Goal: Information Seeking & Learning: Learn about a topic

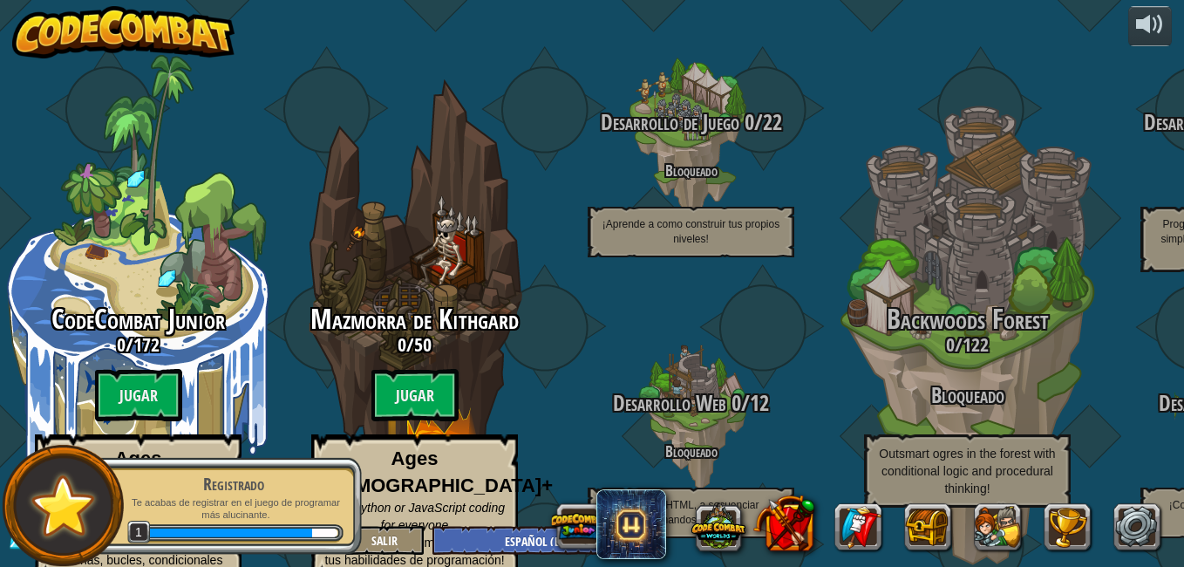
select select "es-ES"
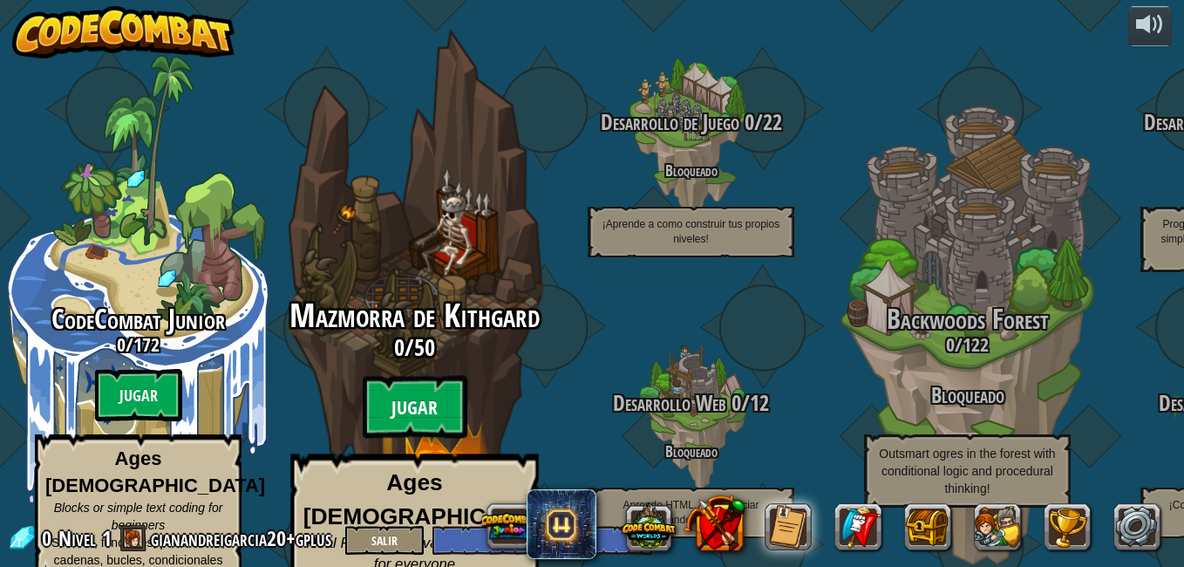
click at [426, 376] on btn "Jugar" at bounding box center [415, 407] width 105 height 63
select select "es-ES"
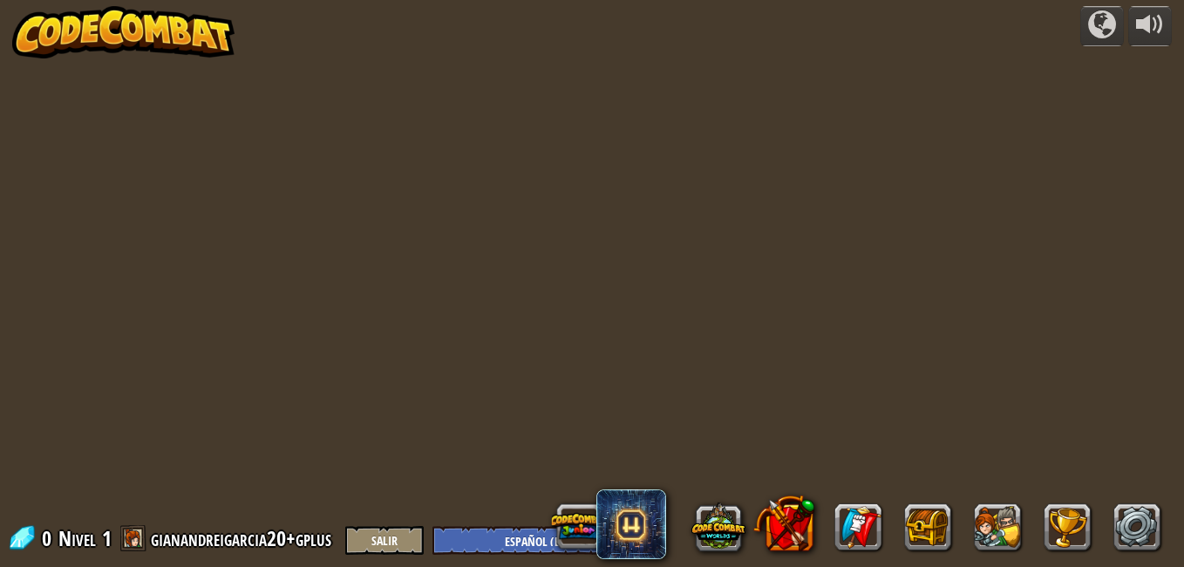
select select "es-ES"
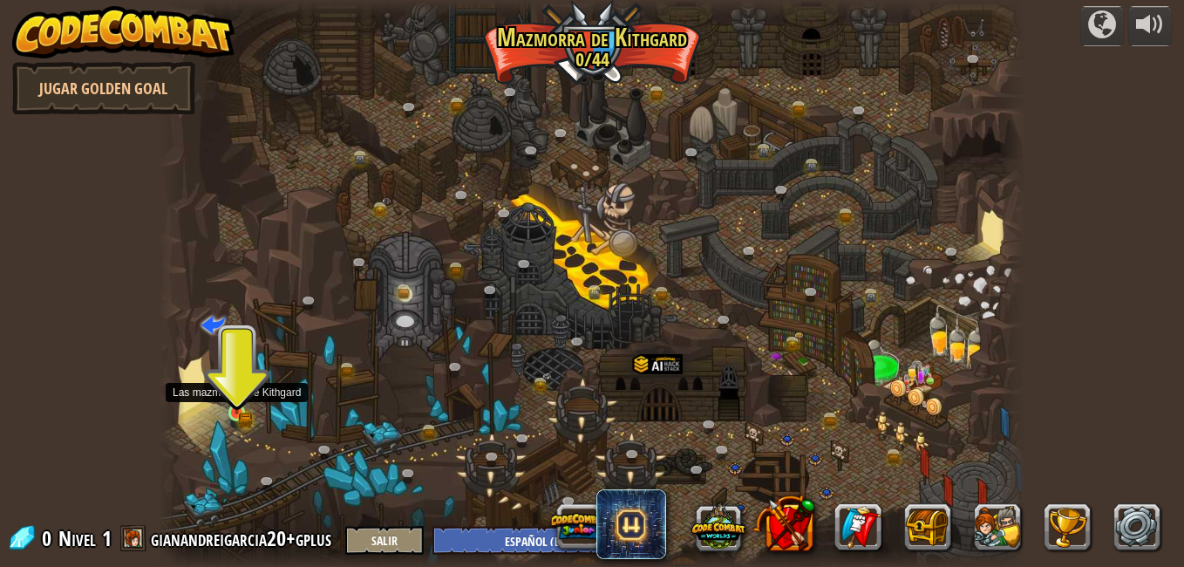
click at [240, 399] on img at bounding box center [237, 392] width 12 height 12
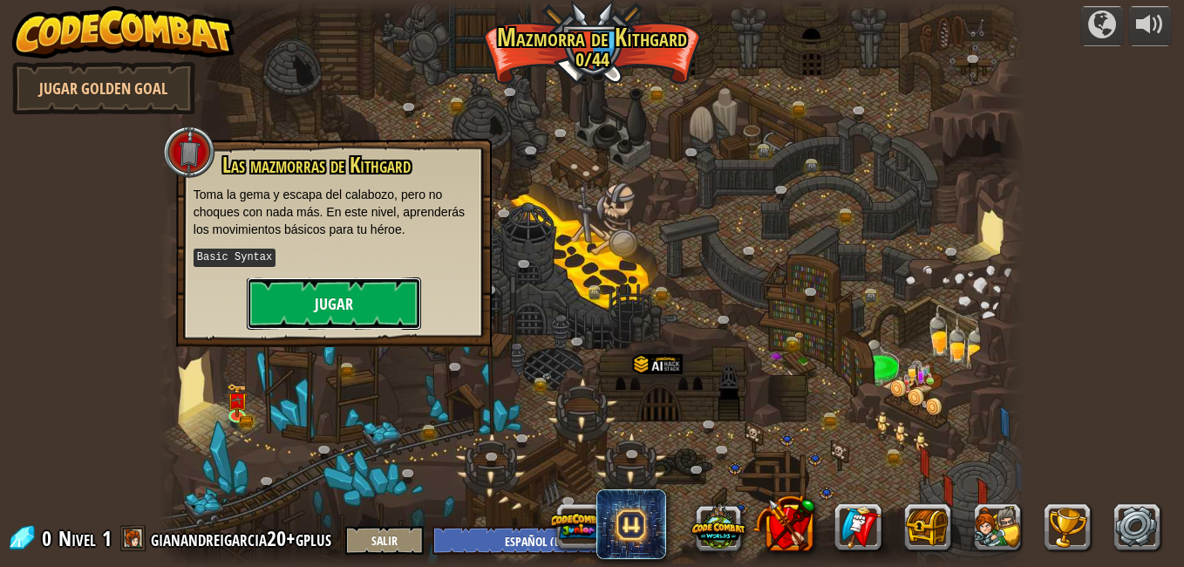
click at [333, 302] on button "Jugar" at bounding box center [334, 303] width 174 height 52
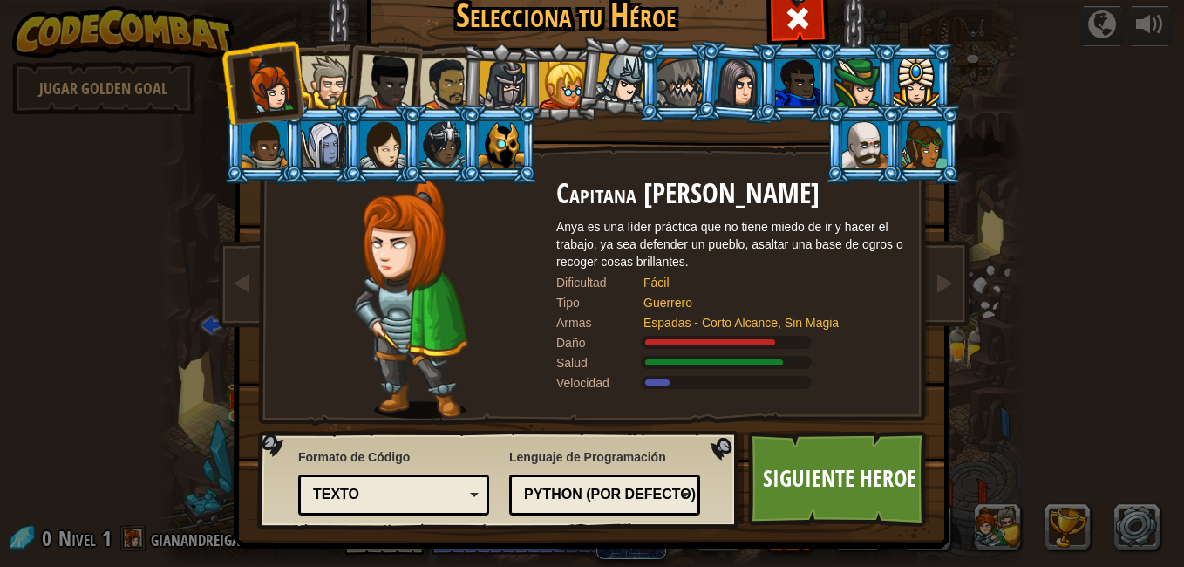
click at [742, 82] on div at bounding box center [738, 83] width 49 height 50
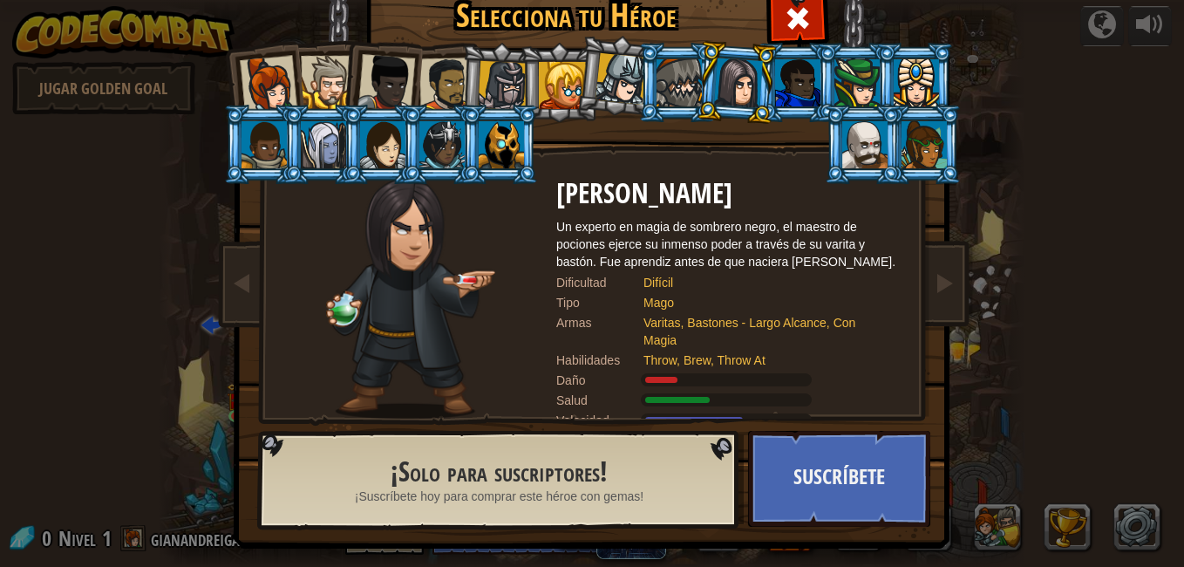
click at [685, 90] on div at bounding box center [679, 82] width 45 height 47
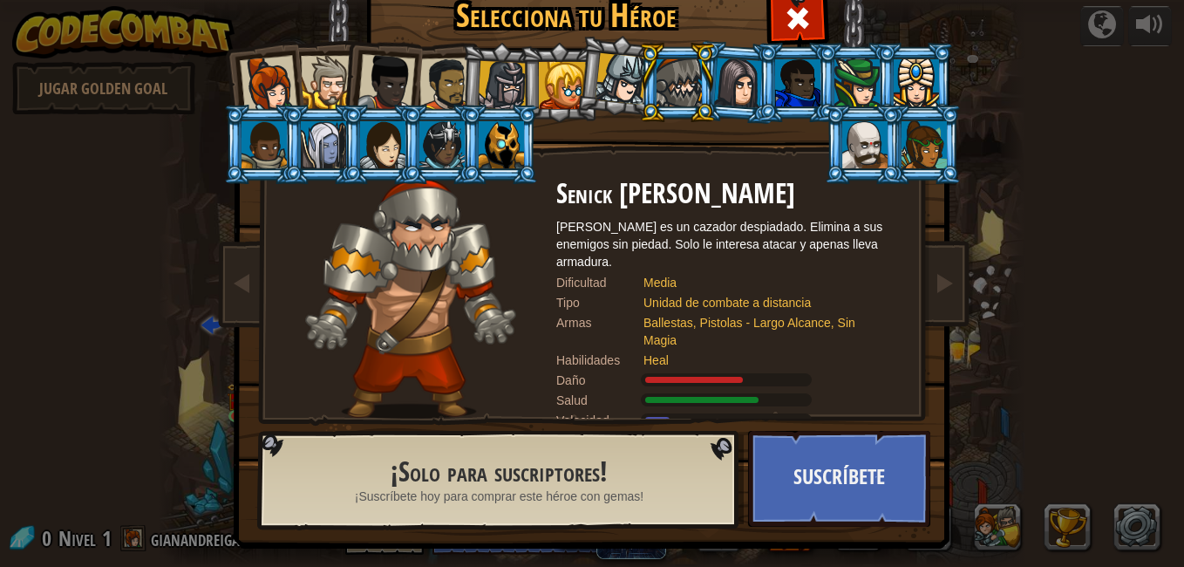
click at [719, 84] on div at bounding box center [738, 83] width 49 height 50
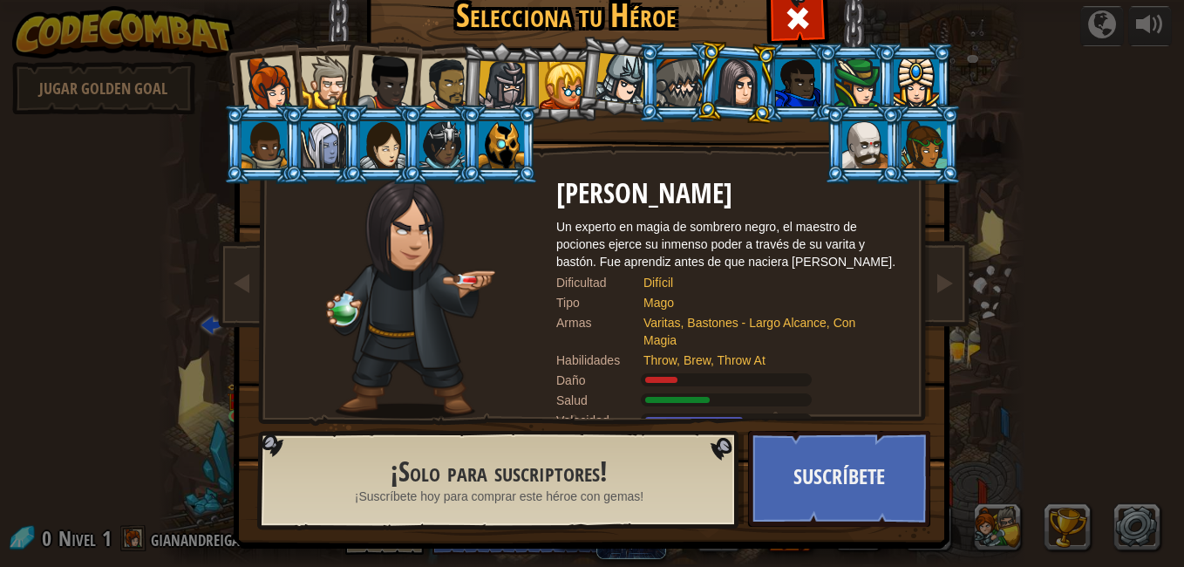
click at [629, 78] on div at bounding box center [621, 78] width 51 height 51
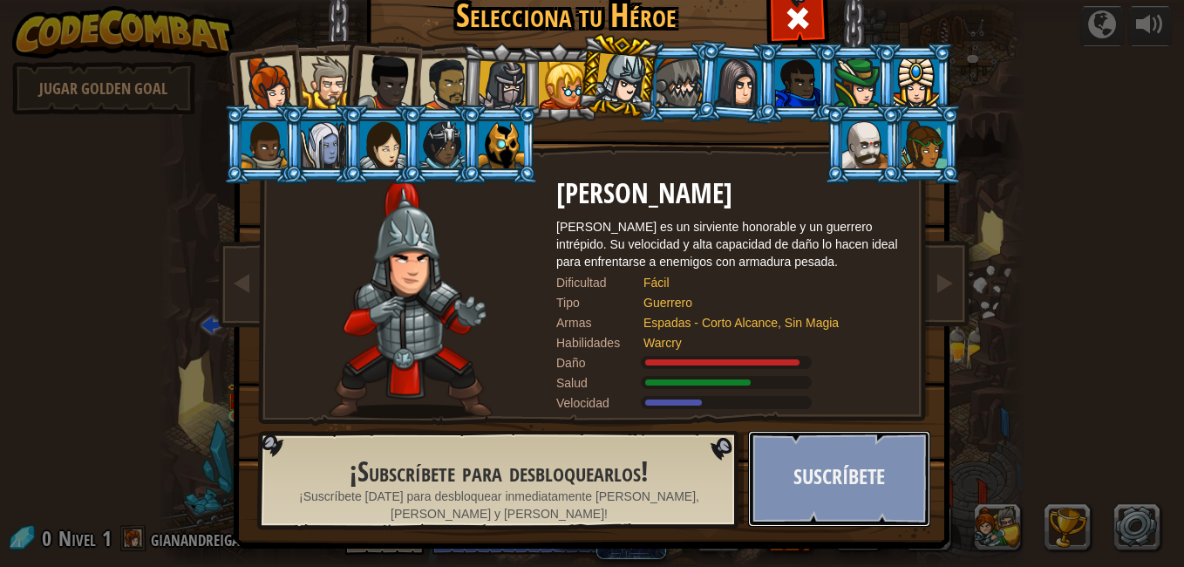
click at [803, 439] on button "Suscríbete" at bounding box center [839, 479] width 182 height 96
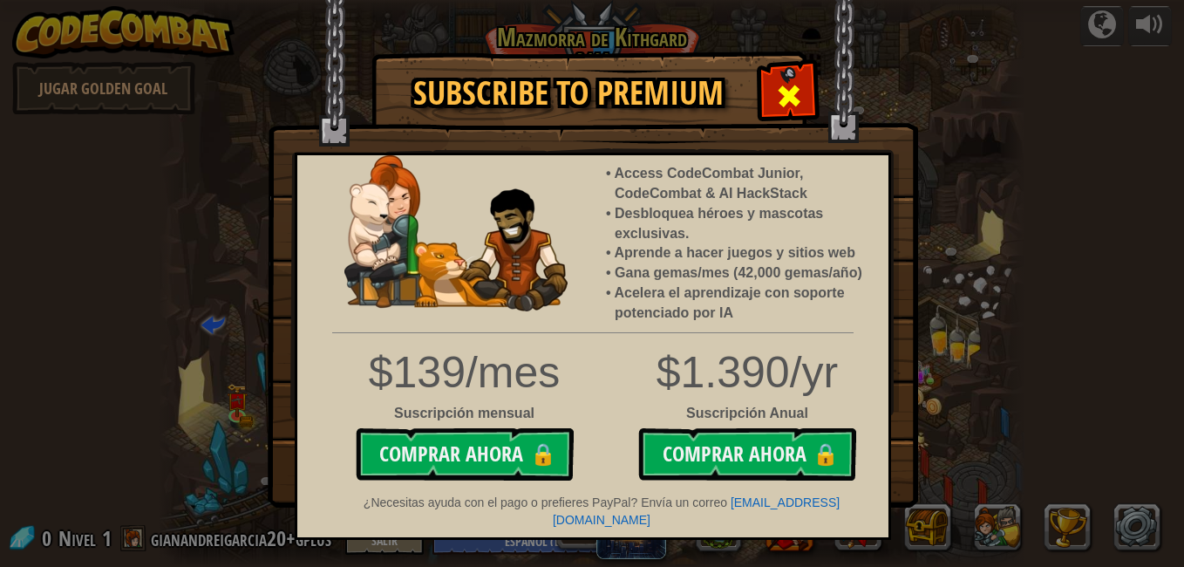
click at [782, 85] on span at bounding box center [789, 96] width 28 height 28
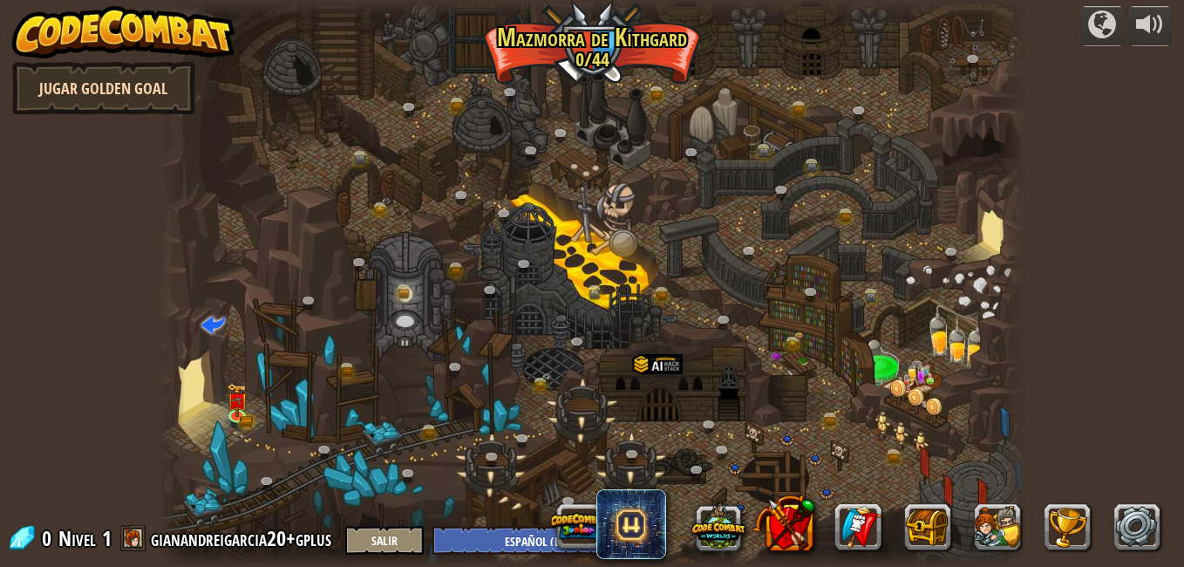
click at [126, 88] on link "Jugar Golden Goal" at bounding box center [103, 88] width 183 height 52
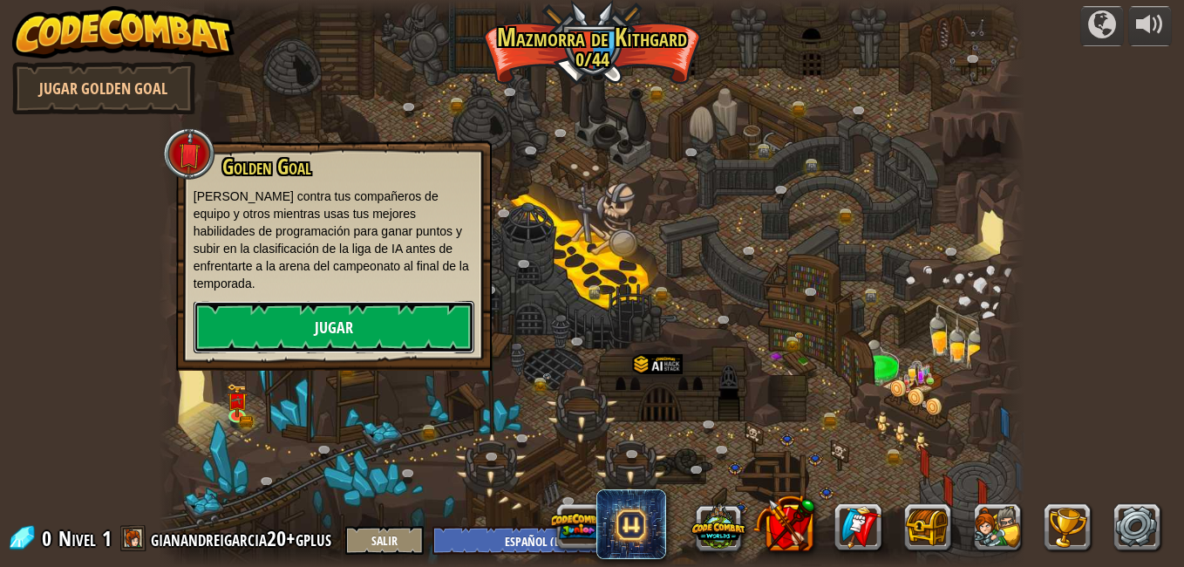
click at [316, 301] on link "Jugar" at bounding box center [334, 327] width 281 height 52
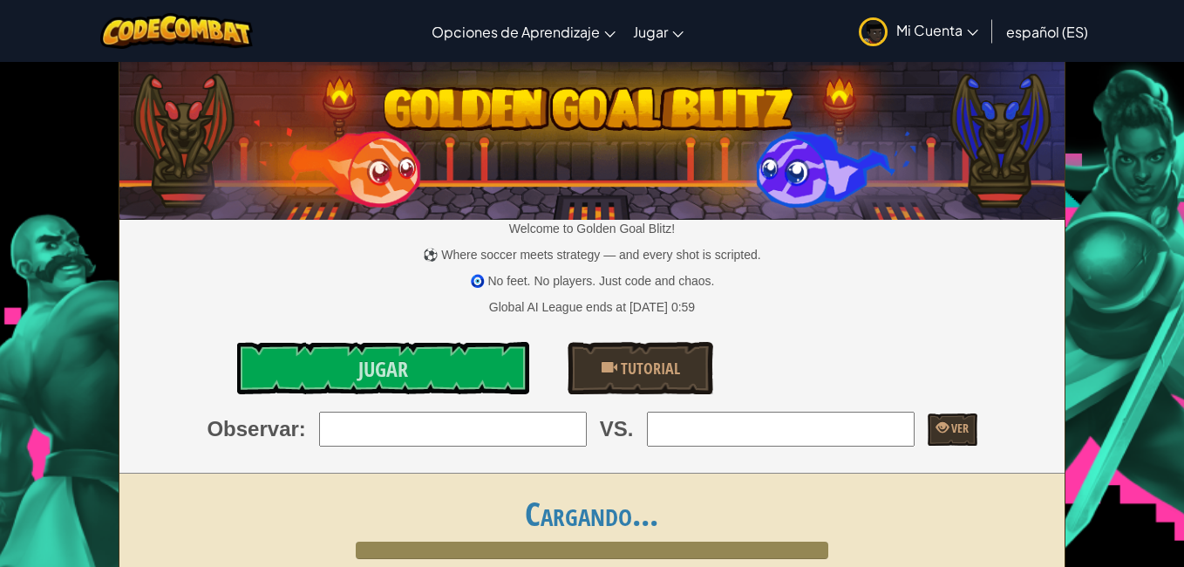
select select "es-ES"
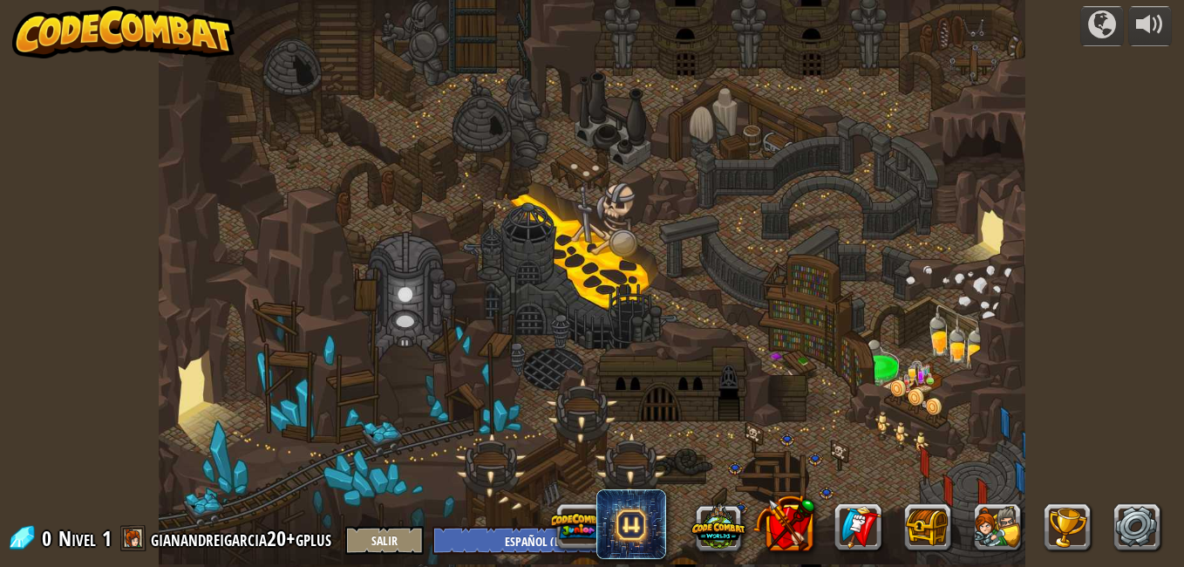
select select "es-ES"
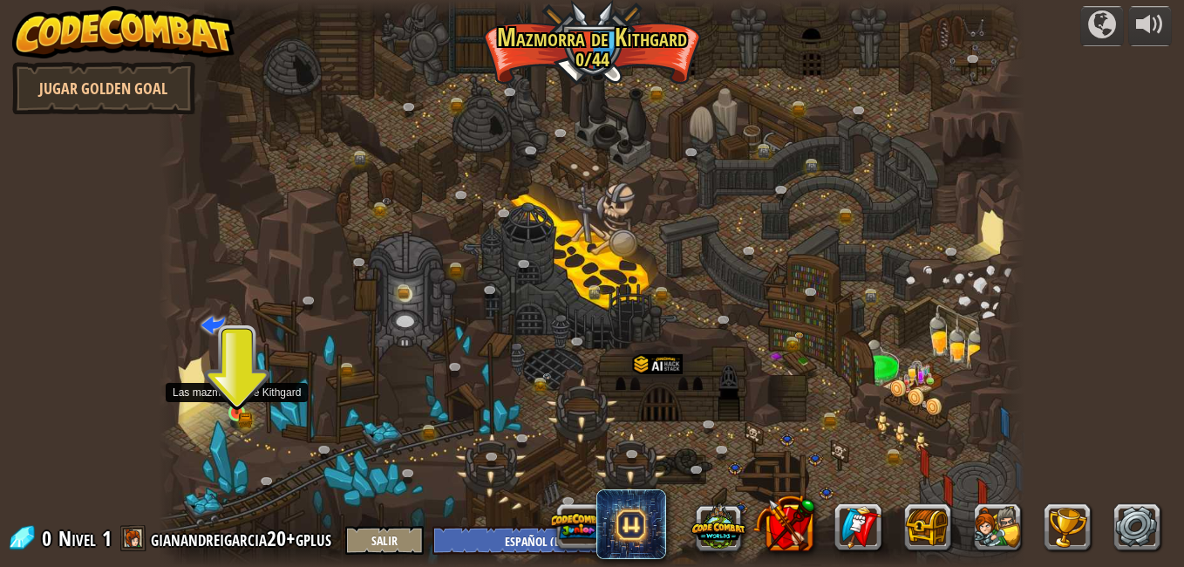
click at [236, 405] on img at bounding box center [237, 391] width 21 height 45
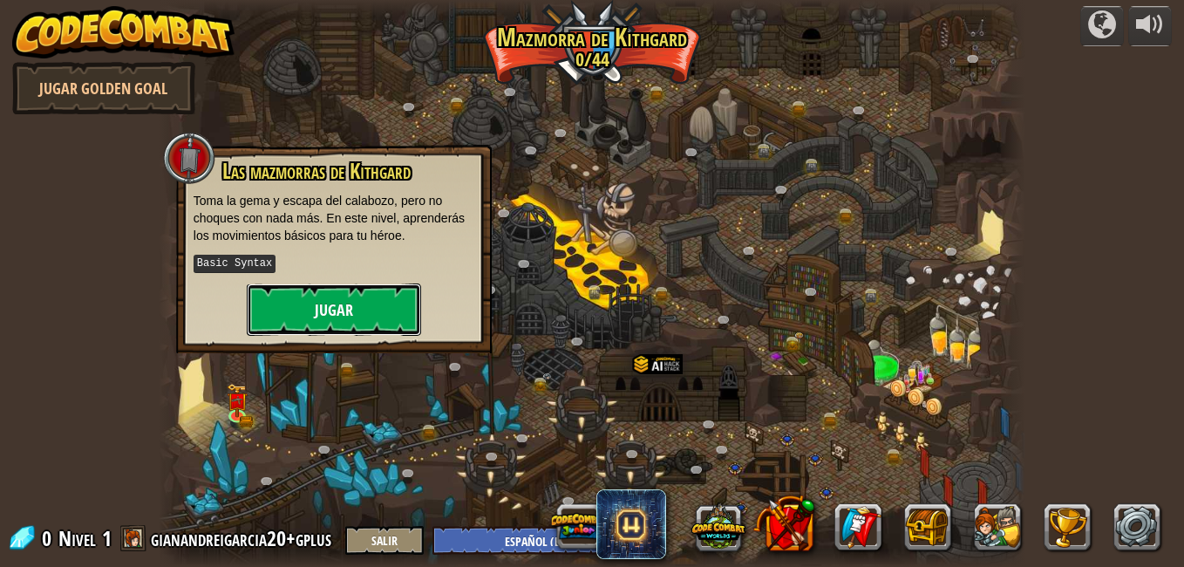
click at [337, 294] on button "Jugar" at bounding box center [334, 309] width 174 height 52
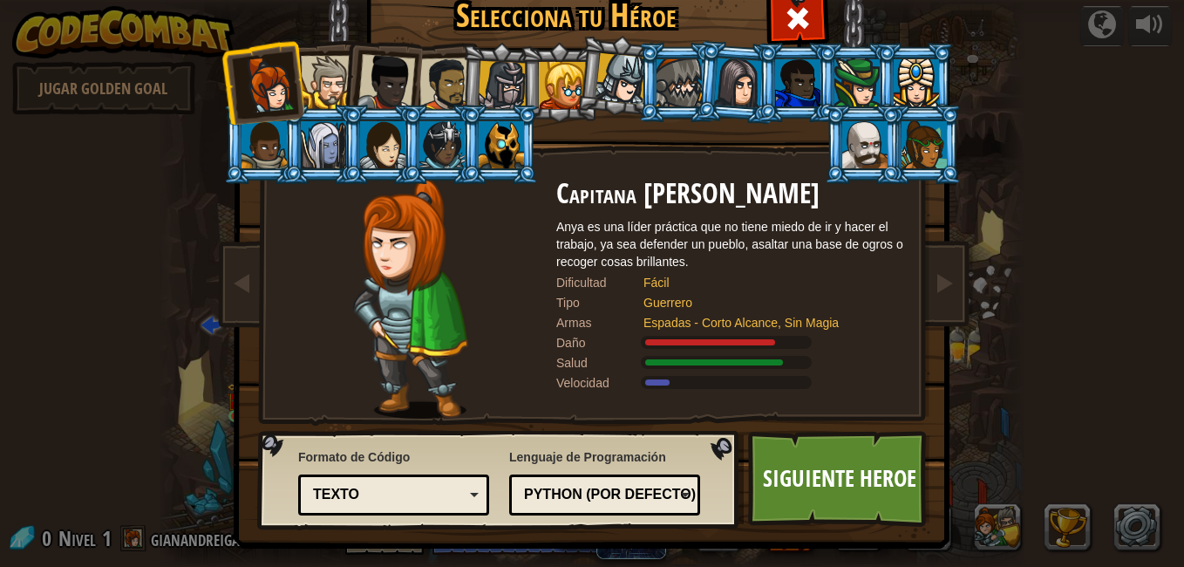
click at [314, 77] on div at bounding box center [327, 82] width 53 height 53
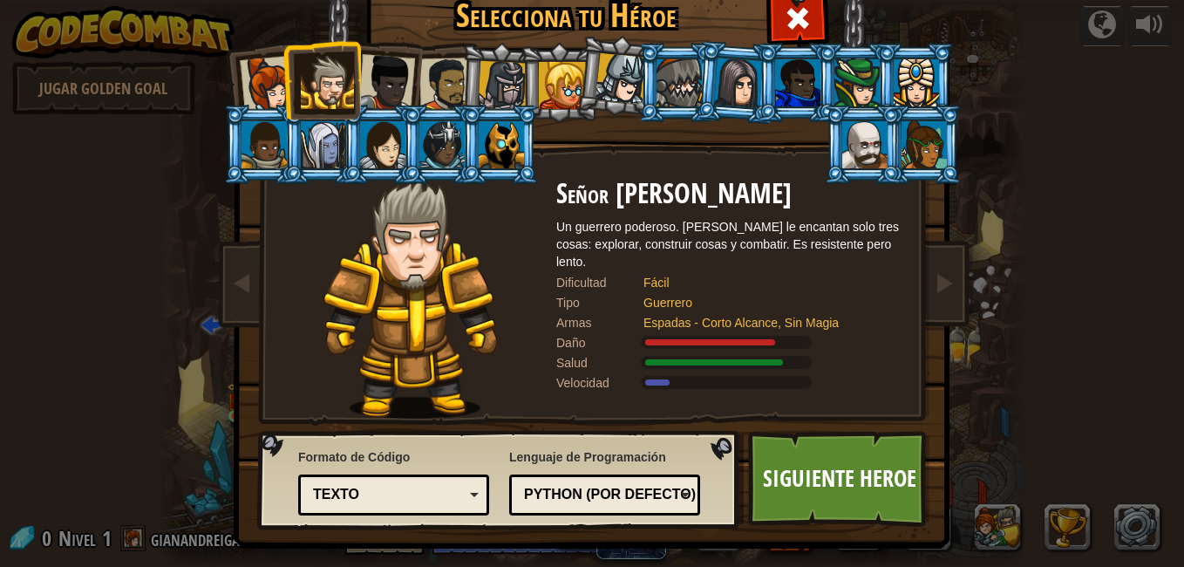
click at [314, 77] on div at bounding box center [327, 82] width 53 height 53
click at [382, 81] on div at bounding box center [387, 83] width 58 height 58
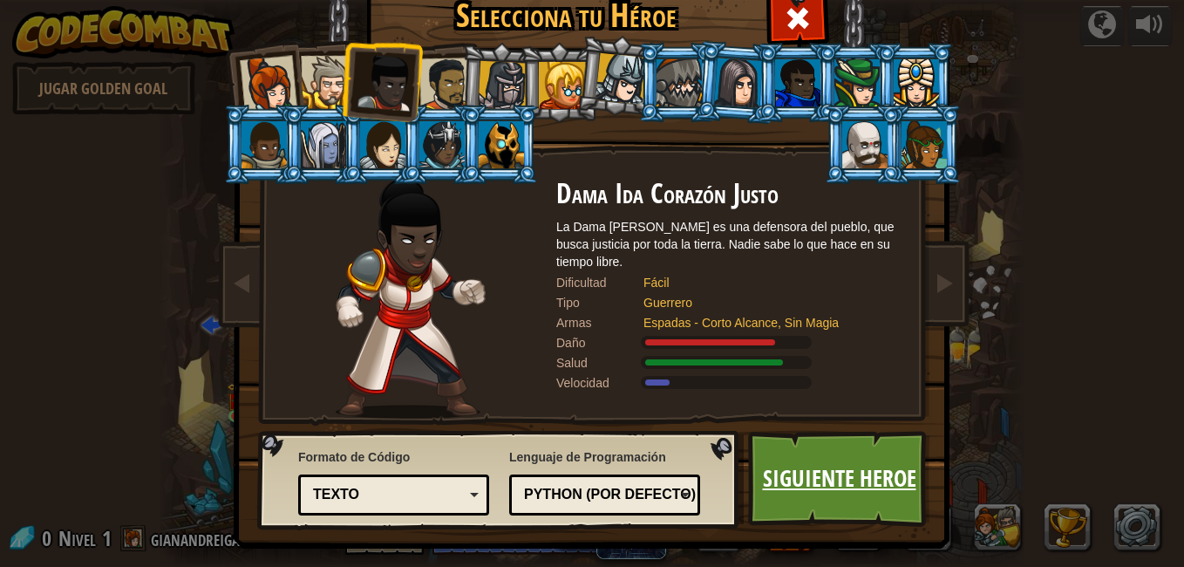
click at [828, 452] on link "Siguiente Heroe" at bounding box center [839, 479] width 182 height 96
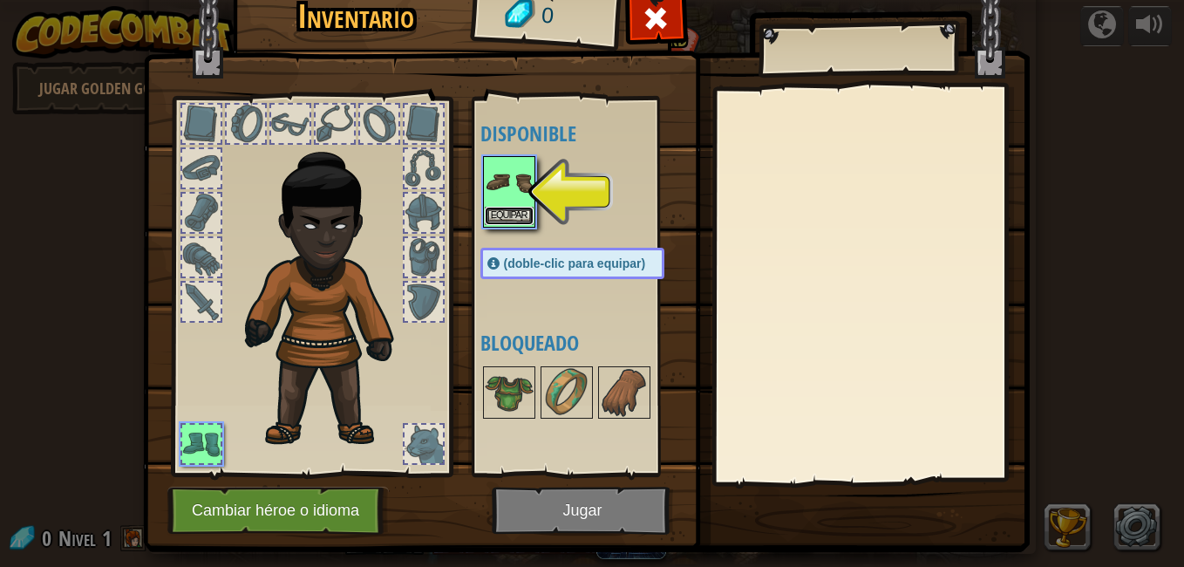
click at [510, 208] on button "Equipar" at bounding box center [509, 216] width 49 height 18
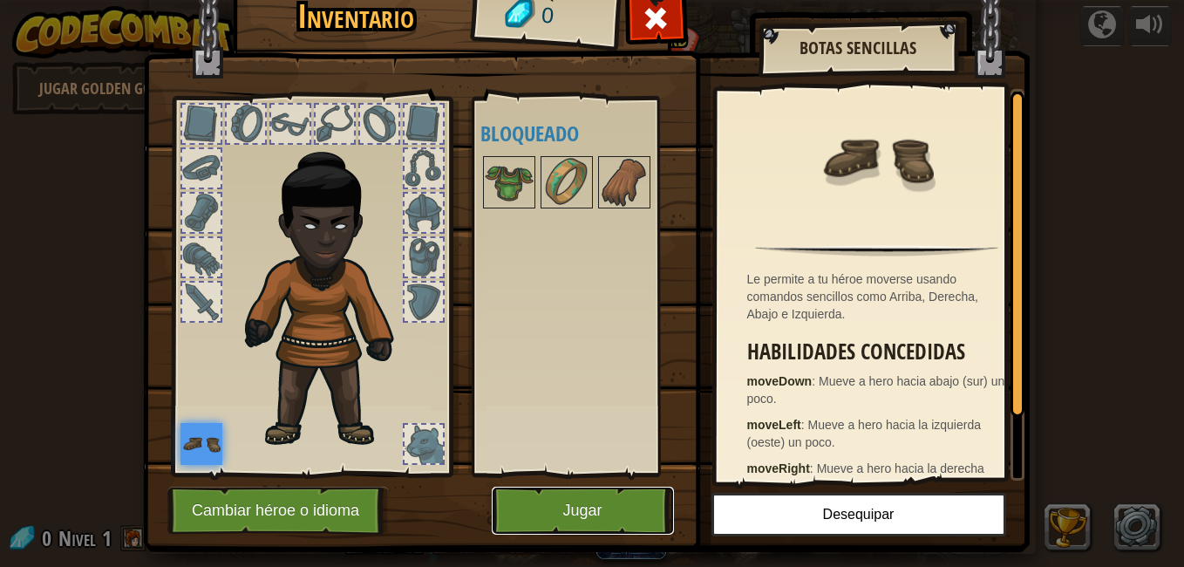
click at [610, 500] on button "Jugar" at bounding box center [583, 511] width 182 height 48
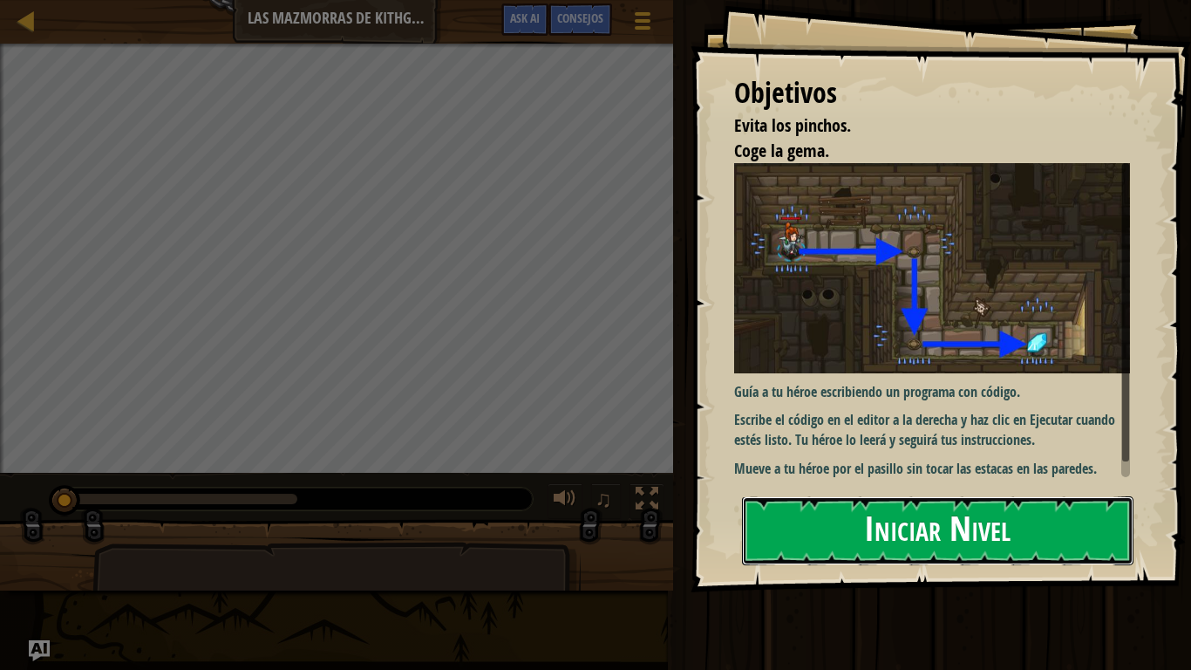
click at [953, 519] on button "Iniciar Nivel" at bounding box center [938, 530] width 392 height 69
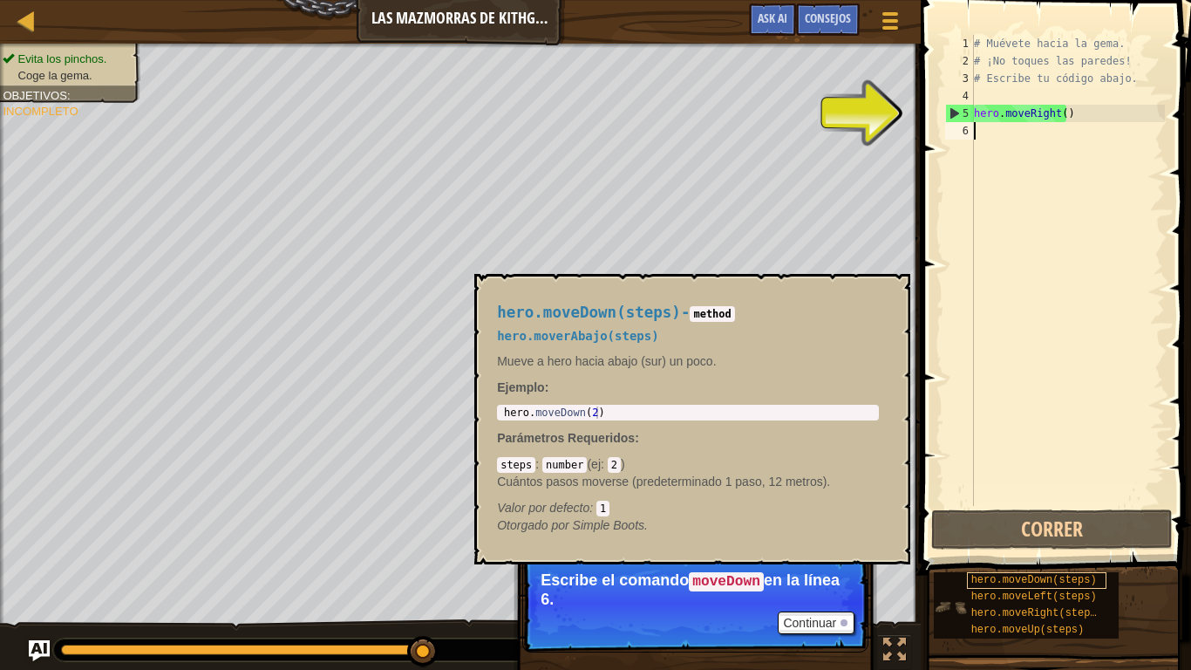
click at [1019, 566] on span "hero.moveDown(steps)" at bounding box center [1034, 580] width 126 height 12
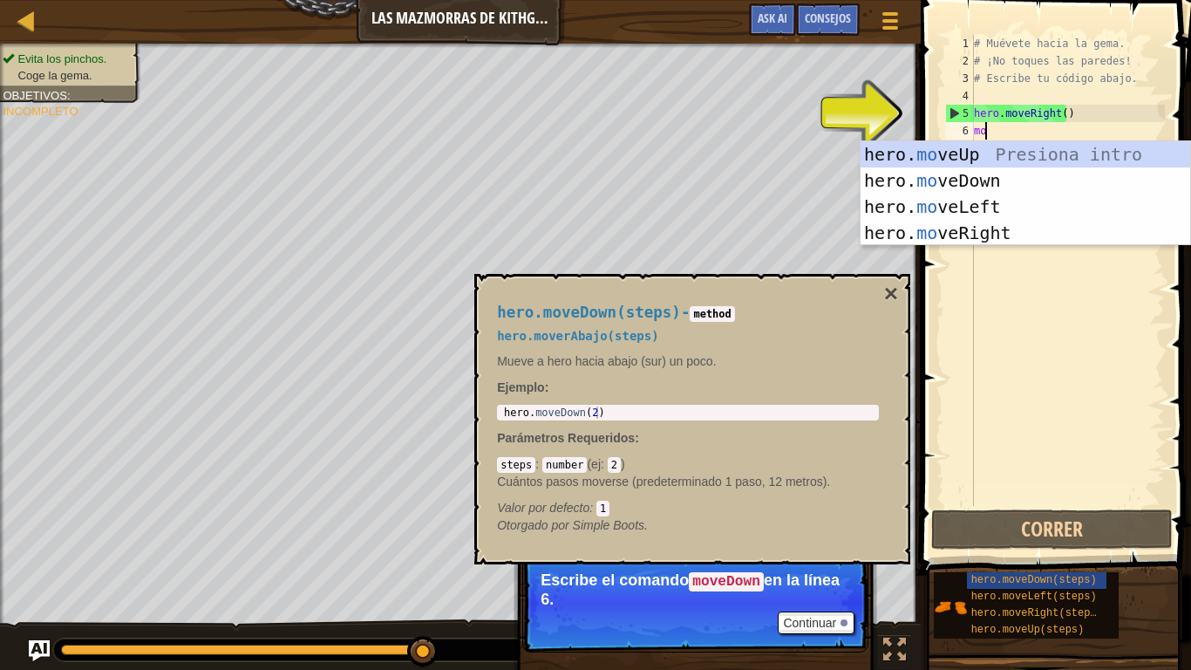
type textarea "move"
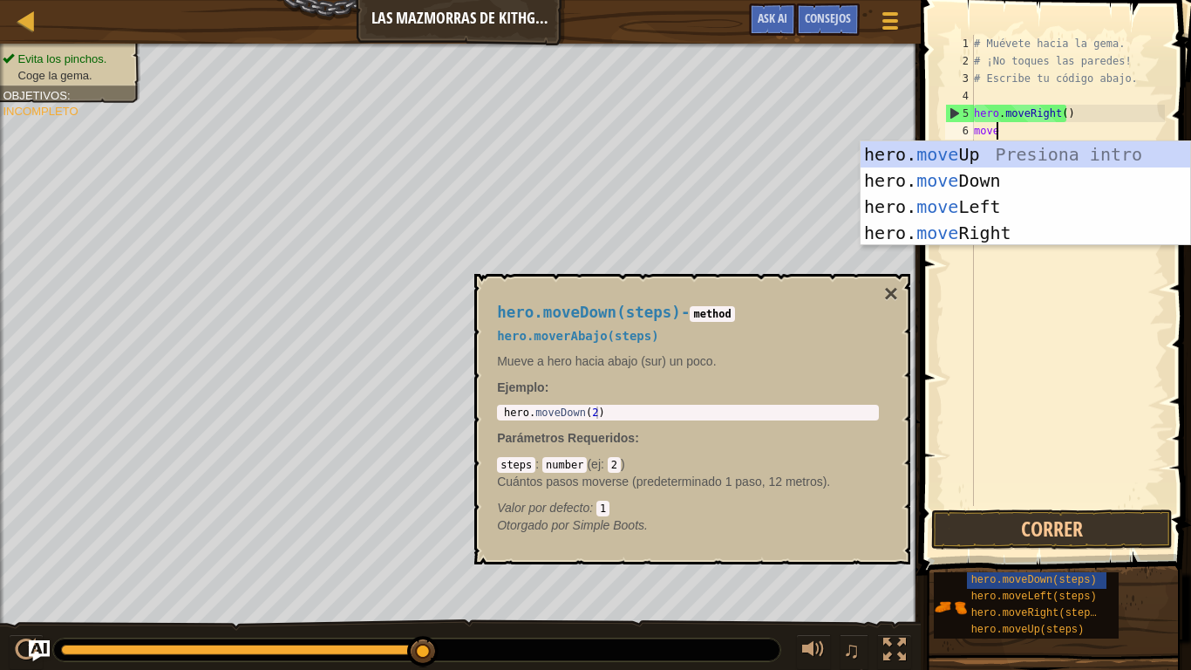
scroll to position [8, 1]
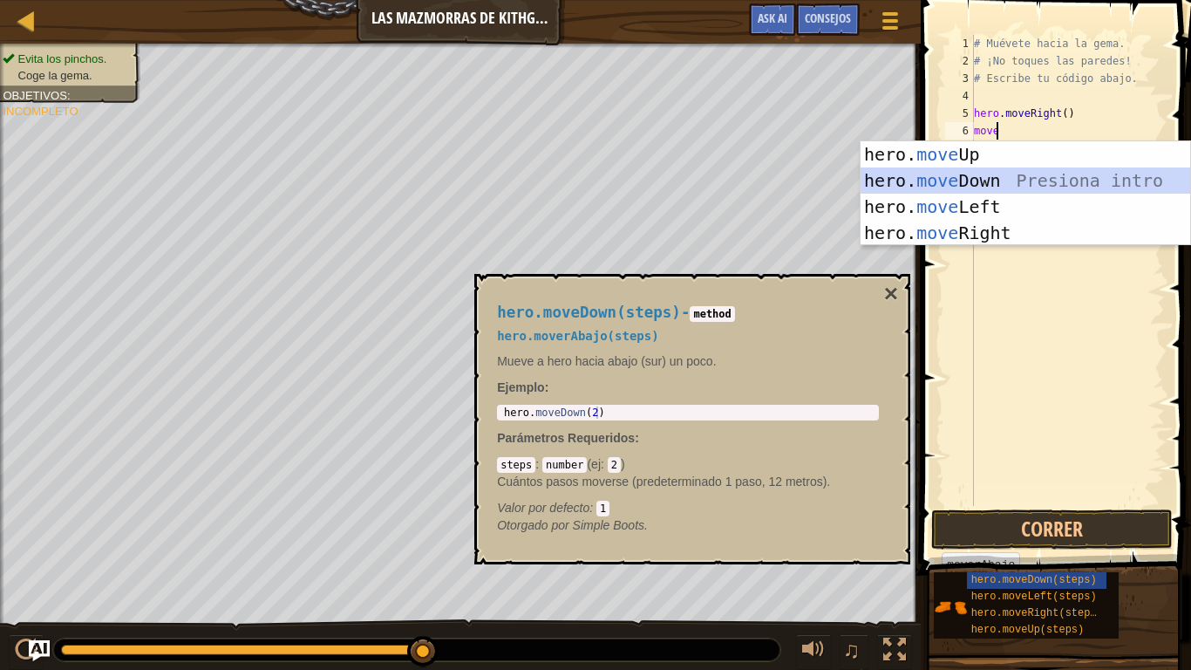
click at [979, 175] on div "hero. move Up Presiona intro hero. move Down Presiona intro hero. move Left Pre…" at bounding box center [1026, 219] width 330 height 157
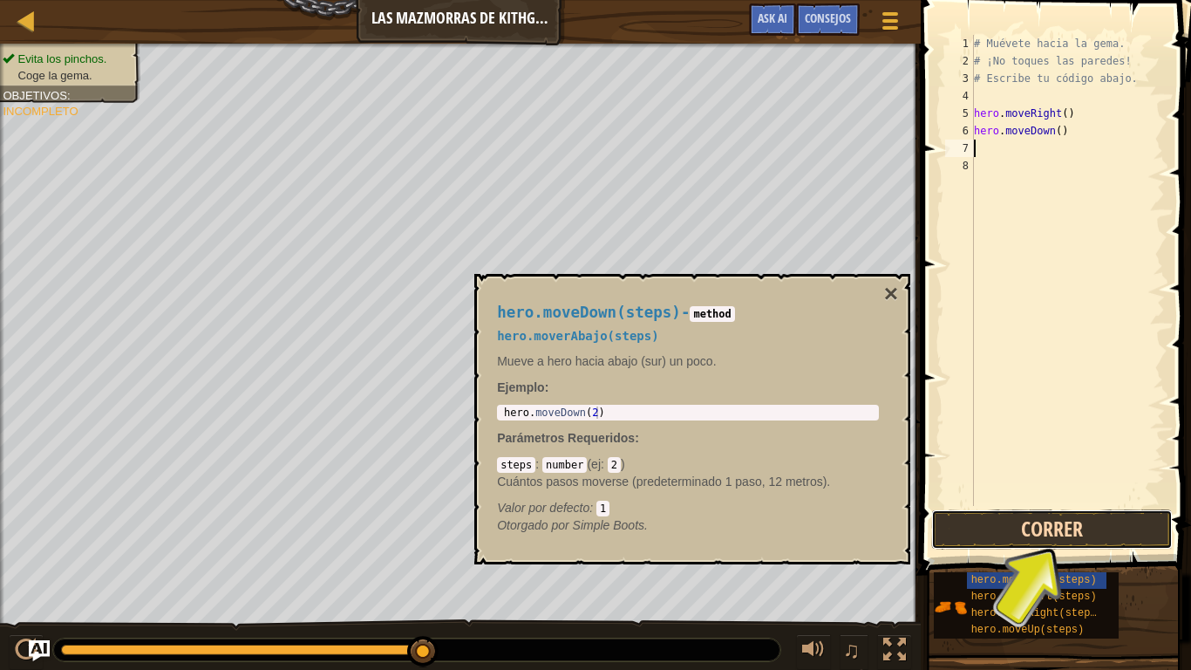
click at [1022, 517] on button "Correr" at bounding box center [1052, 529] width 242 height 40
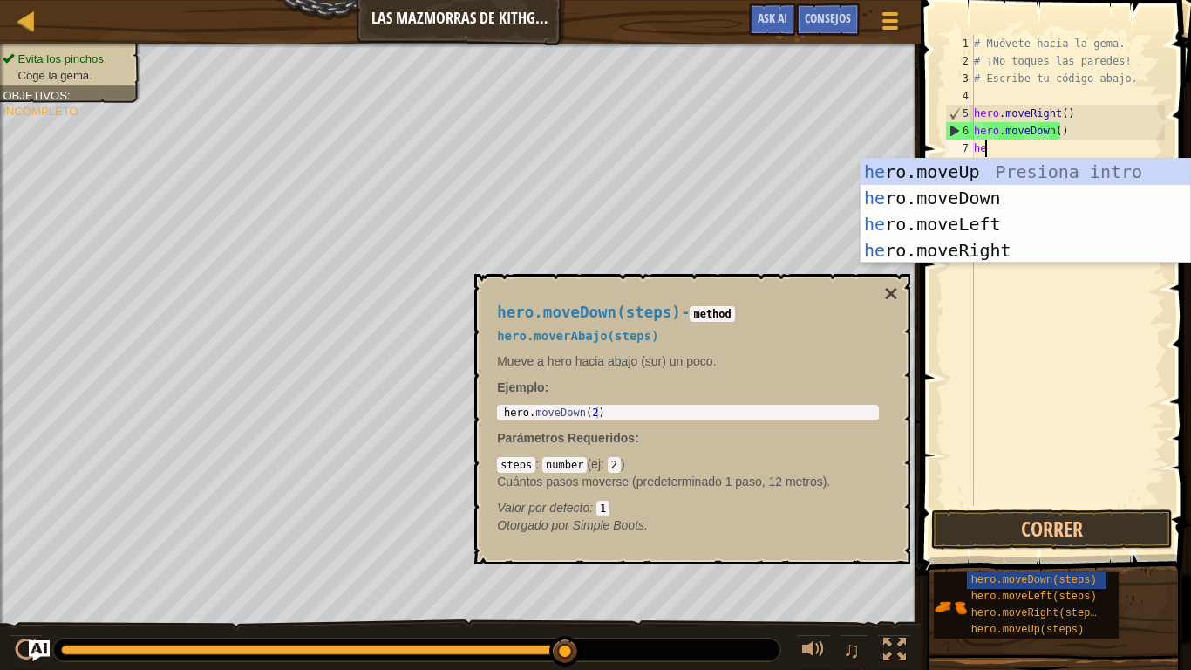
scroll to position [8, 1]
type textarea "hero"
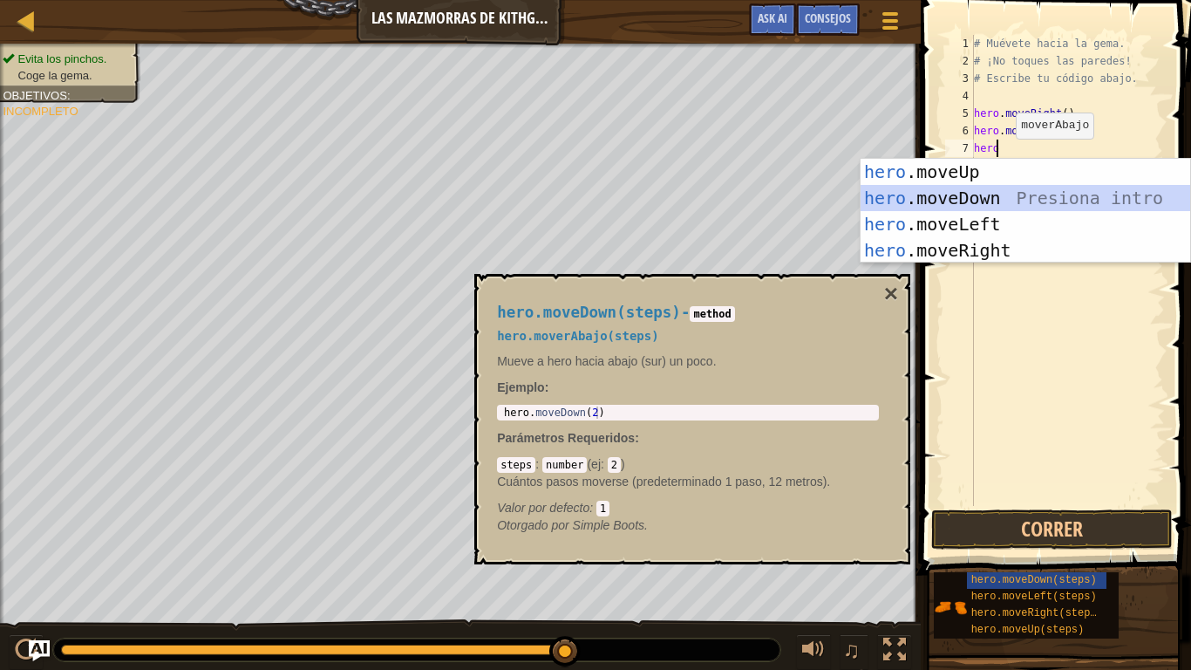
click at [979, 195] on div "hero .moveUp Presiona intro hero .moveDown Presiona intro hero .moveLeft Presio…" at bounding box center [1026, 237] width 330 height 157
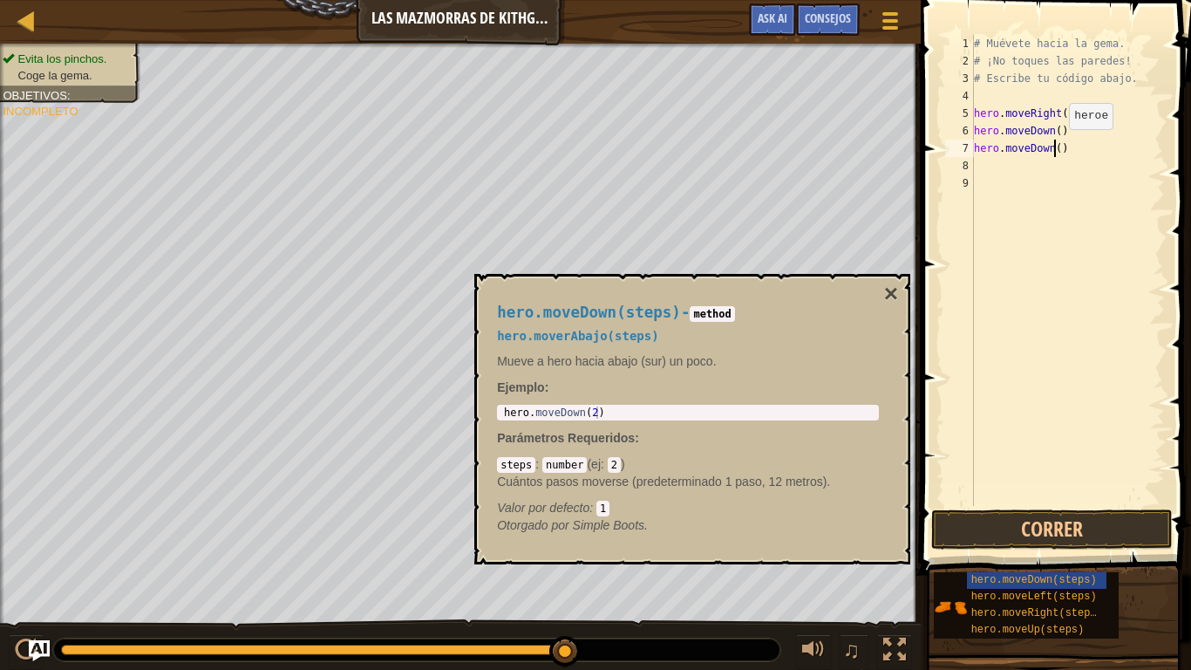
click at [1054, 146] on div "# Muévete hacia la gema. # ¡No toques las paredes! # Escribe tu código abajo. h…" at bounding box center [1068, 288] width 194 height 506
type textarea "hero.moveDown(2)"
click at [1057, 566] on span "hero.moveDown(steps)" at bounding box center [1034, 580] width 126 height 12
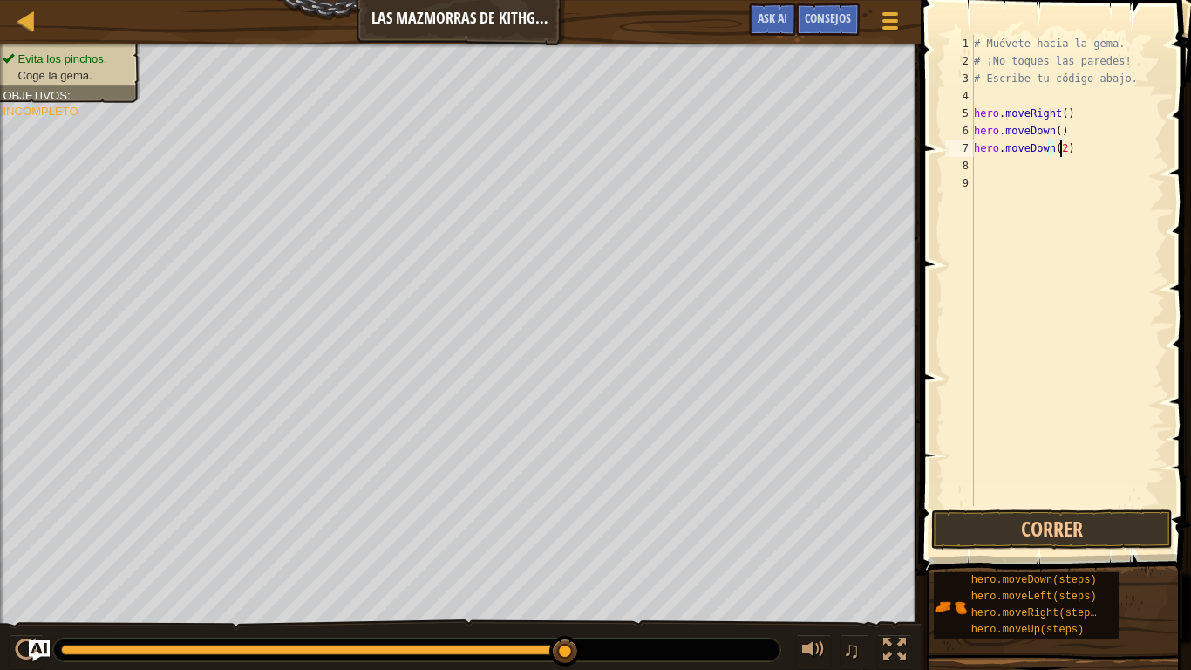
click at [1080, 153] on div "# Muévete hacia la gema. # ¡No toques las paredes! # Escribe tu código abajo. h…" at bounding box center [1068, 288] width 194 height 506
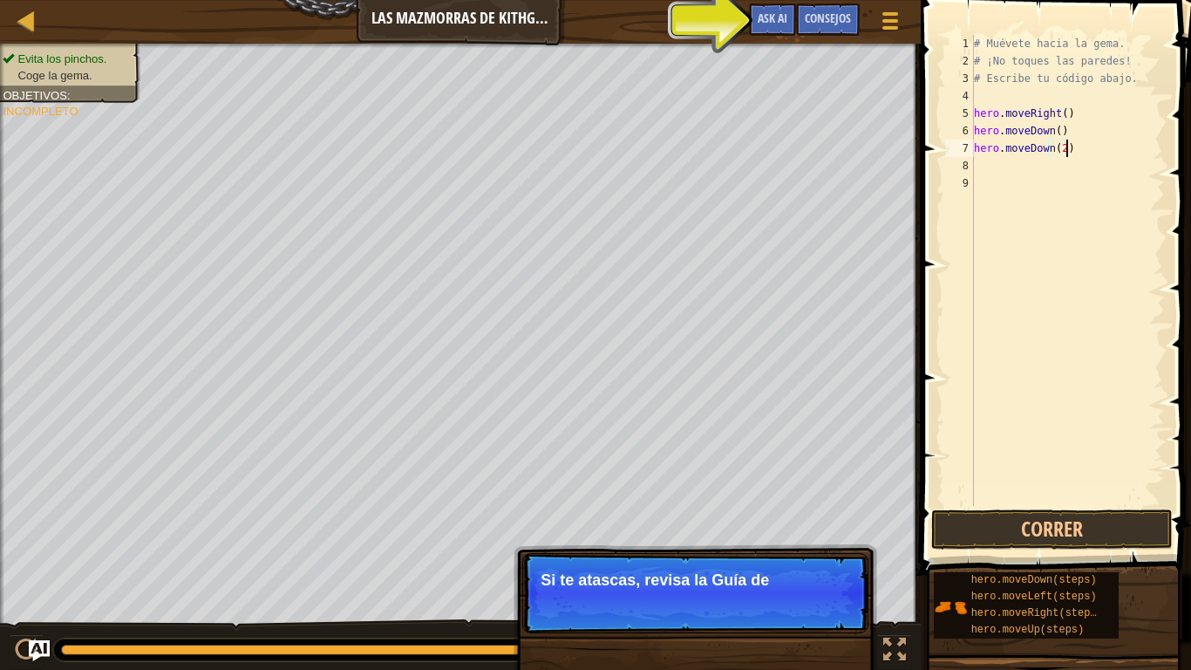
click at [1079, 154] on div "# Muévete hacia la gema. # ¡No toques las paredes! # Escribe tu código abajo. h…" at bounding box center [1068, 288] width 194 height 506
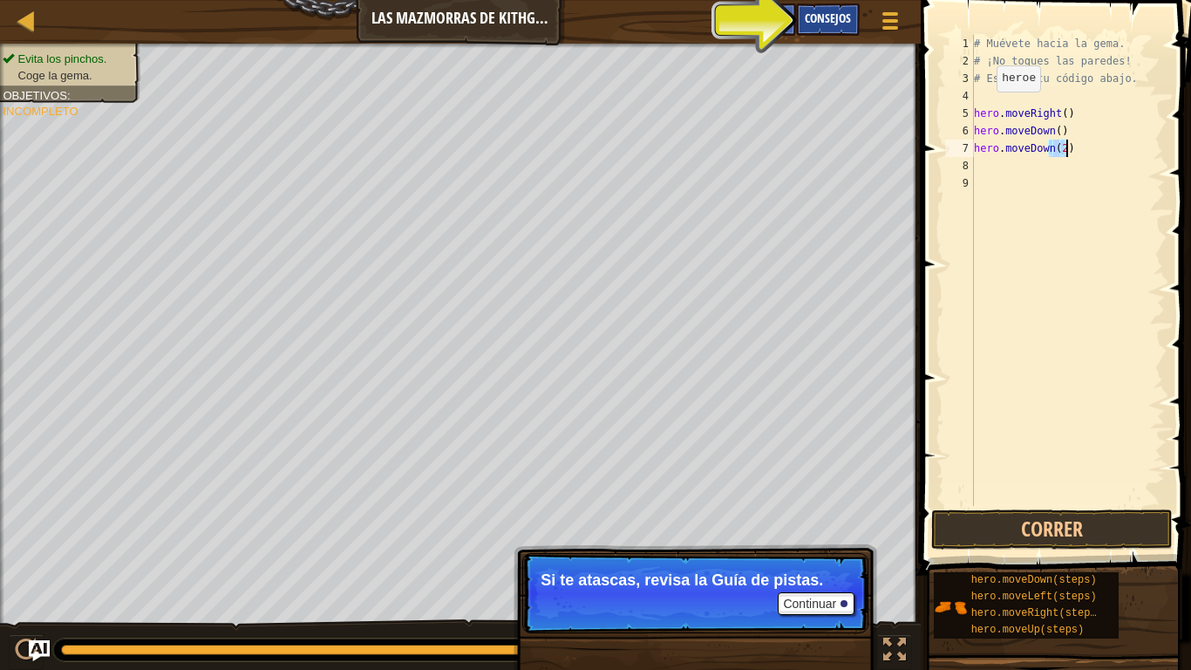
click at [838, 10] on div "Consejos" at bounding box center [828, 19] width 64 height 32
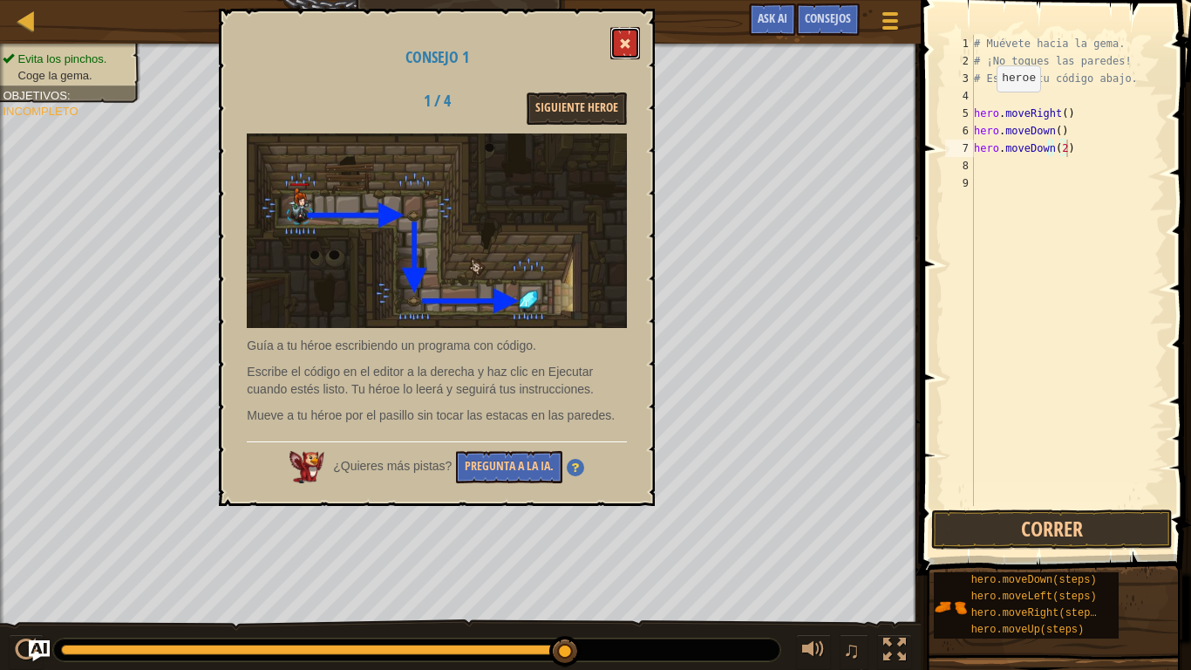
click at [627, 36] on button at bounding box center [625, 43] width 30 height 32
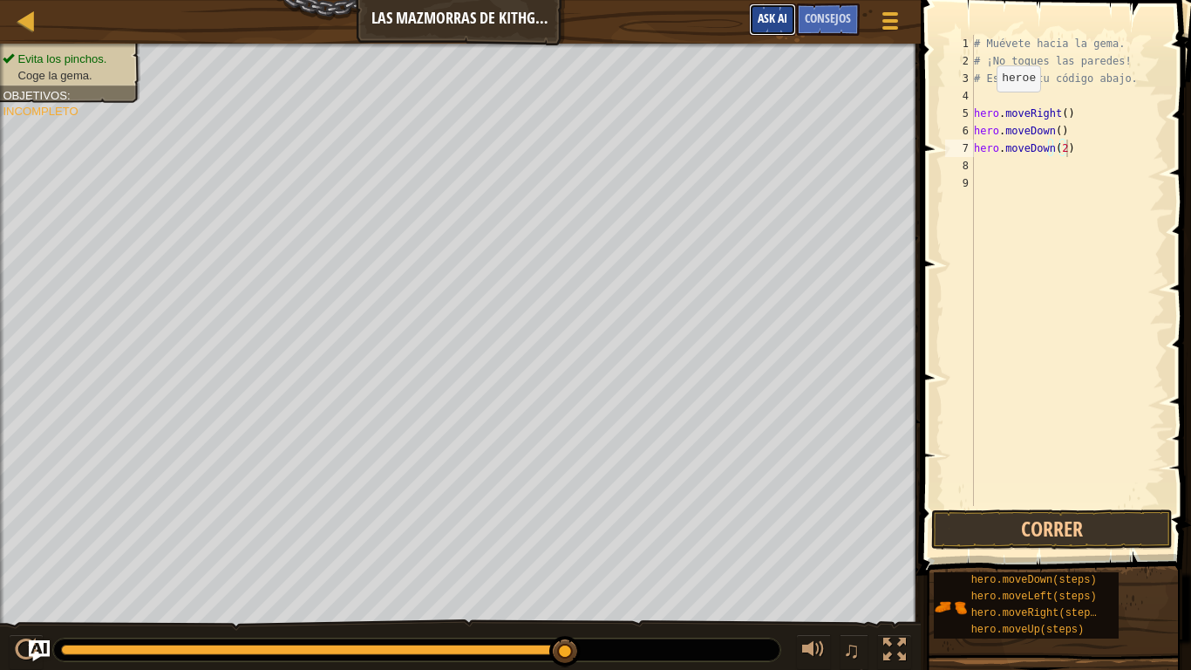
click at [780, 22] on span "Ask AI" at bounding box center [773, 18] width 30 height 17
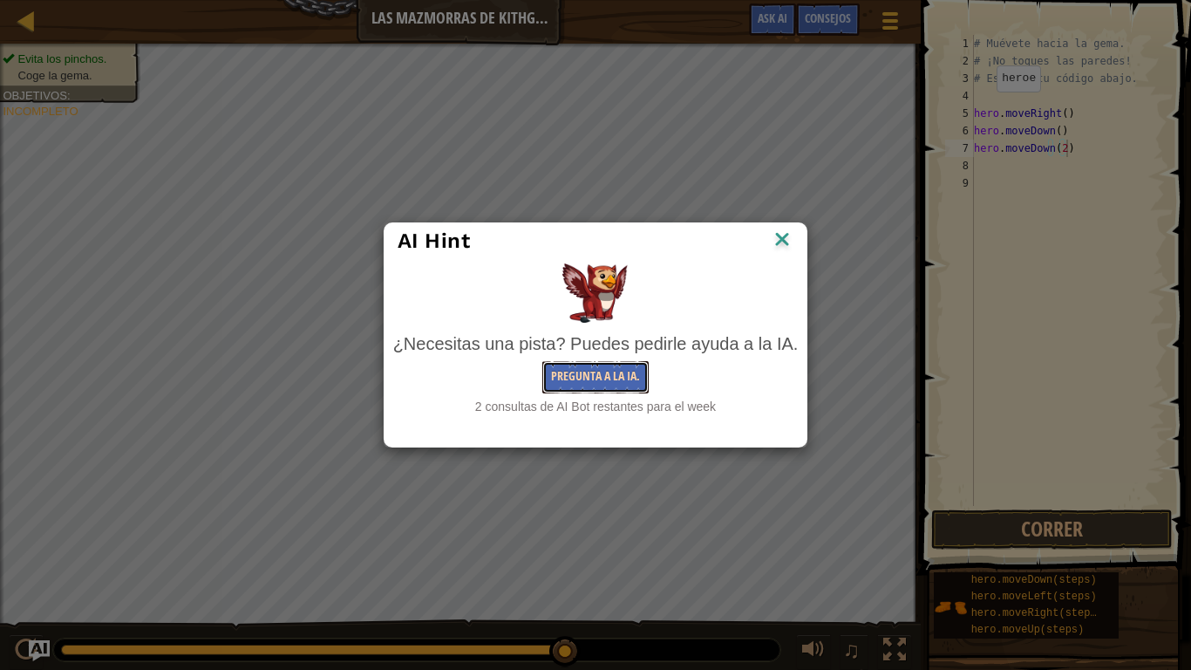
click at [591, 373] on button "Pregunta a la IA." at bounding box center [595, 377] width 106 height 32
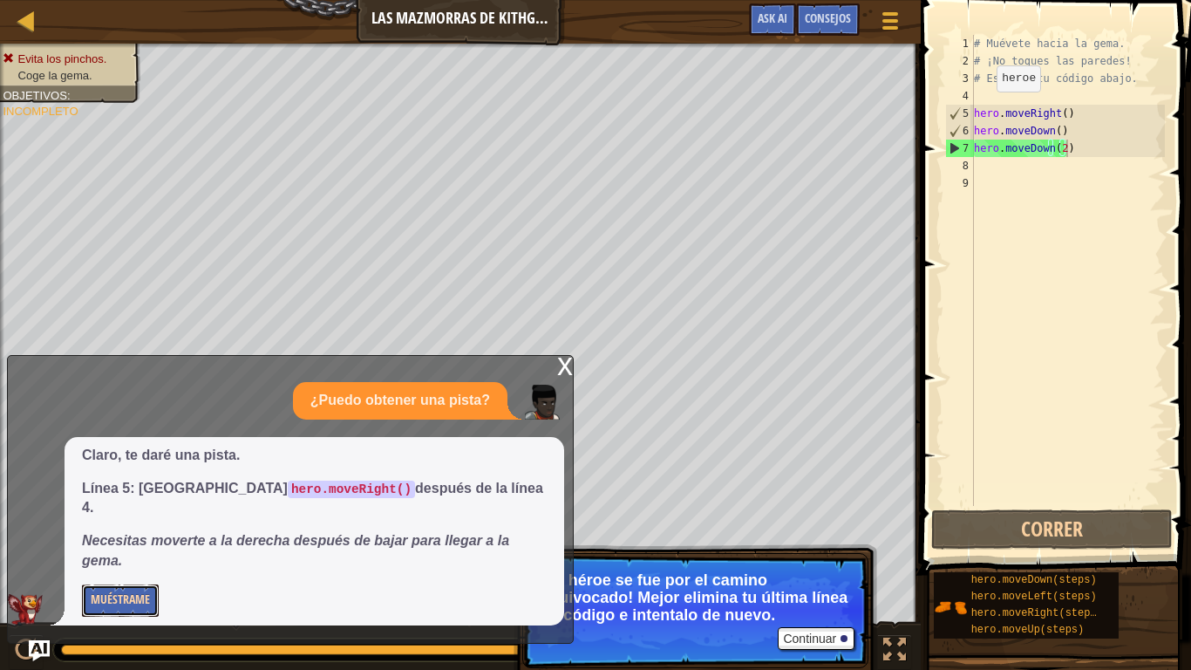
click at [116, 566] on button "Muéstrame" at bounding box center [120, 600] width 77 height 32
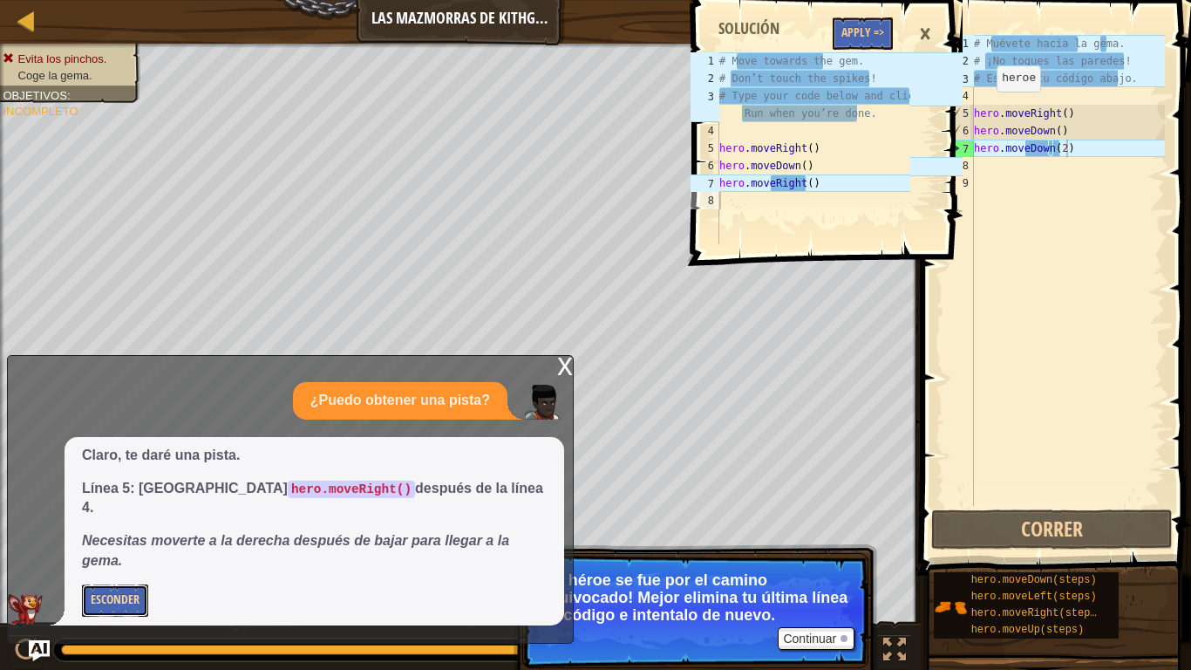
click at [119, 566] on button "Esconder" at bounding box center [115, 600] width 66 height 32
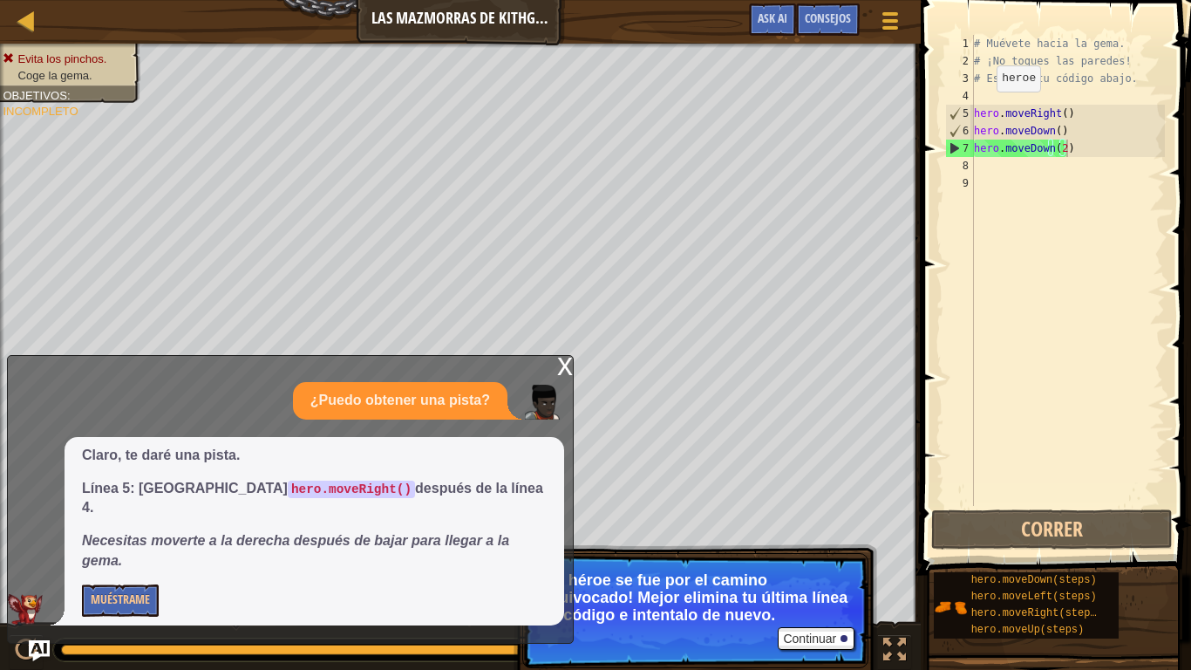
click at [561, 373] on div "x" at bounding box center [565, 364] width 16 height 17
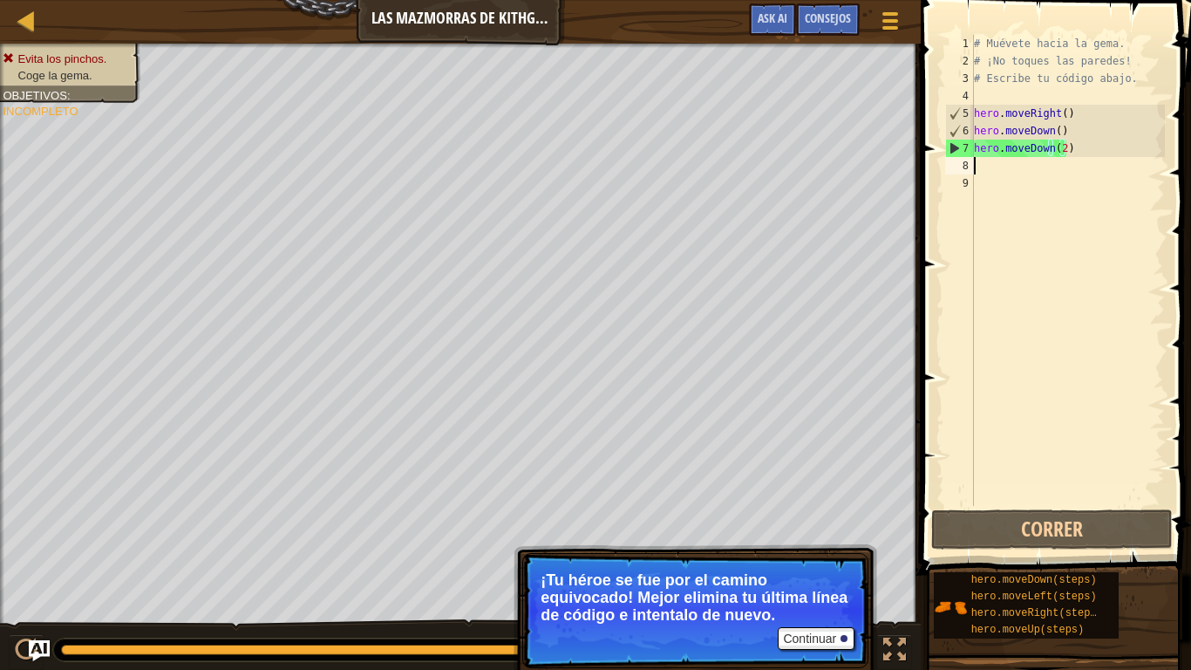
click at [1001, 166] on div "# Muévete hacia la gema. # ¡No toques las paredes! # Escribe tu código abajo. h…" at bounding box center [1068, 288] width 194 height 506
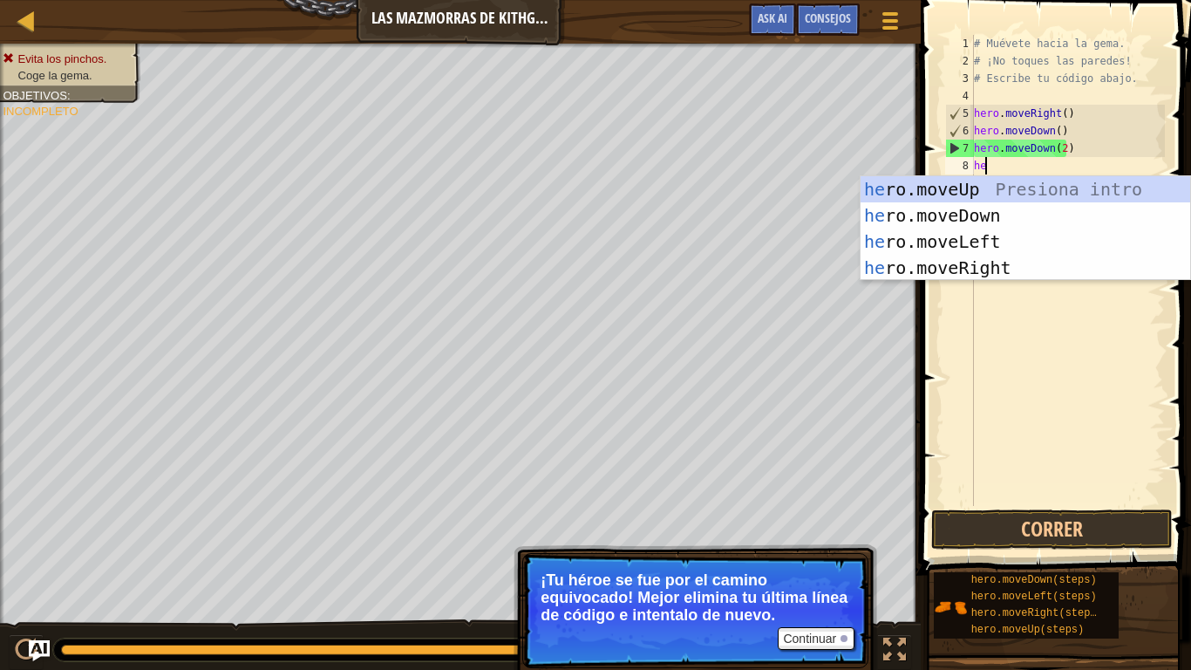
scroll to position [8, 1]
type textarea "hero"
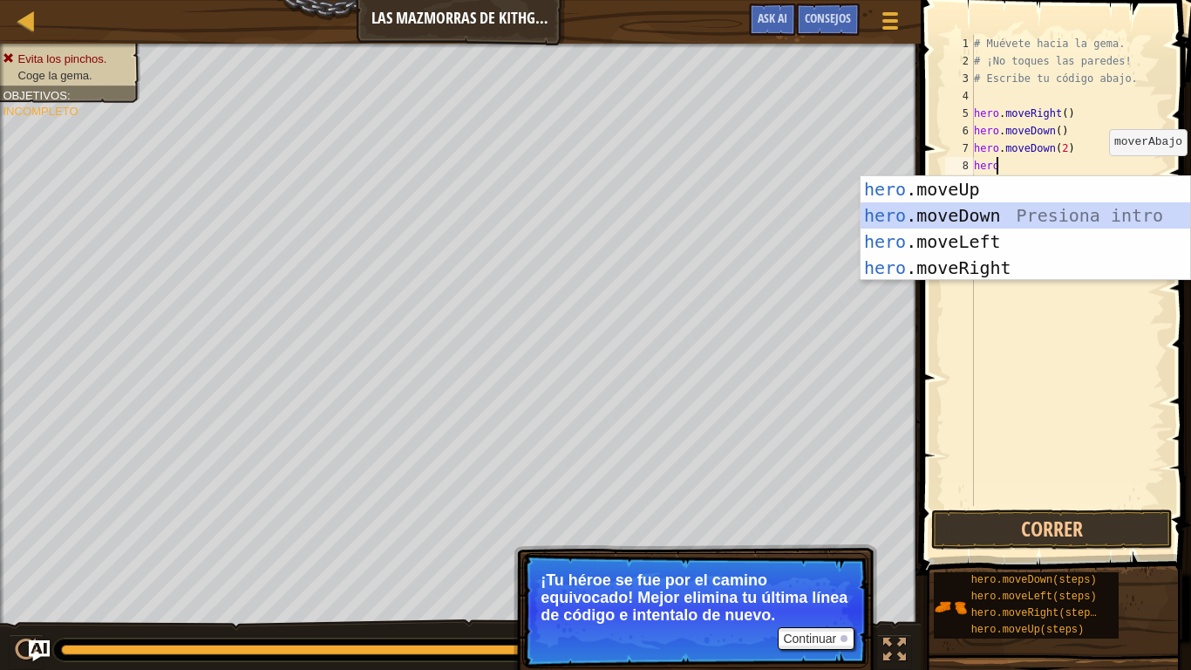
click at [983, 213] on div "hero .moveUp Presiona intro hero .moveDown Presiona intro hero .moveLeft Presio…" at bounding box center [1026, 254] width 330 height 157
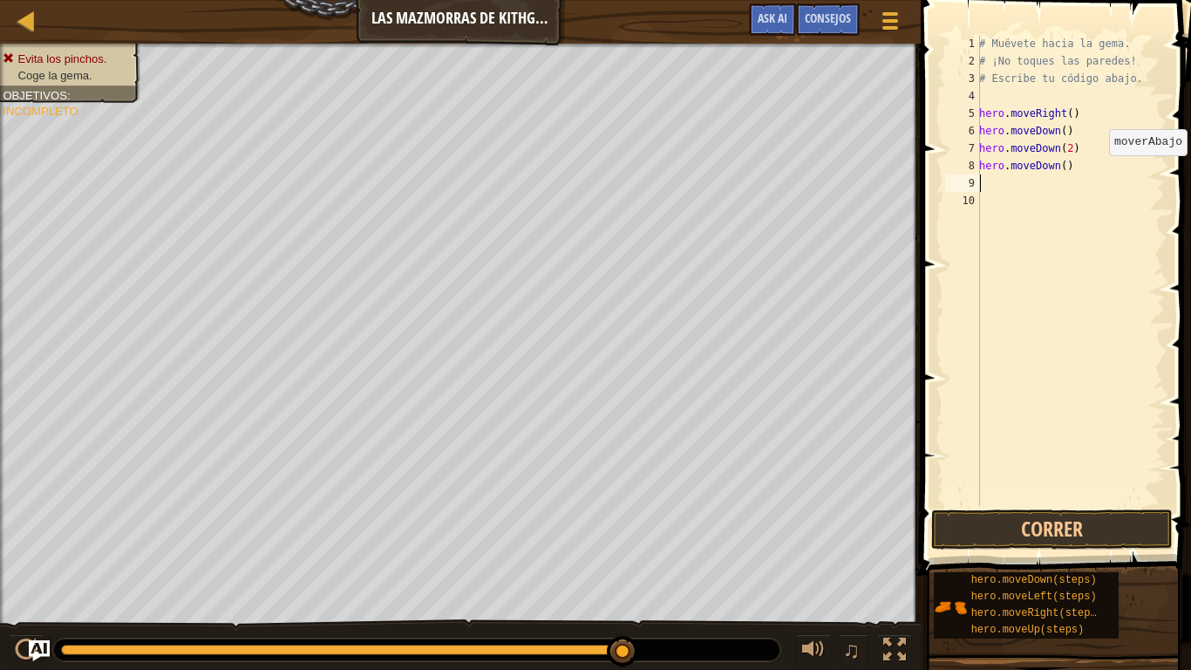
scroll to position [8, 0]
click at [1052, 521] on button "Correr" at bounding box center [1052, 529] width 242 height 40
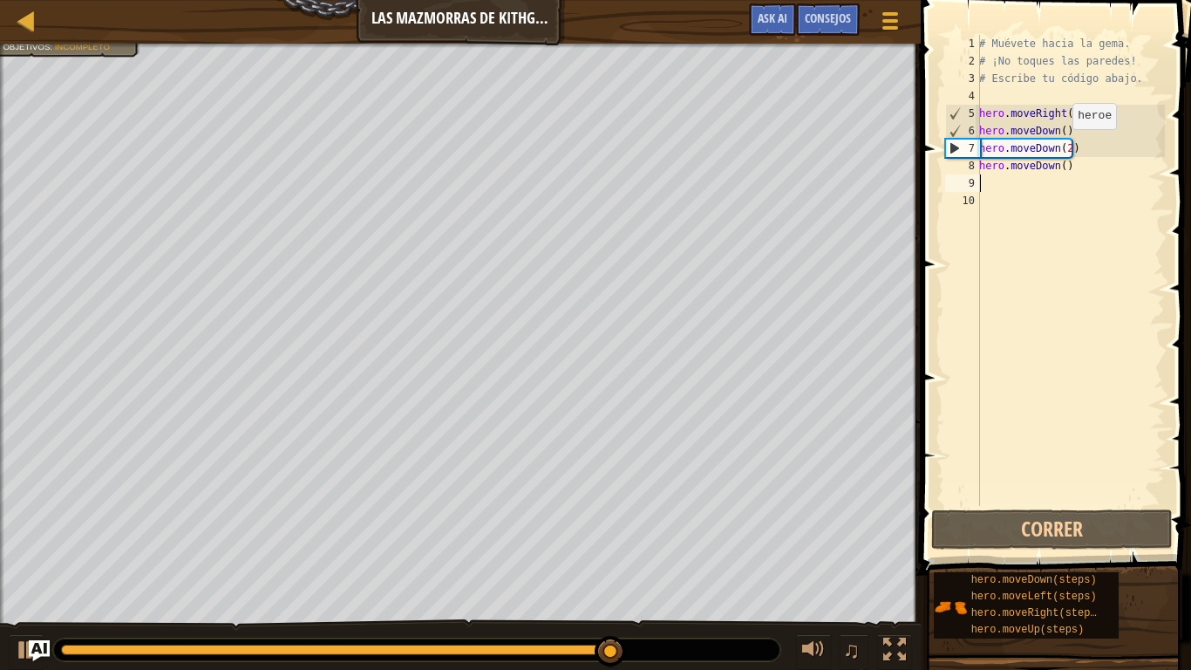
click at [1063, 146] on div "# Muévete hacia la gema. # ¡No toques las paredes! # Escribe tu código abajo. h…" at bounding box center [1070, 288] width 189 height 506
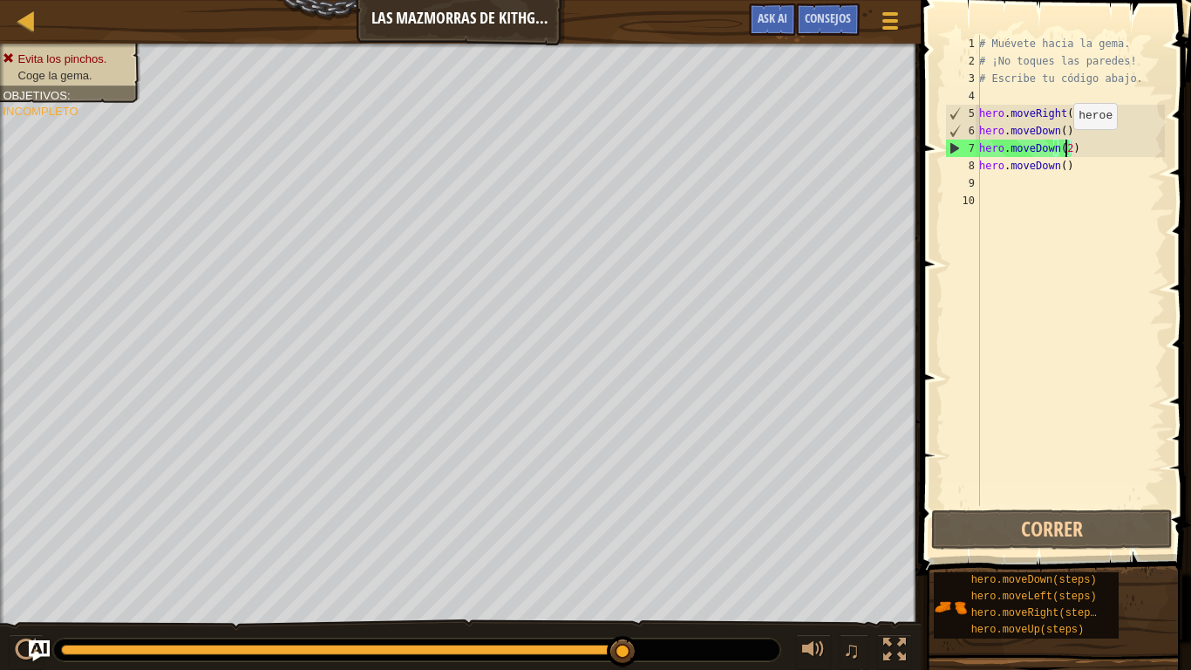
click at [1064, 146] on div "# Muévete hacia la gema. # ¡No toques las paredes! # Escribe tu código abajo. h…" at bounding box center [1070, 288] width 189 height 506
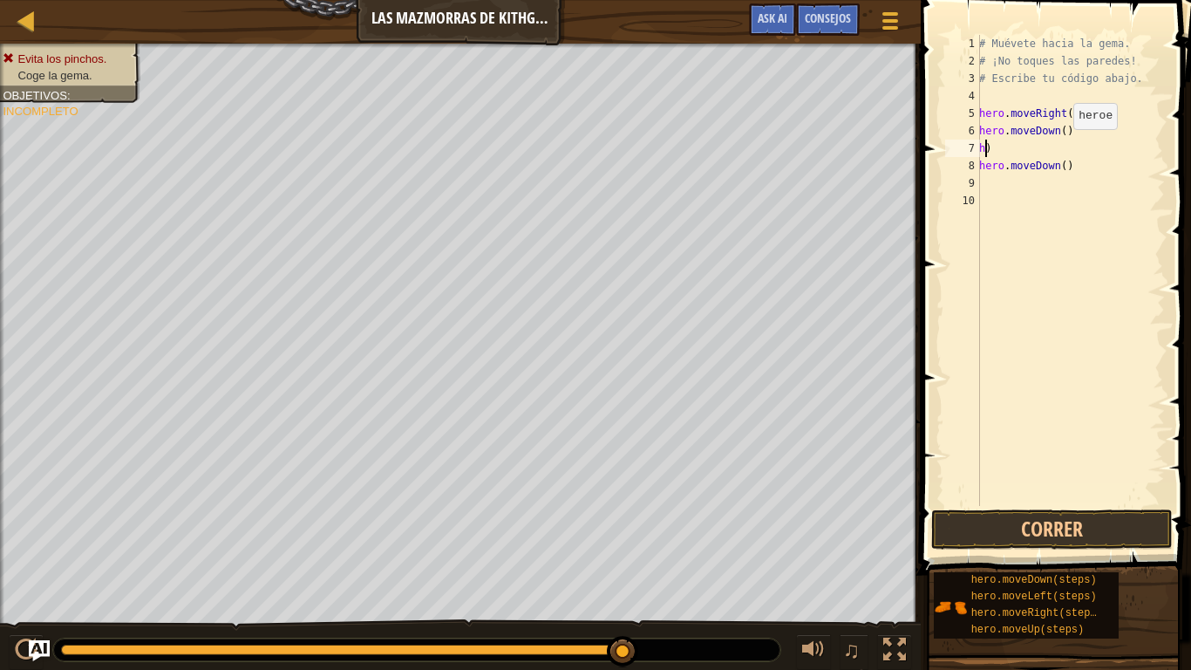
type textarea ")"
click at [1066, 168] on div "# Muévete hacia la gema. # ¡No toques las paredes! # Escribe tu código abajo. h…" at bounding box center [1070, 288] width 189 height 506
type textarea "h"
click at [1034, 146] on div "# Muévete hacia la gema. # ¡No toques las paredes! # Escribe tu código abajo. h…" at bounding box center [1070, 288] width 189 height 506
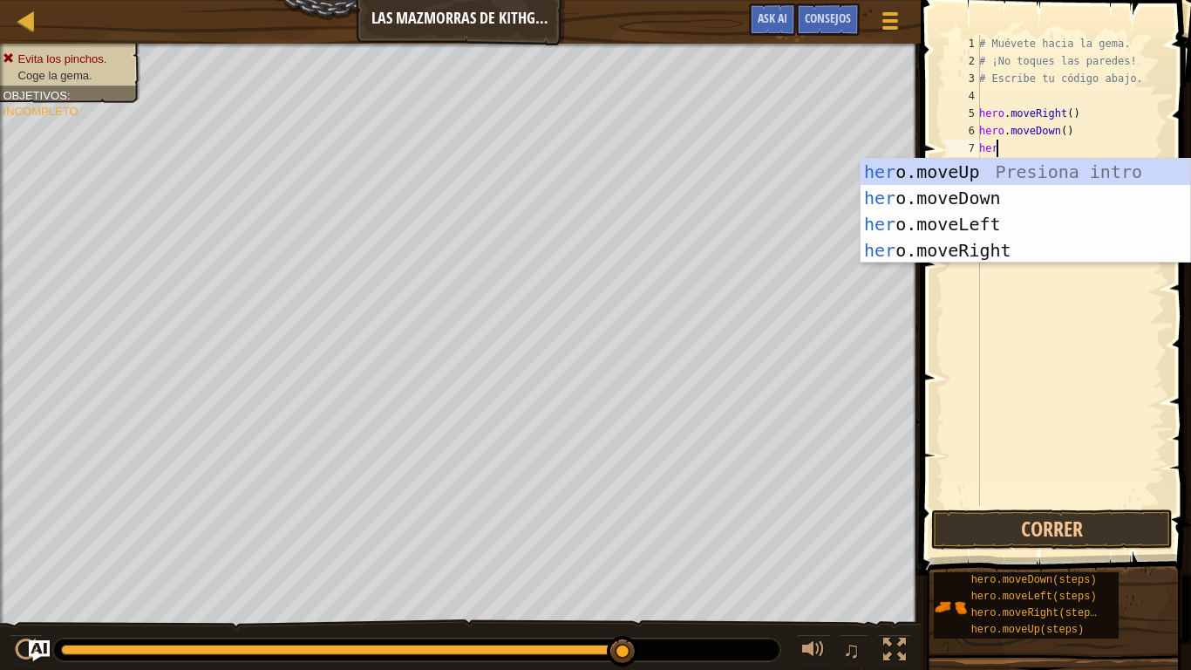
scroll to position [8, 1]
type textarea "hero"
click at [958, 194] on div "hero .moveUp Presiona intro hero .moveDown Presiona intro hero .moveLeft Presio…" at bounding box center [1026, 237] width 330 height 157
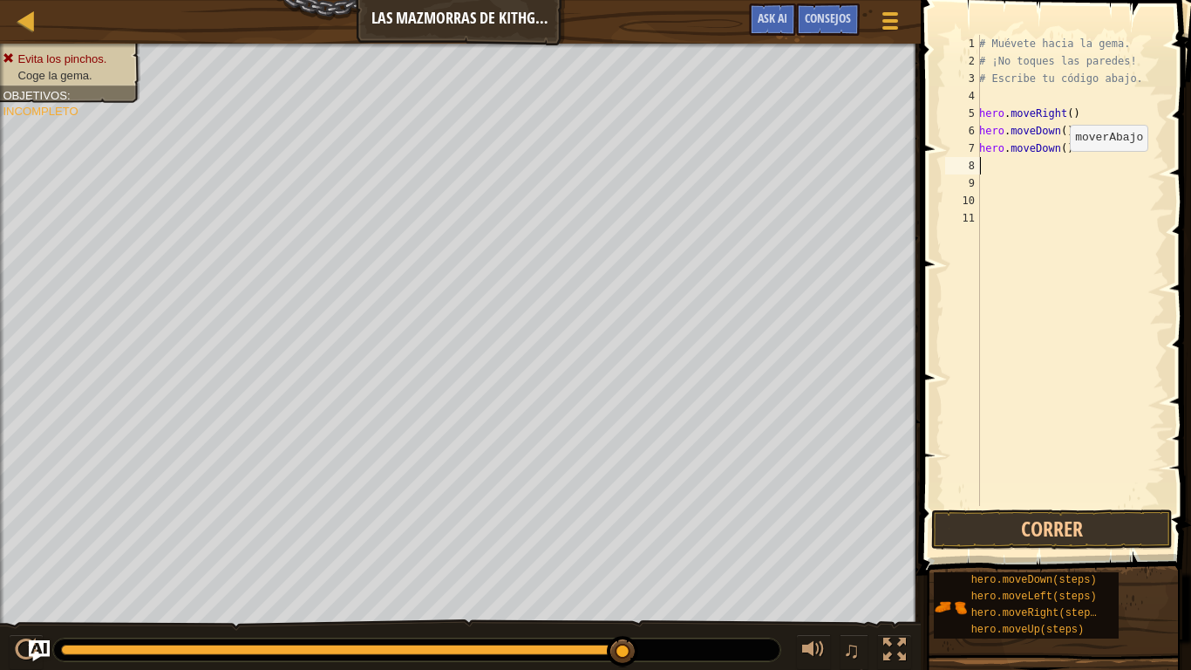
scroll to position [8, 0]
click at [1090, 526] on button "Correr" at bounding box center [1052, 529] width 242 height 40
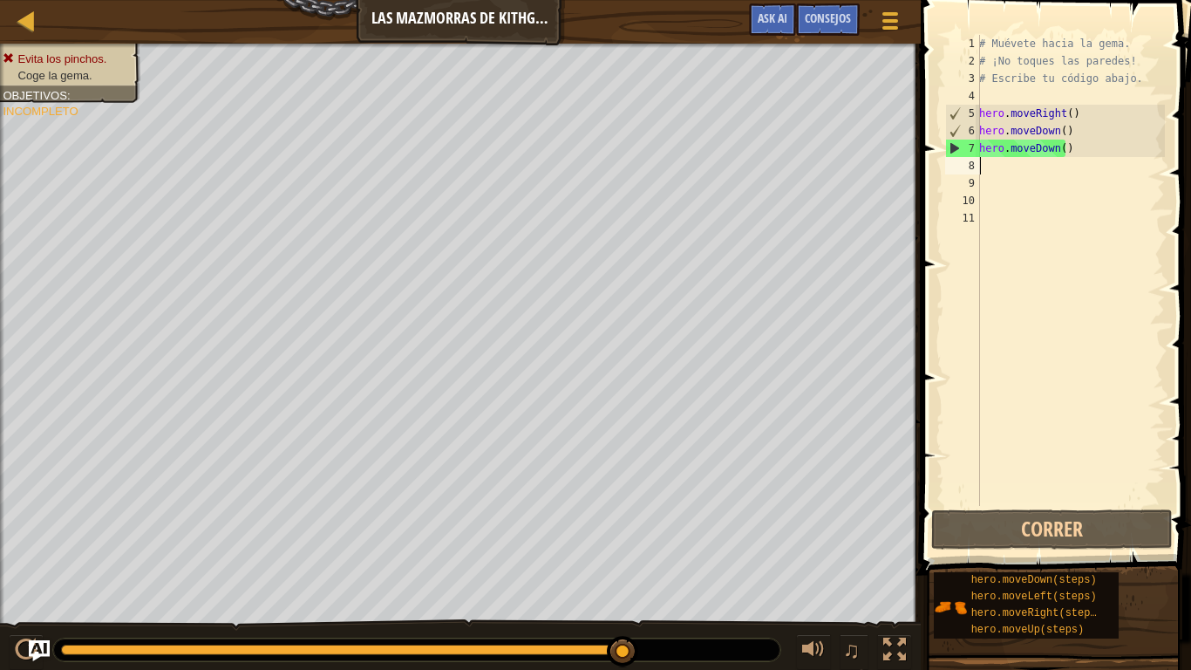
click at [1084, 147] on div "# Muévete hacia la gema. # ¡No toques las paredes! # Escribe tu código abajo. h…" at bounding box center [1070, 288] width 189 height 506
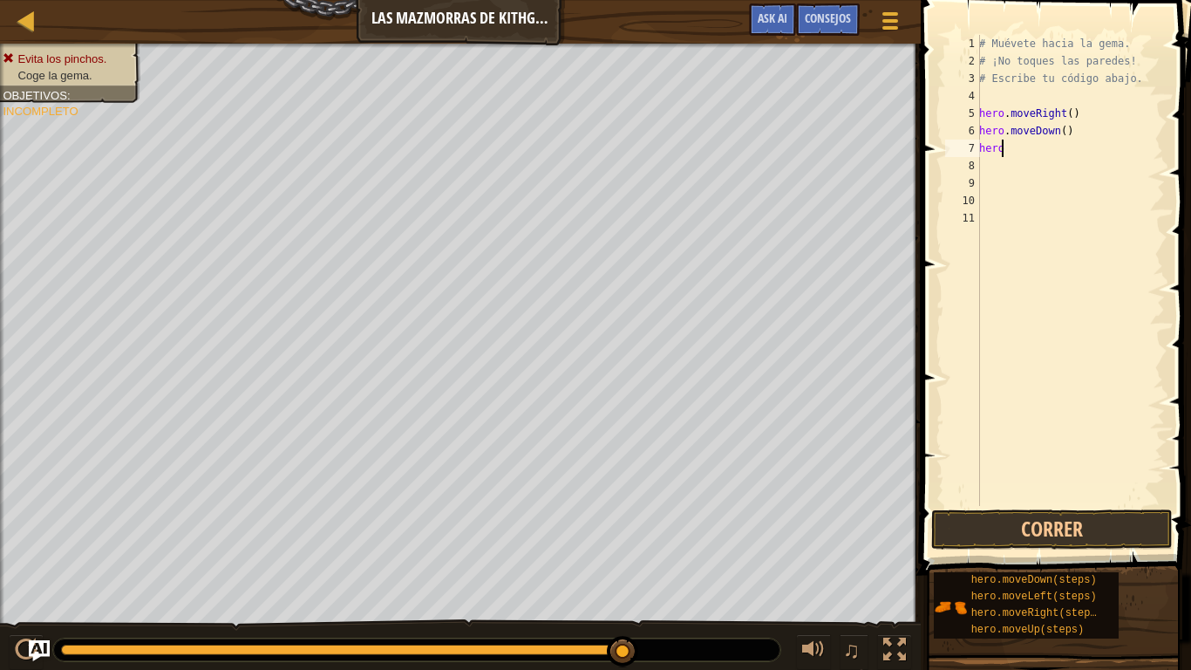
type textarea "h"
click at [1027, 149] on div "# Muévete hacia la gema. # ¡No toques las paredes! # Escribe tu código abajo. h…" at bounding box center [1070, 288] width 189 height 506
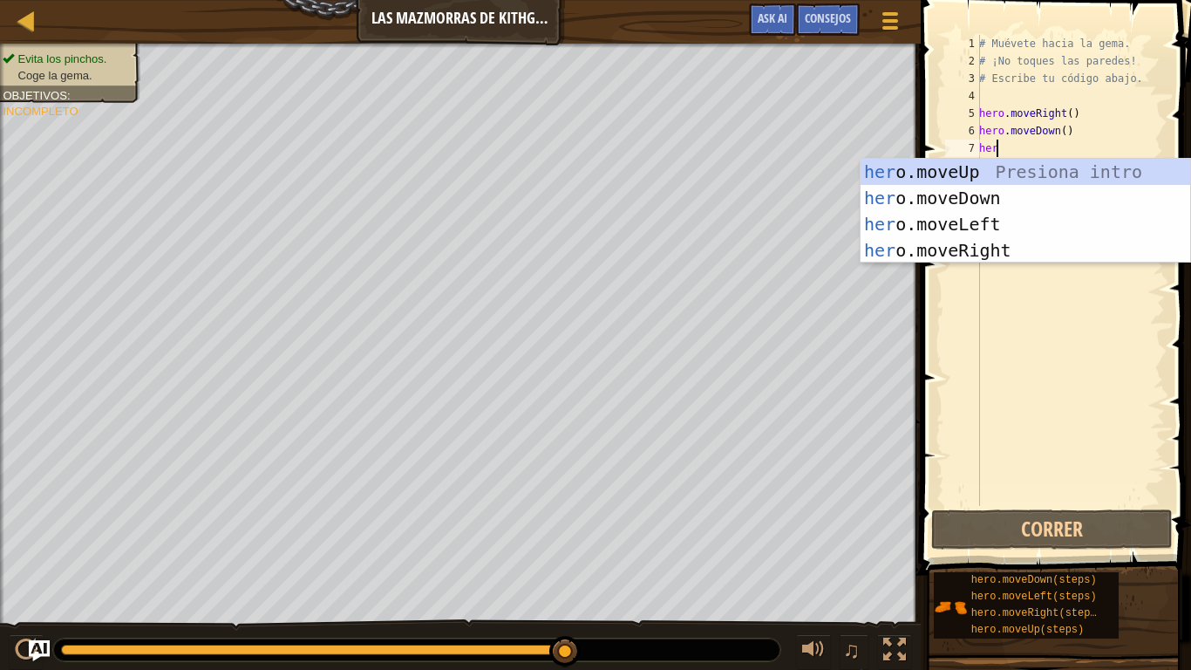
type textarea "hero"
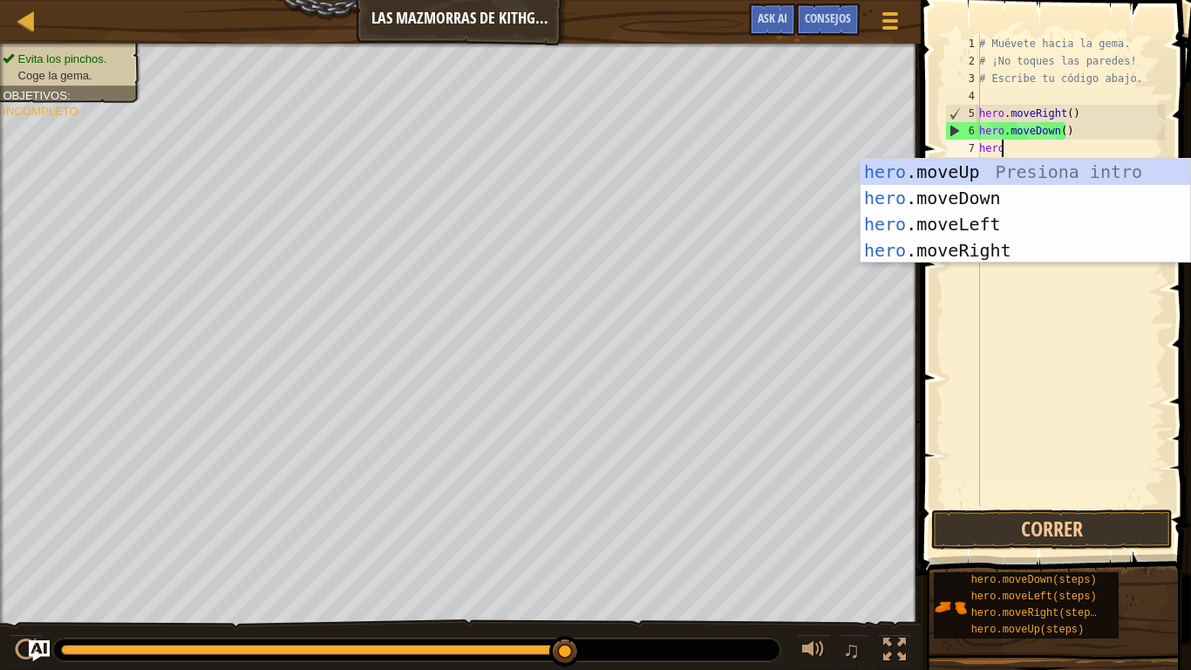
scroll to position [8, 1]
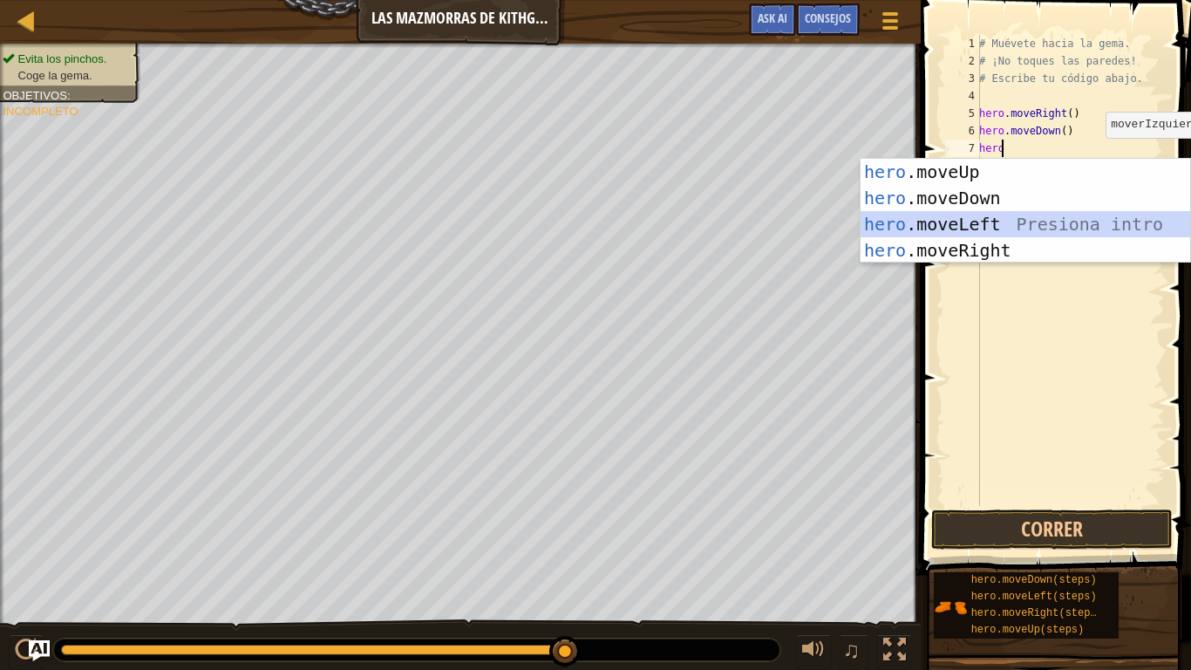
click at [979, 218] on div "hero .moveUp Presiona intro hero .moveDown Presiona intro hero .moveLeft Presio…" at bounding box center [1026, 237] width 330 height 157
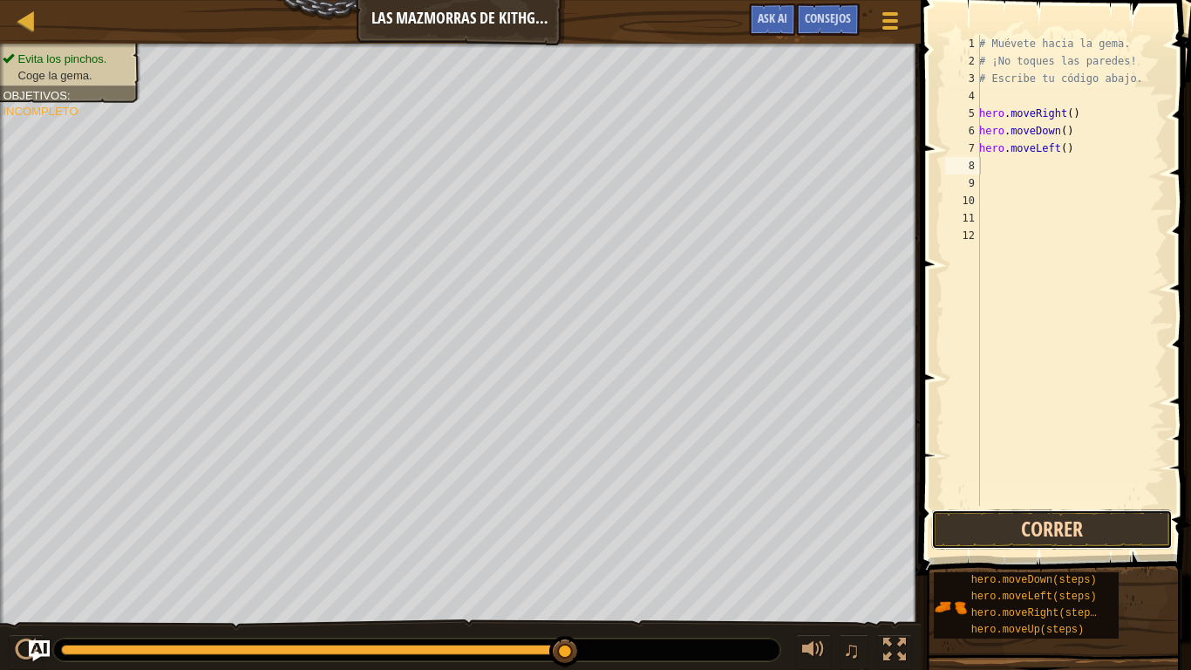
click at [1070, 521] on button "Correr" at bounding box center [1052, 529] width 242 height 40
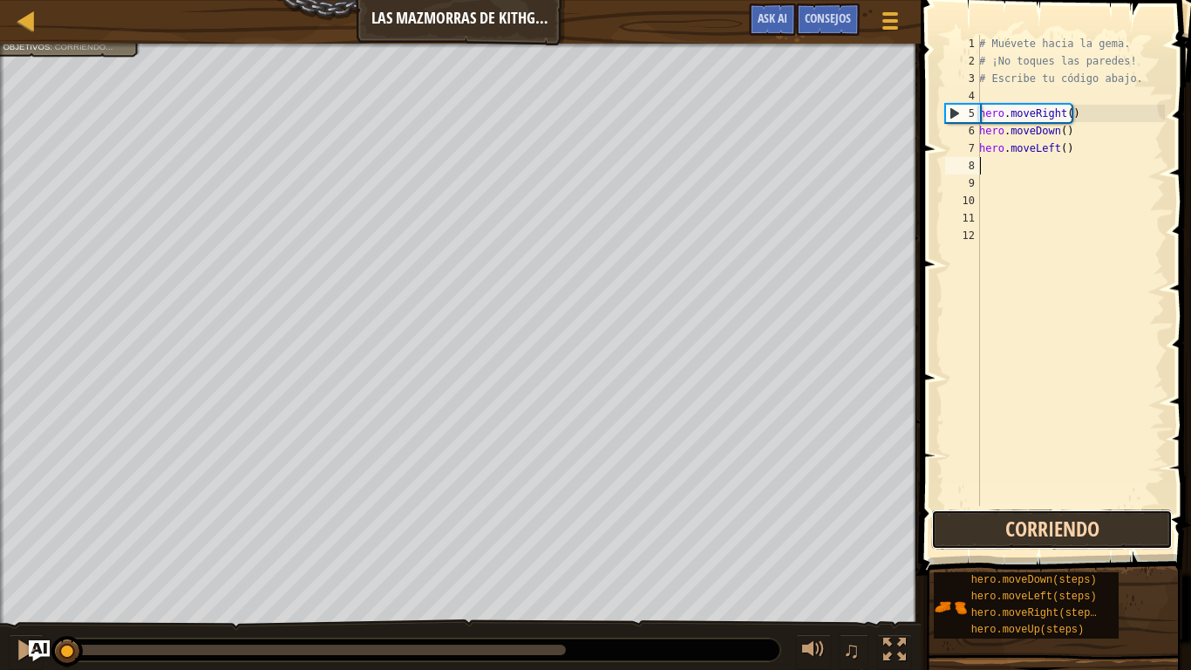
click at [1070, 521] on button "Corriendo" at bounding box center [1052, 529] width 242 height 40
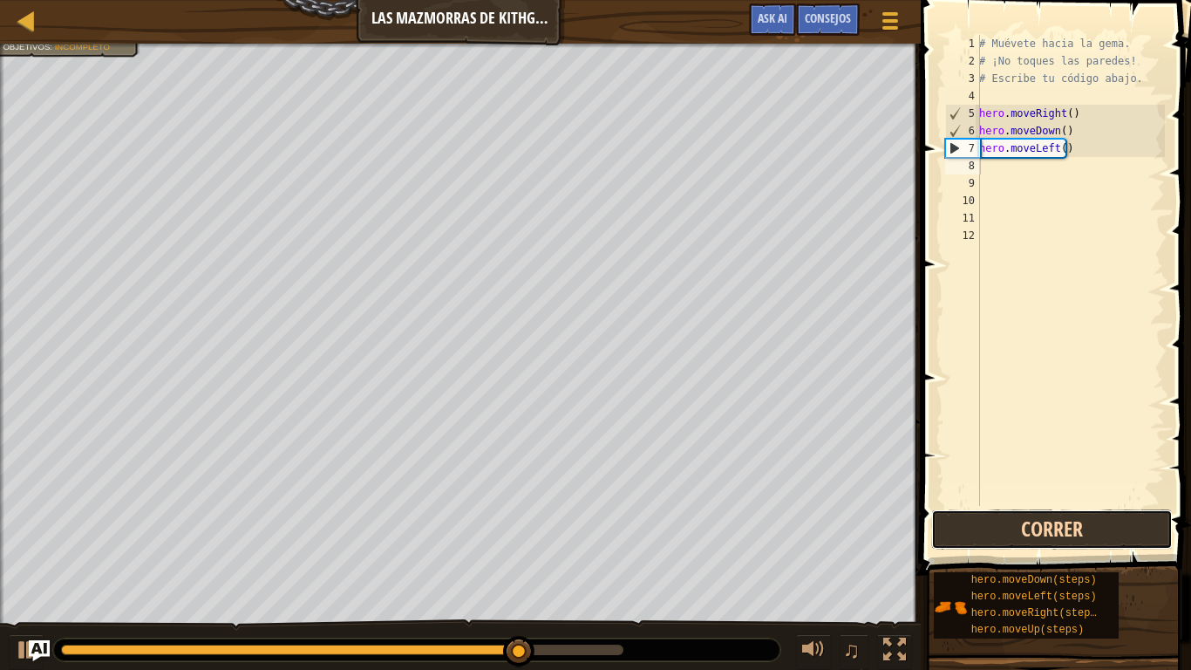
click at [1119, 512] on button "Correr" at bounding box center [1052, 529] width 242 height 40
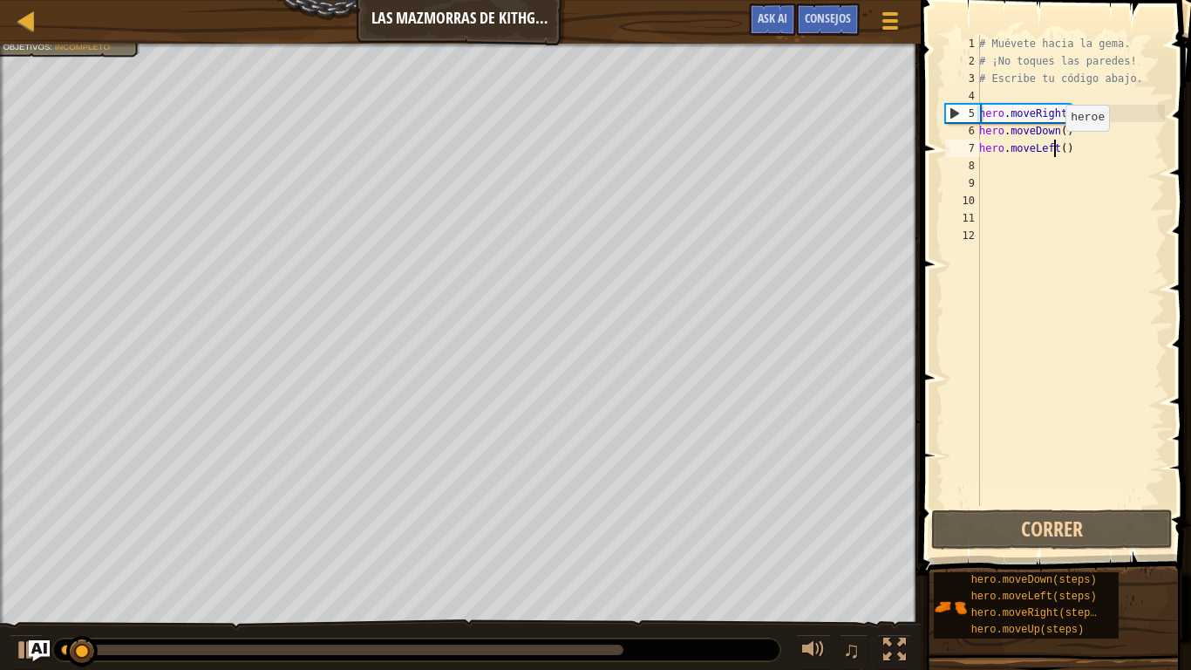
click at [1056, 148] on div "# Muévete hacia la gema. # ¡No toques las paredes! # Escribe tu código abajo. h…" at bounding box center [1070, 288] width 189 height 506
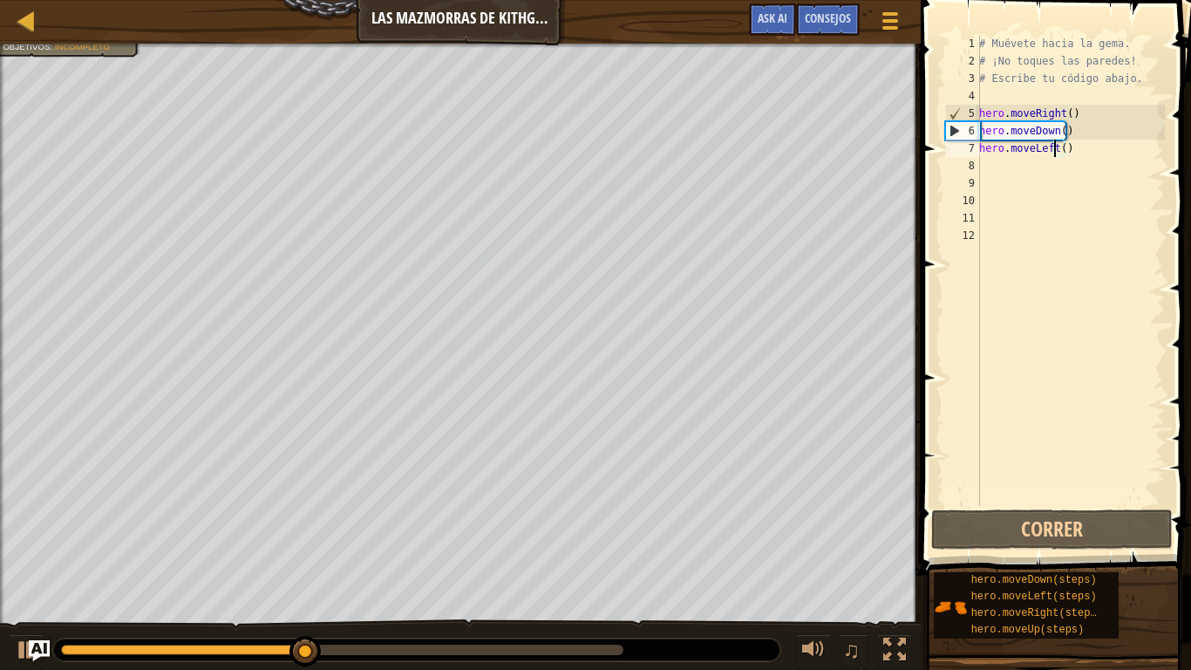
click at [1070, 149] on div "# Muévete hacia la gema. # ¡No toques las paredes! # Escribe tu código abajo. h…" at bounding box center [1070, 288] width 189 height 506
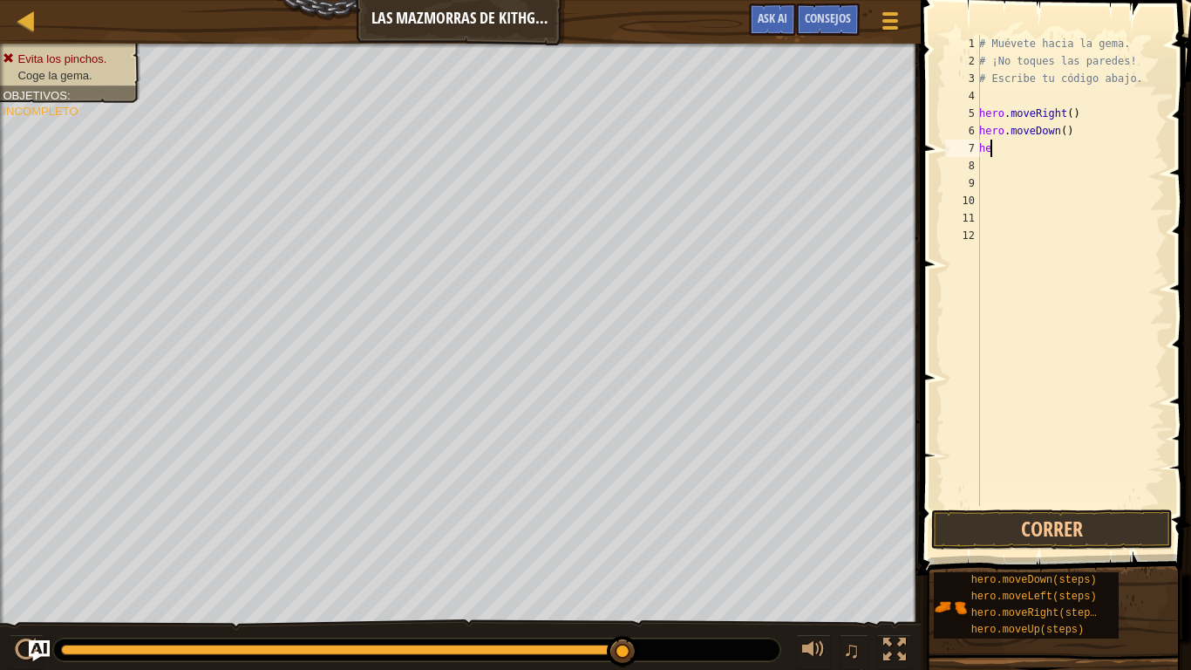
type textarea "h"
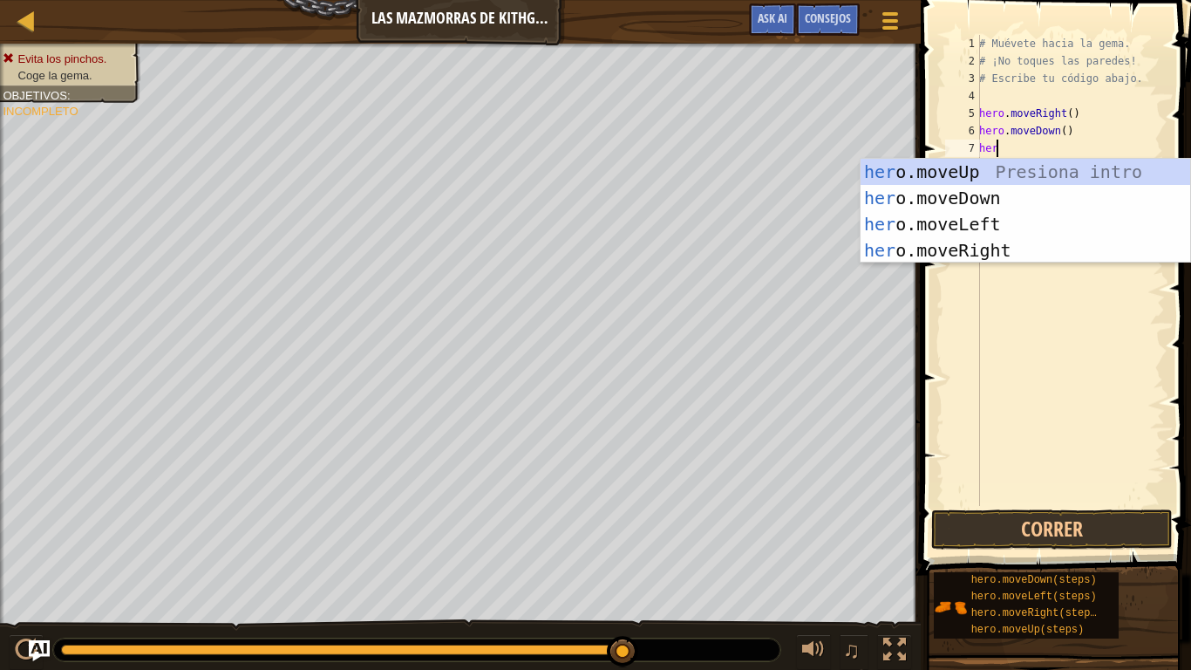
type textarea "her"
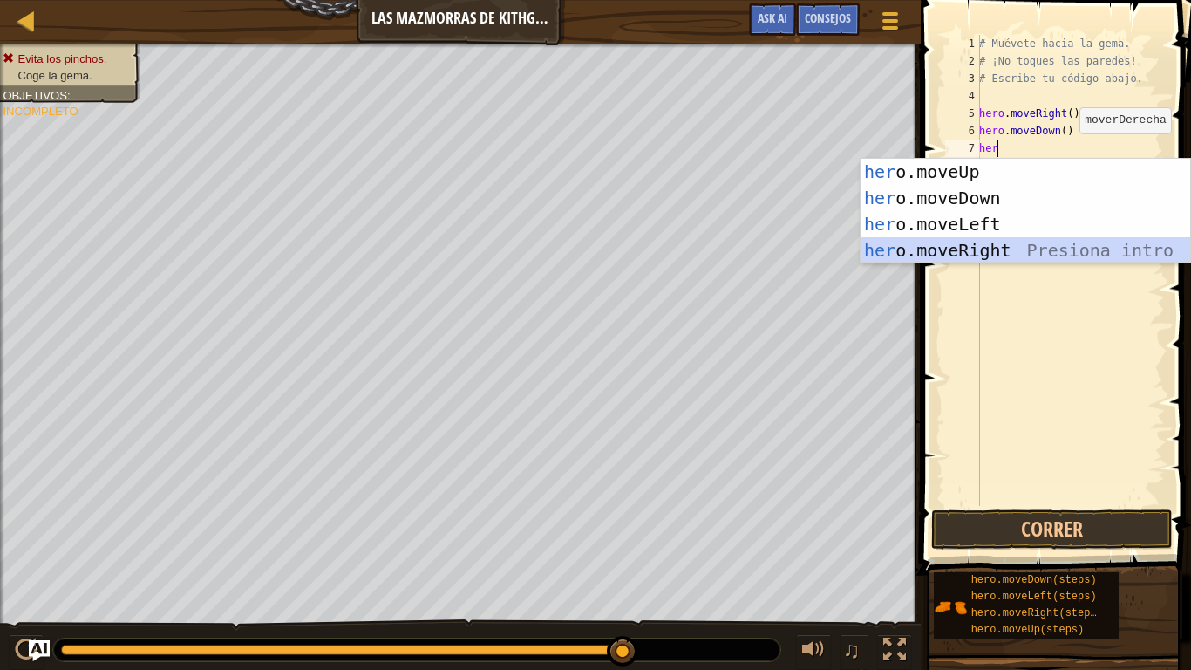
click at [1011, 248] on div "her o.moveUp Presiona intro her o.moveDown Presiona intro her o.moveLeft Presio…" at bounding box center [1026, 237] width 330 height 157
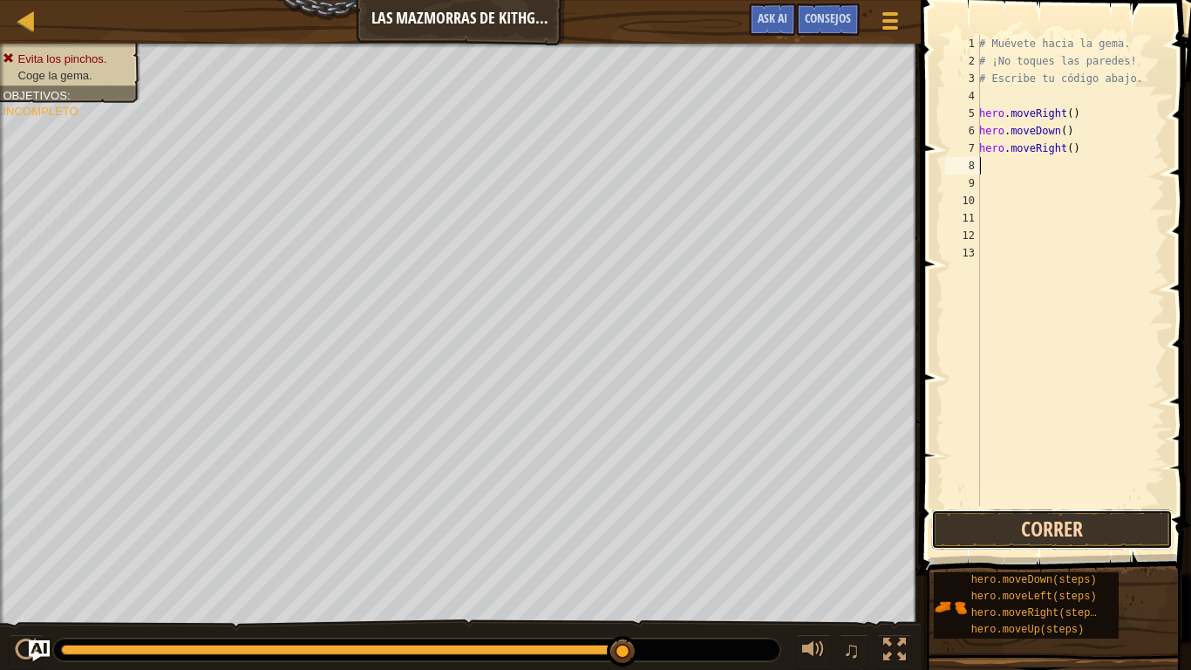
click at [1019, 531] on button "Correr" at bounding box center [1052, 529] width 242 height 40
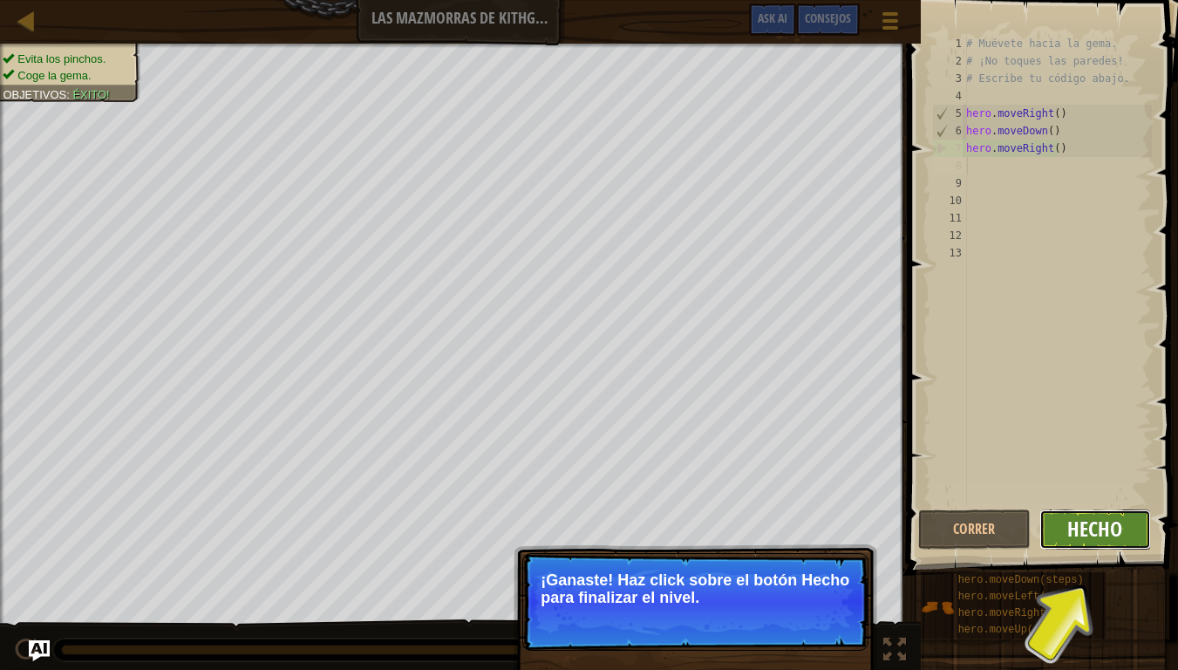
click at [1110, 530] on span "Hecho" at bounding box center [1094, 528] width 55 height 28
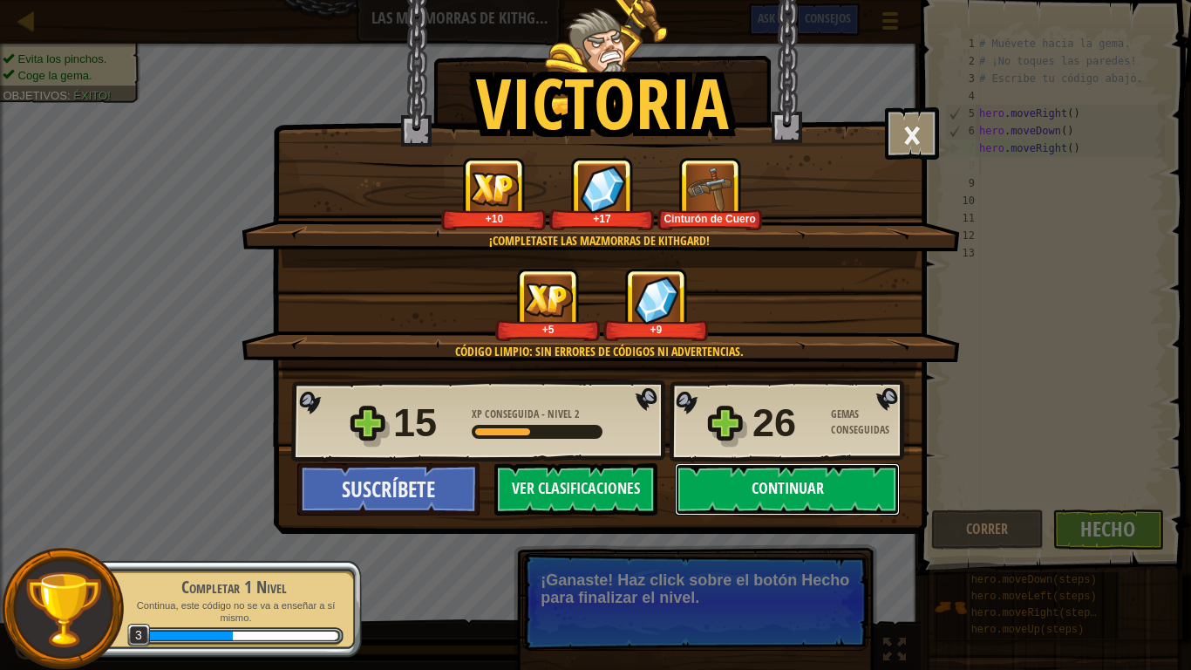
click at [758, 489] on button "Continuar" at bounding box center [787, 489] width 225 height 52
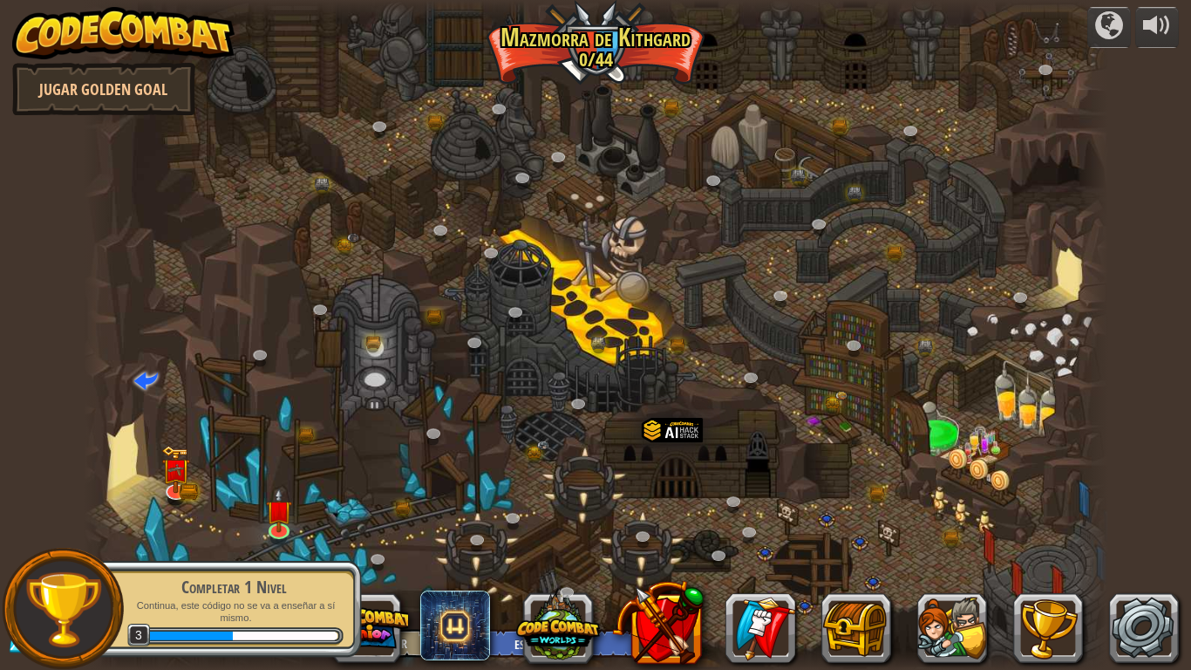
select select "es-ES"
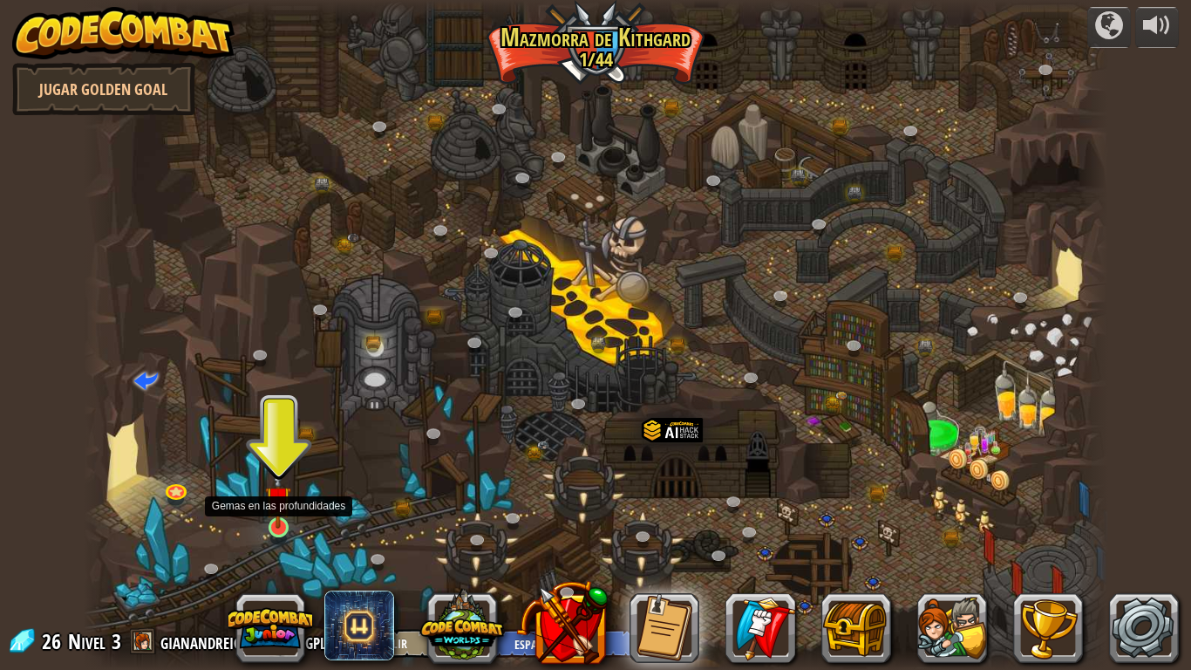
click at [282, 515] on img at bounding box center [278, 498] width 26 height 59
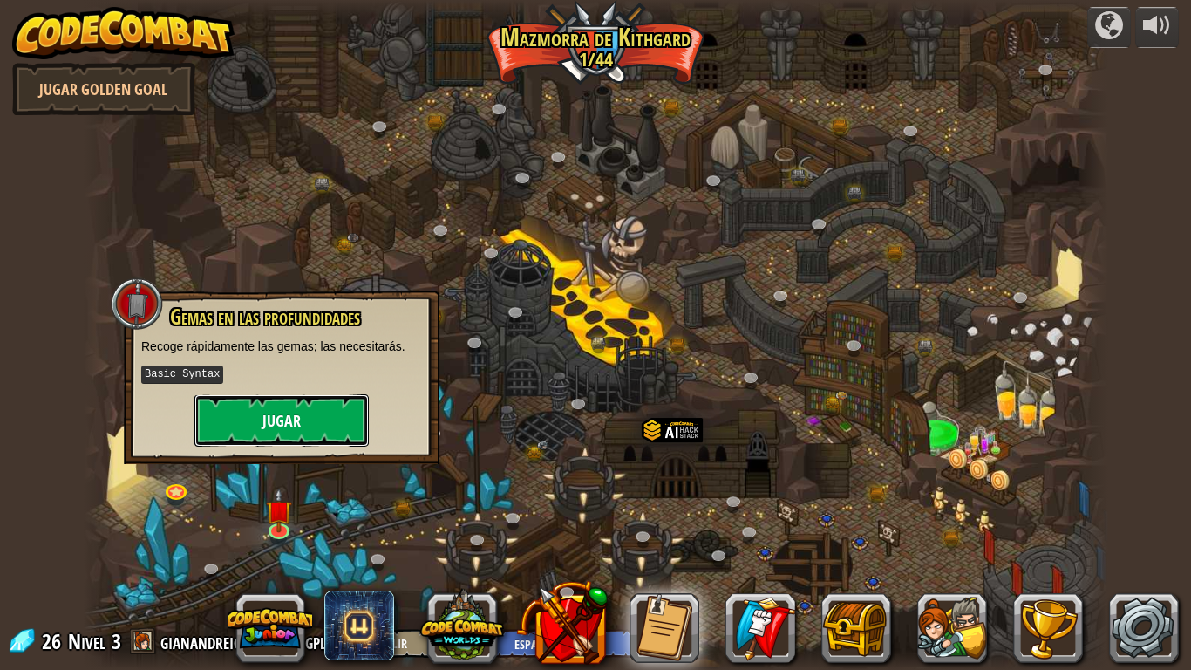
click at [247, 421] on button "Jugar" at bounding box center [281, 420] width 174 height 52
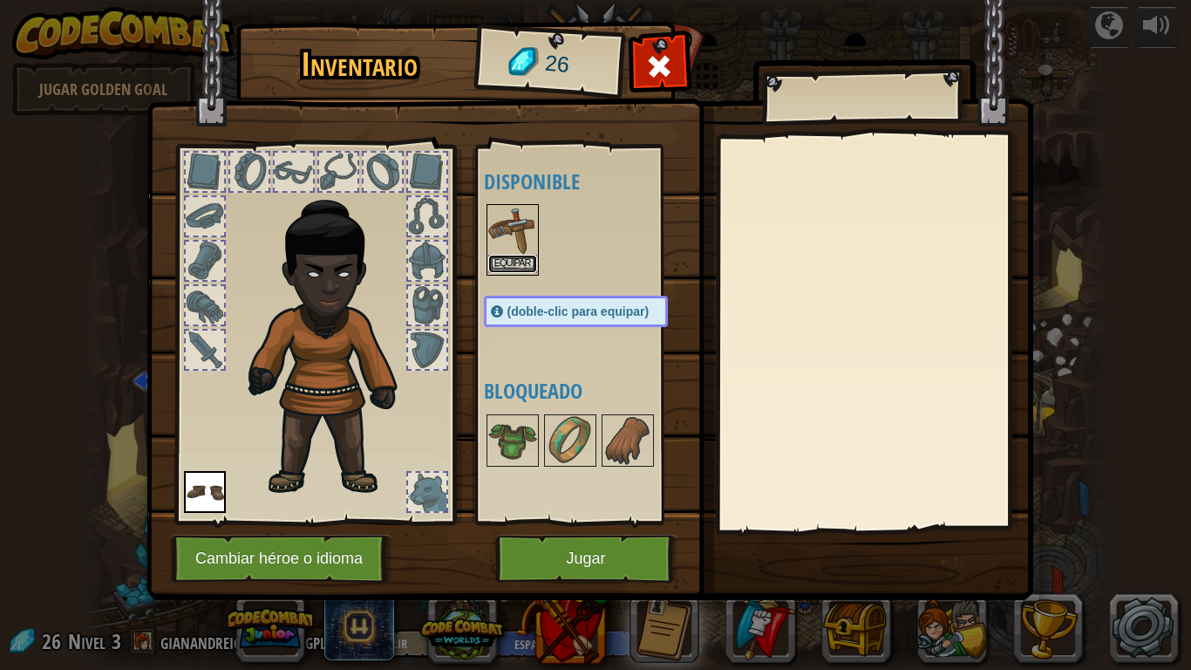
click at [509, 257] on button "Equipar" at bounding box center [512, 264] width 49 height 18
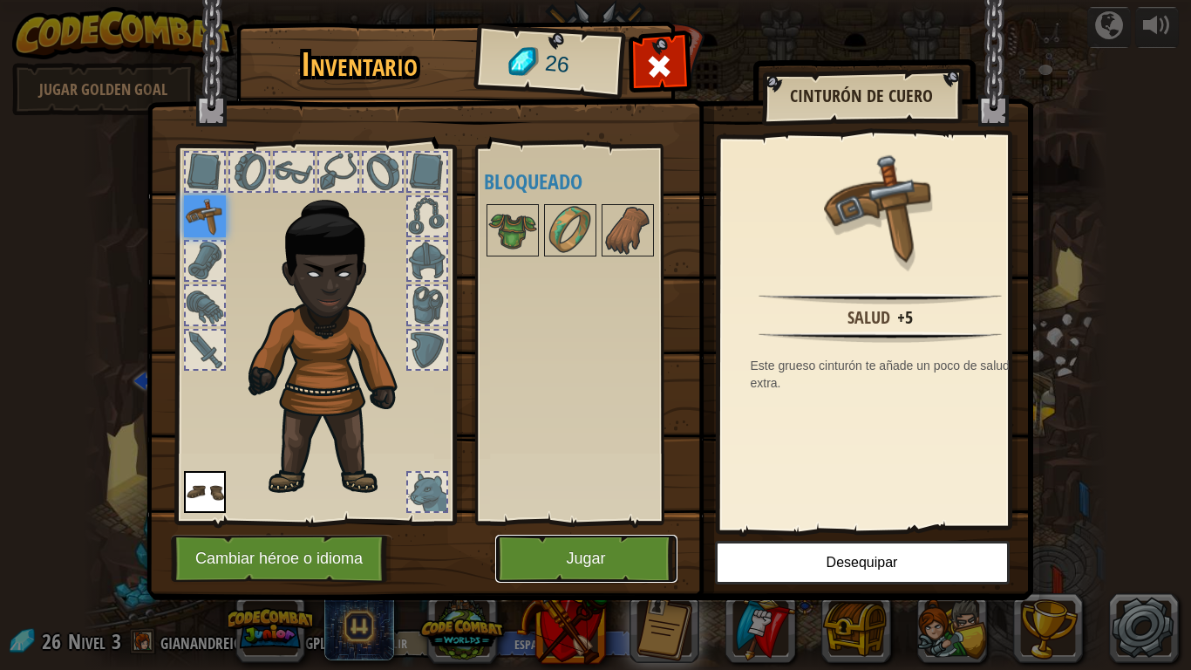
click at [585, 559] on button "Jugar" at bounding box center [586, 559] width 182 height 48
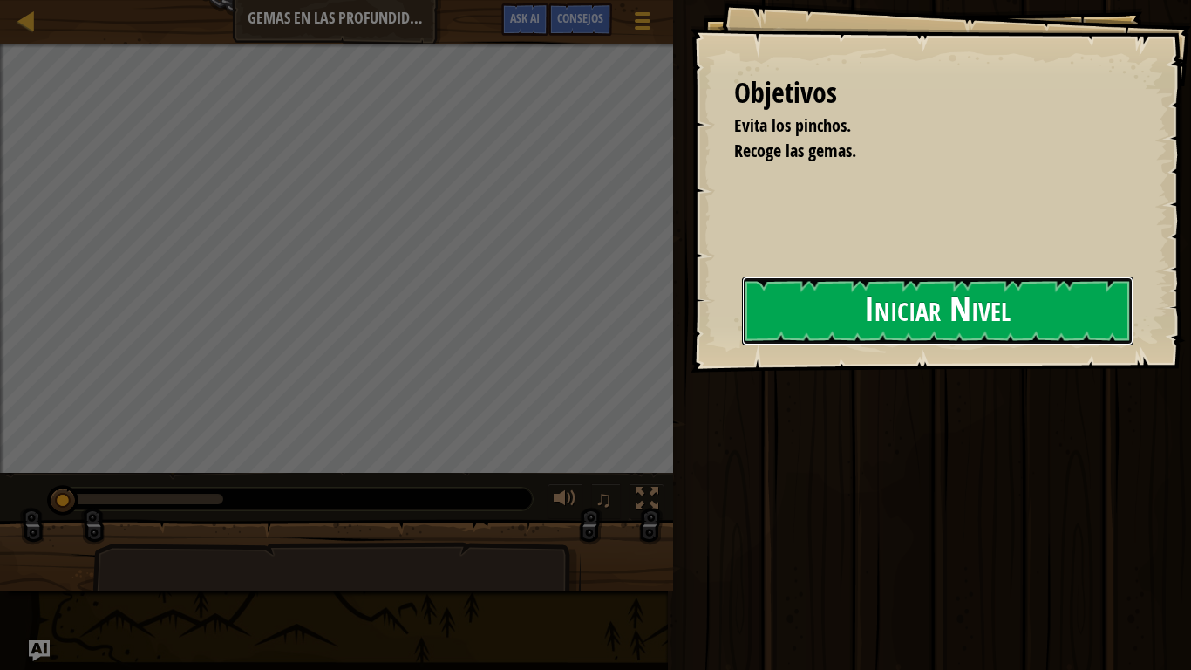
click at [828, 330] on button "Iniciar Nivel" at bounding box center [938, 310] width 392 height 69
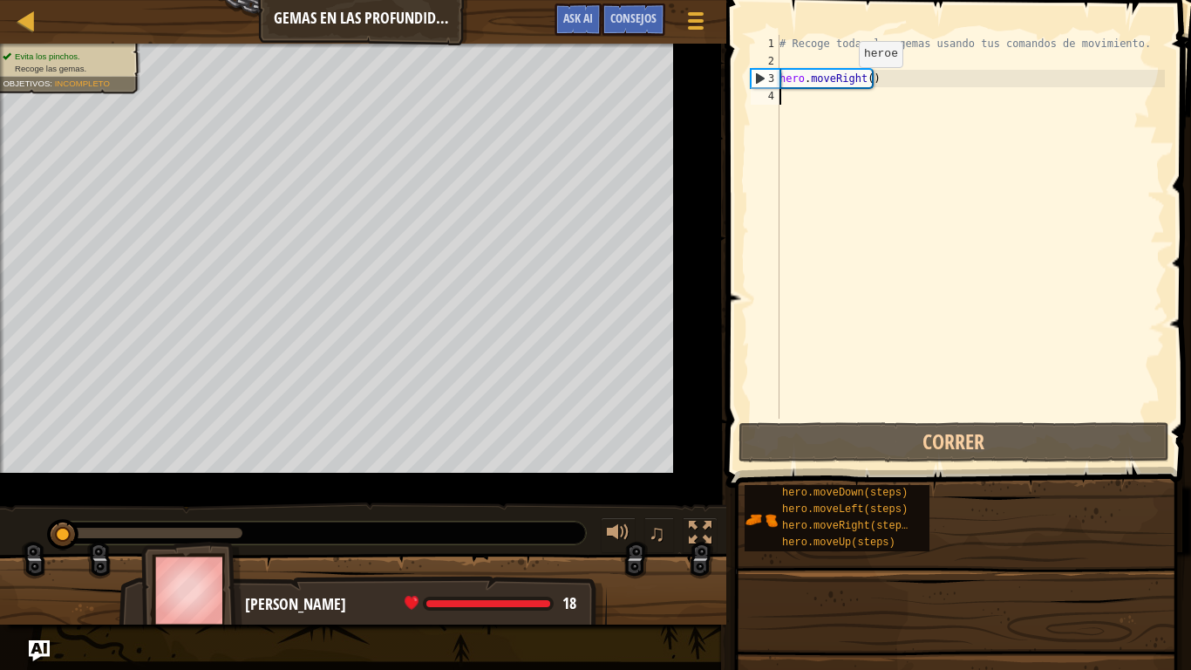
click at [845, 85] on div "# Recoge todas las gemas usando tus comandos de movimiento. hero . moveRight ( )" at bounding box center [997, 244] width 442 height 419
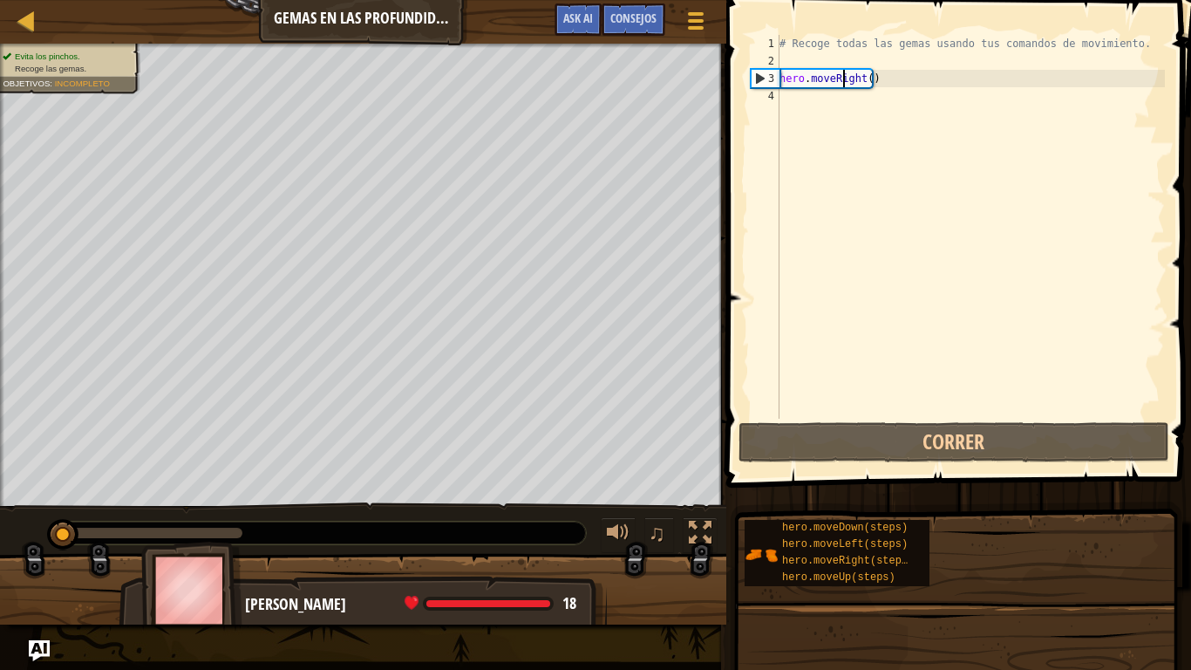
type textarea "hero.moveRight()"
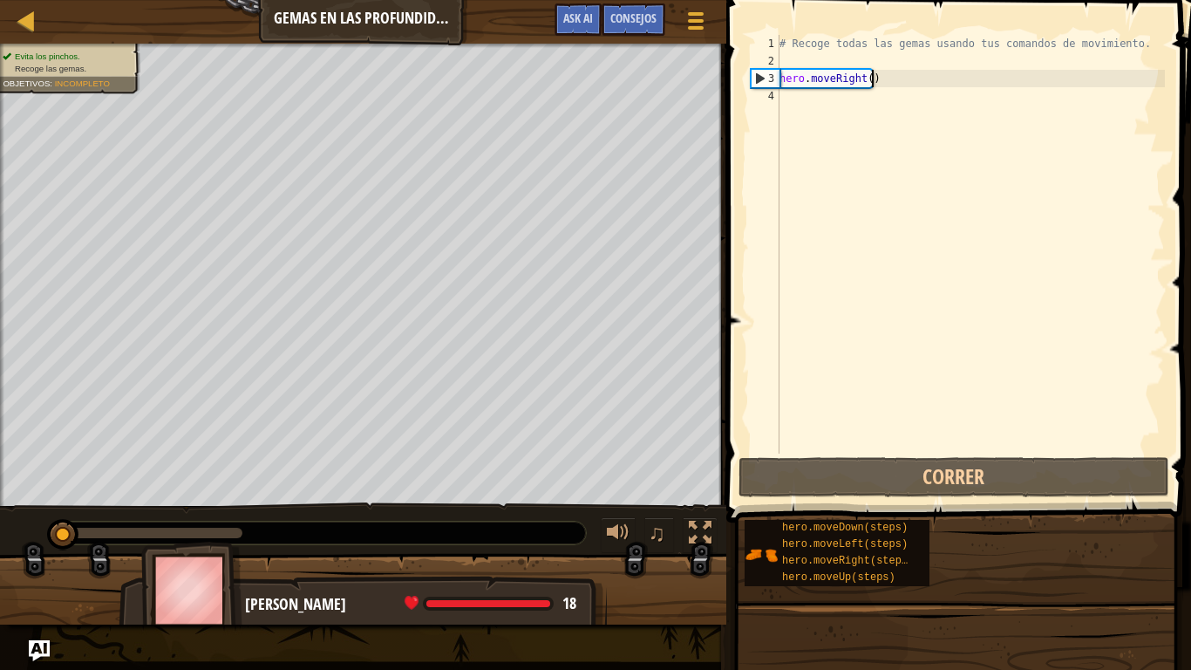
click at [870, 81] on div "# Recoge todas las gemas usando tus comandos de movimiento. hero . moveRight ( )" at bounding box center [970, 261] width 389 height 453
click at [867, 78] on div "# Recoge todas las gemas usando tus comandos de movimiento. hero . moveRight ( )" at bounding box center [970, 261] width 389 height 453
click at [868, 77] on div "# Recoge todas las gemas usando tus comandos de movimiento. hero . moveRight ( )" at bounding box center [970, 261] width 389 height 453
click at [872, 79] on div "# Recoge todas las gemas usando tus comandos de movimiento. hero . moveRight ( )" at bounding box center [970, 261] width 389 height 453
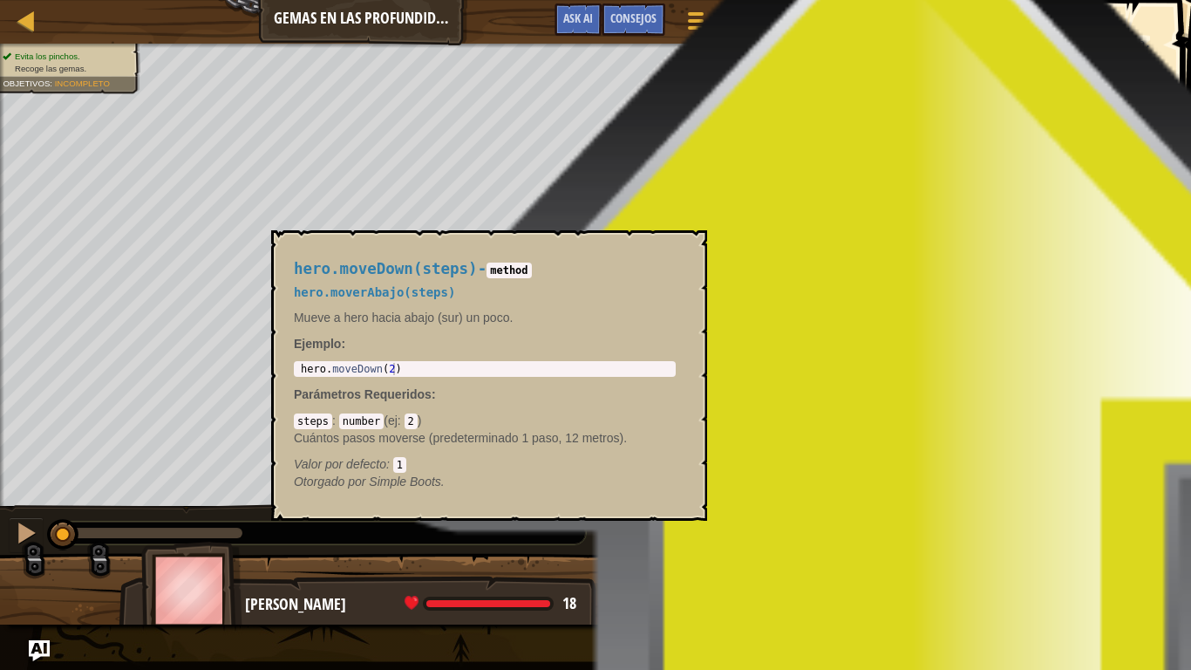
click at [838, 528] on span "hero.moveDown(steps)" at bounding box center [845, 527] width 126 height 12
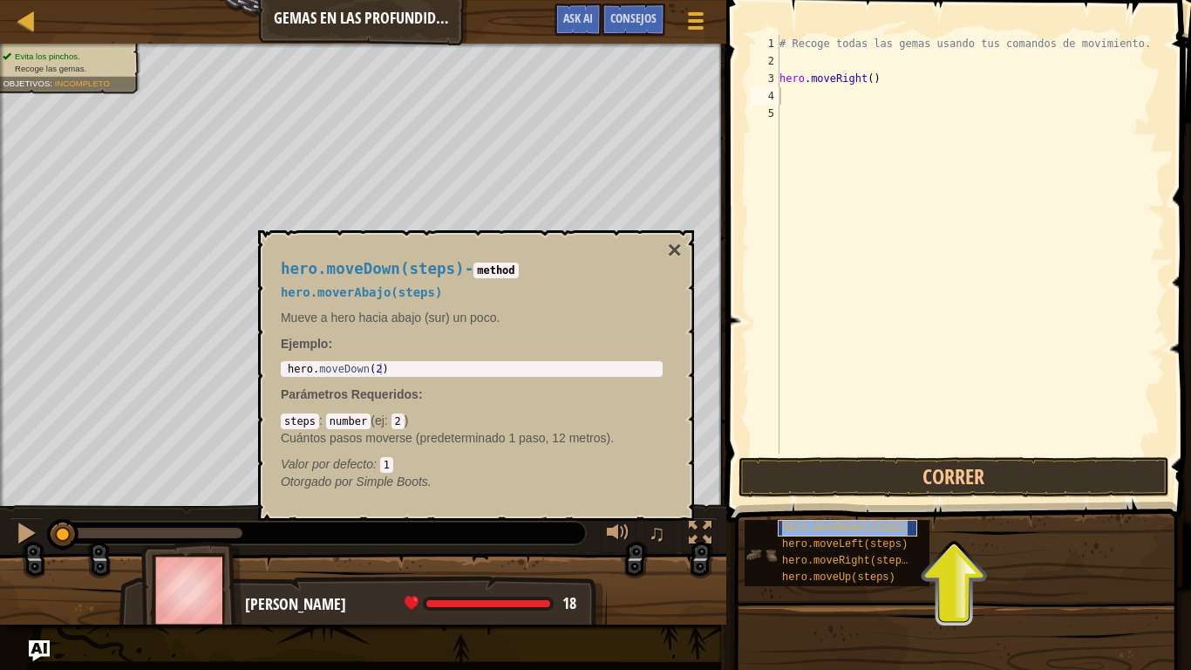
click at [842, 523] on span "hero.moveDown(steps)" at bounding box center [845, 527] width 126 height 12
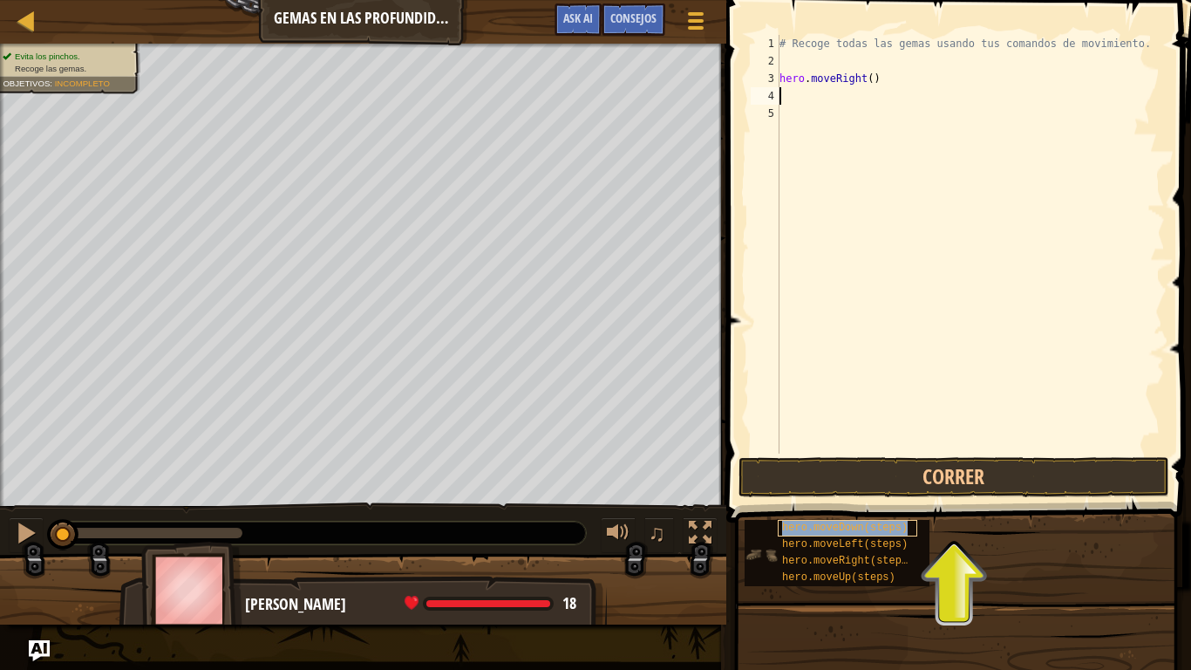
click at [842, 523] on span "hero.moveDown(steps)" at bounding box center [845, 527] width 126 height 12
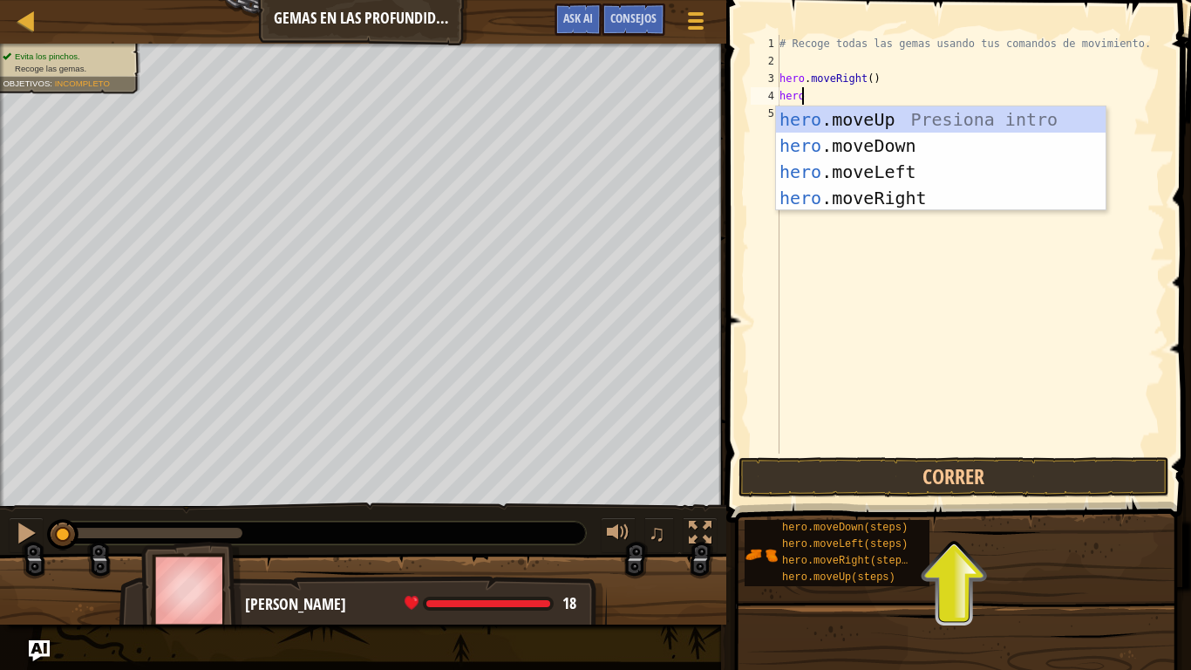
scroll to position [8, 1]
type textarea "hero."
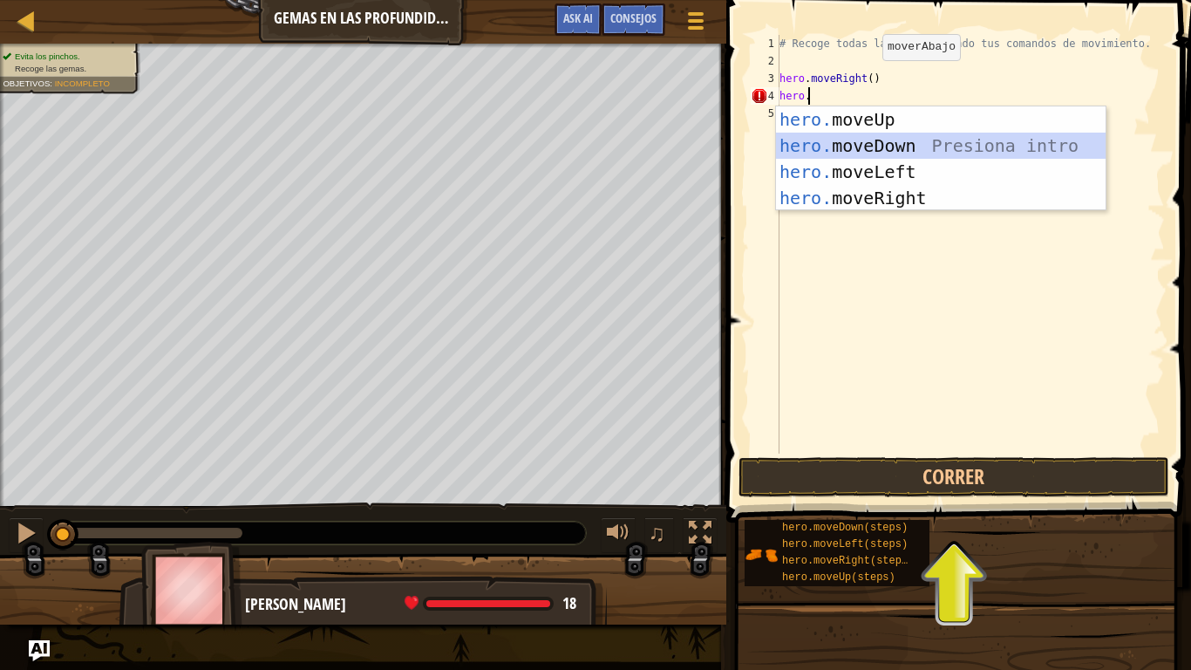
click at [889, 141] on div "hero. moveUp Presiona intro hero. moveDown Presiona intro hero. moveLeft Presio…" at bounding box center [941, 184] width 330 height 157
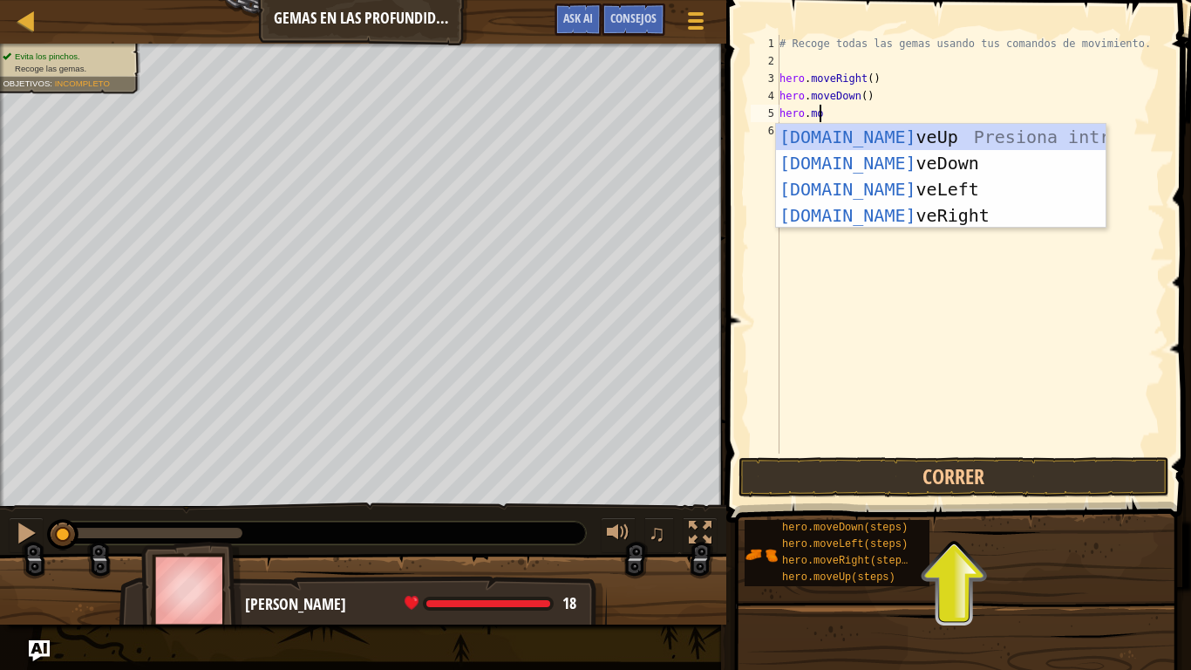
scroll to position [8, 3]
type textarea "hero.move"
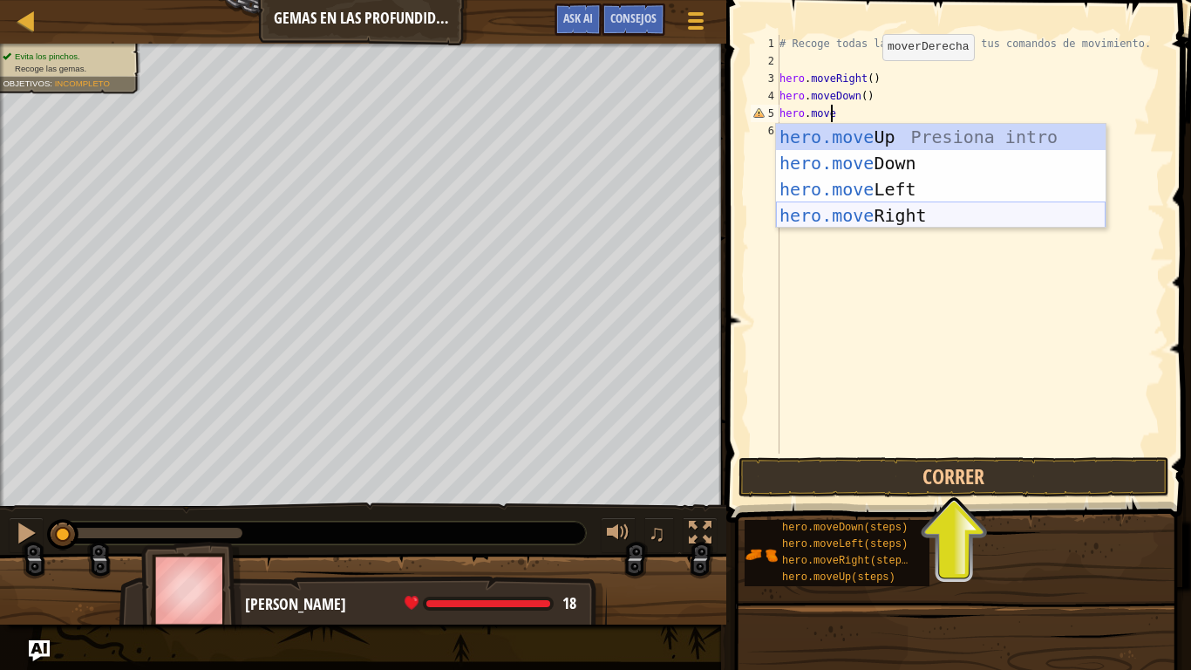
click at [838, 202] on div "hero.move Up Presiona intro hero.move Down Presiona intro hero.move Left Presio…" at bounding box center [941, 202] width 330 height 157
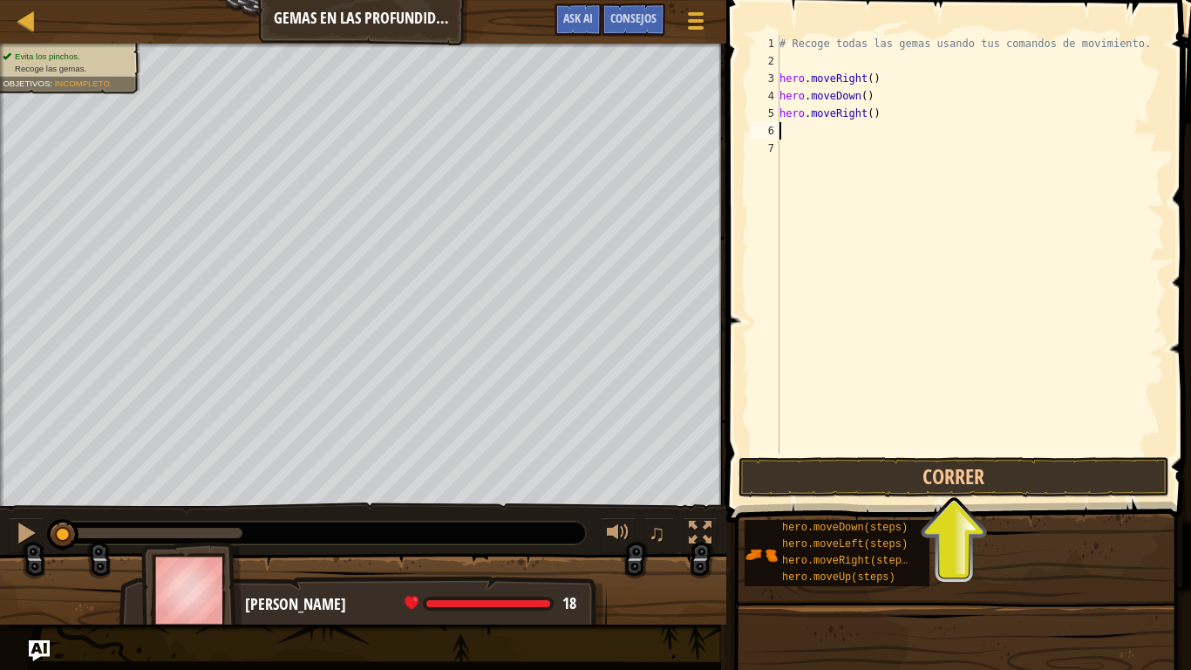
scroll to position [8, 0]
click at [934, 453] on div "# Recoge todas las gemas usando tus comandos de movimiento. hero . moveRight ( …" at bounding box center [970, 261] width 389 height 453
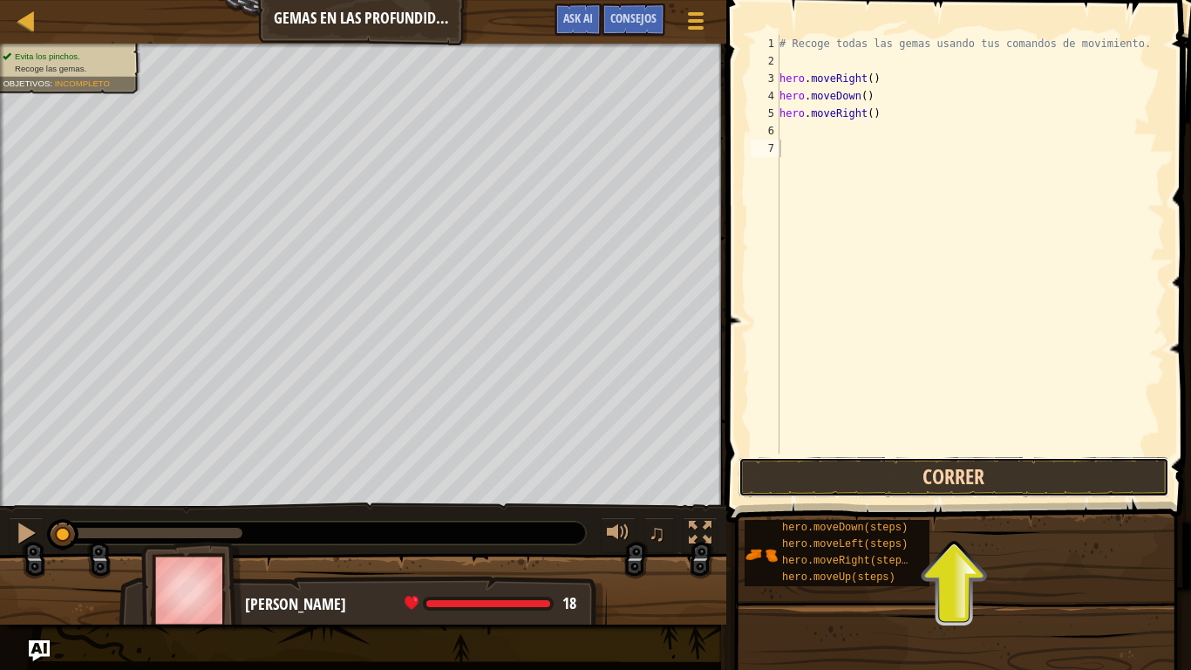
click at [934, 461] on button "Correr" at bounding box center [954, 477] width 431 height 40
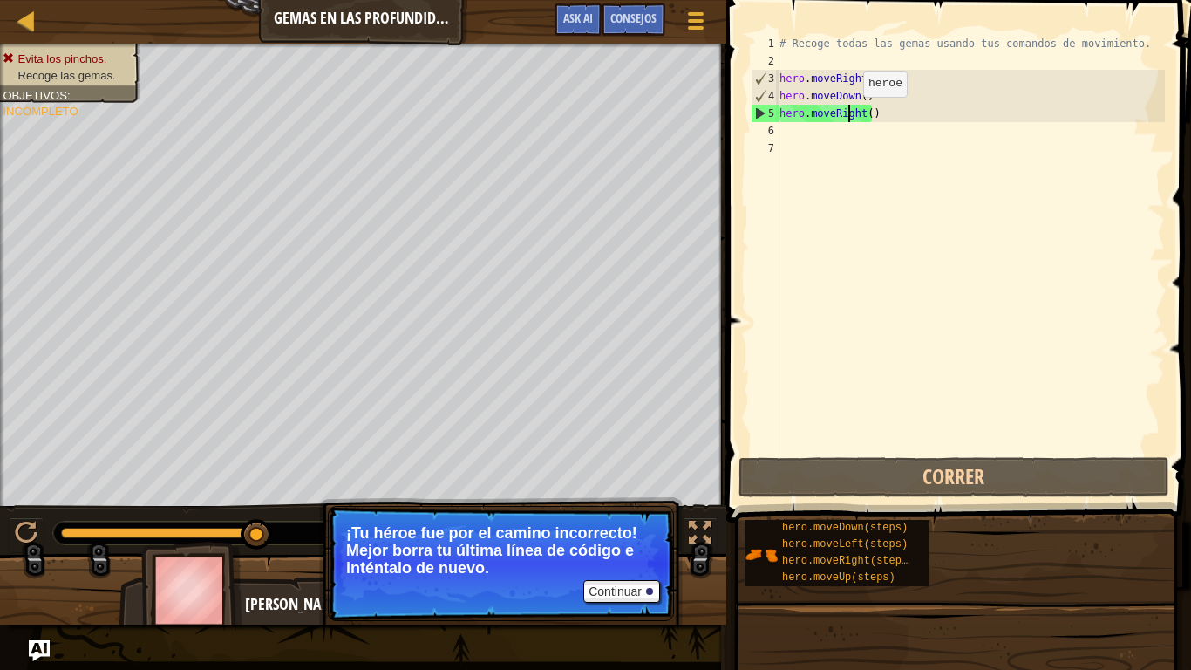
click at [848, 114] on div "# Recoge todas las gemas usando tus comandos de movimiento. hero . moveRight ( …" at bounding box center [970, 261] width 389 height 453
click at [869, 113] on div "# Recoge todas las gemas usando tus comandos de movimiento. hero . moveRight ( …" at bounding box center [970, 261] width 389 height 453
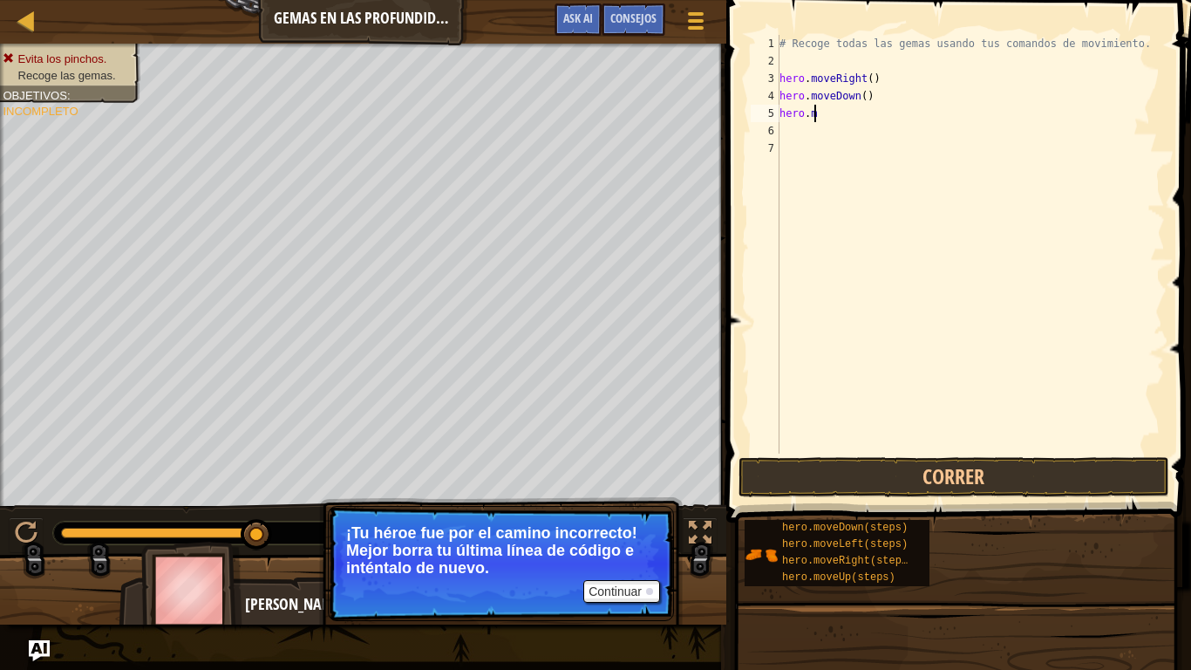
type textarea "h"
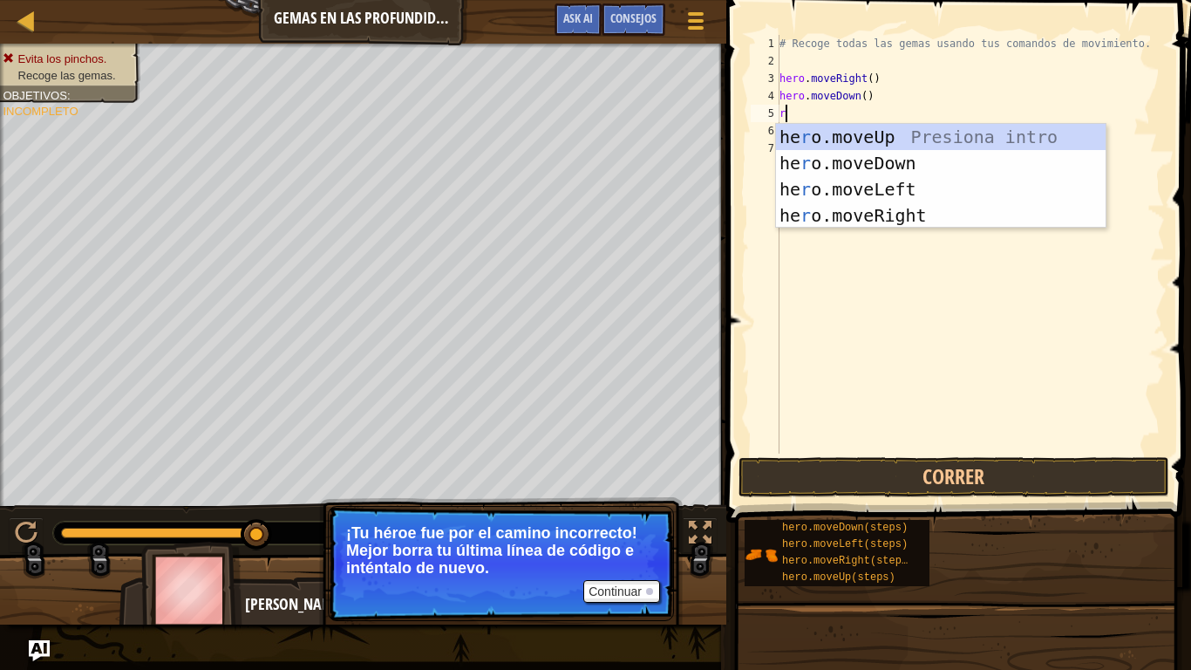
type textarea "ro"
click at [859, 129] on div "he ro .moveUp Presiona intro he ro .moveDown Presiona intro he ro .moveLeft Pre…" at bounding box center [941, 202] width 330 height 157
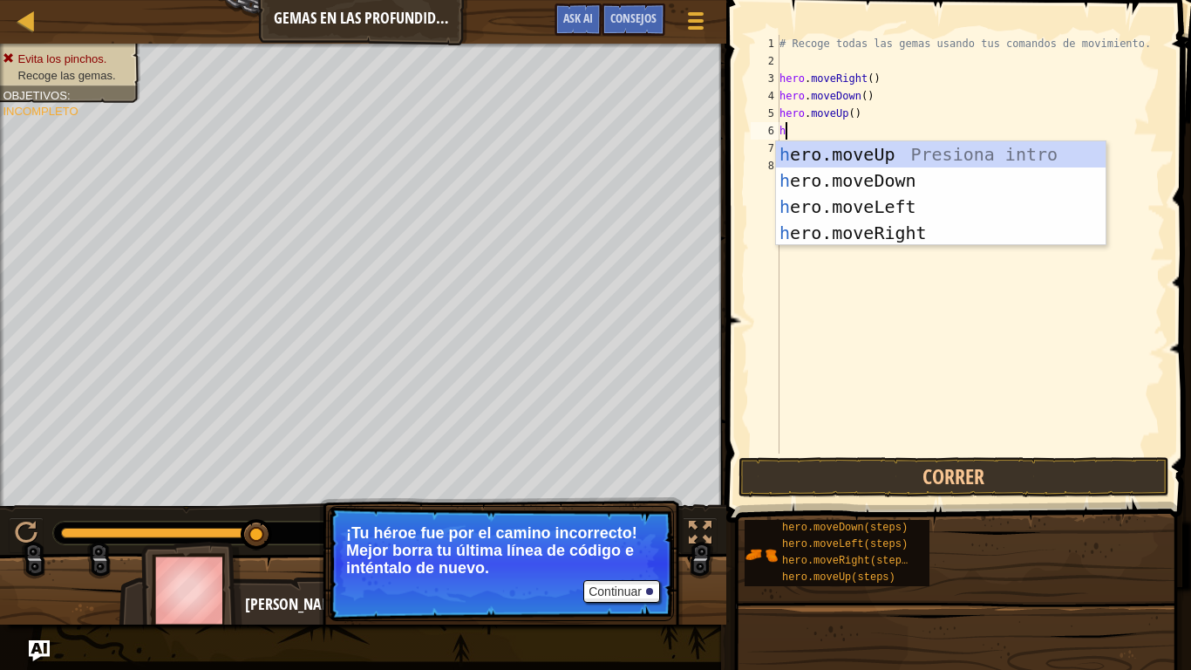
type textarea "hero"
click at [867, 235] on div "hero .moveUp Presiona intro hero .moveDown Presiona intro hero .moveLeft Presio…" at bounding box center [941, 219] width 330 height 157
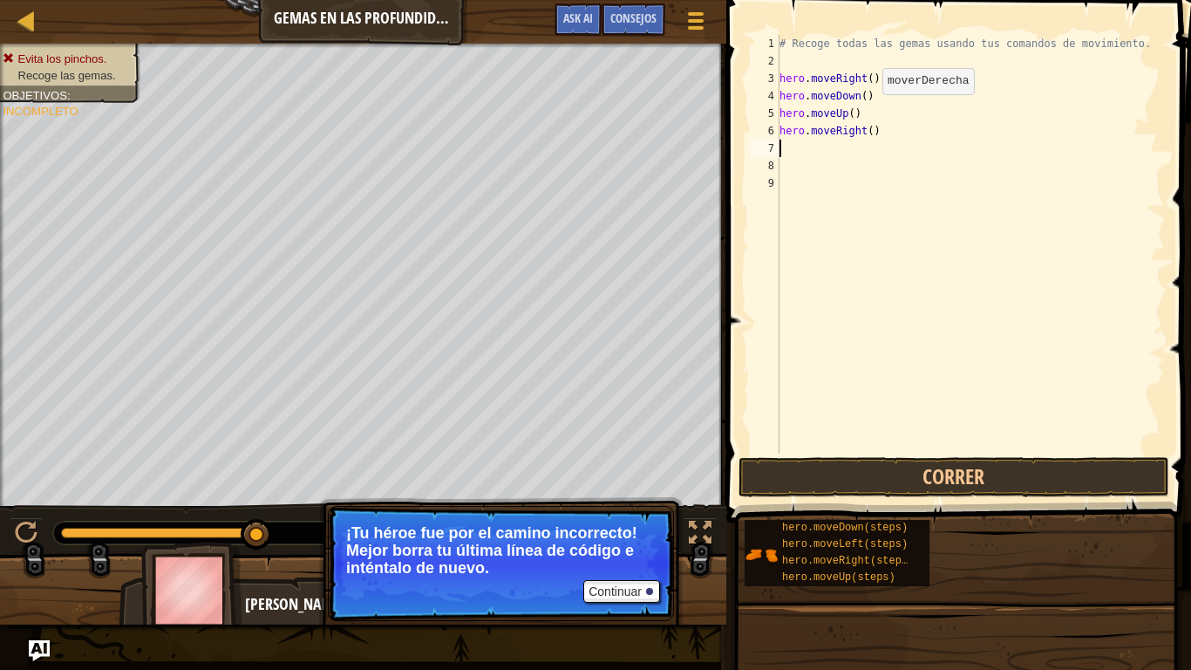
scroll to position [8, 0]
click at [932, 468] on button "Correr" at bounding box center [954, 477] width 431 height 40
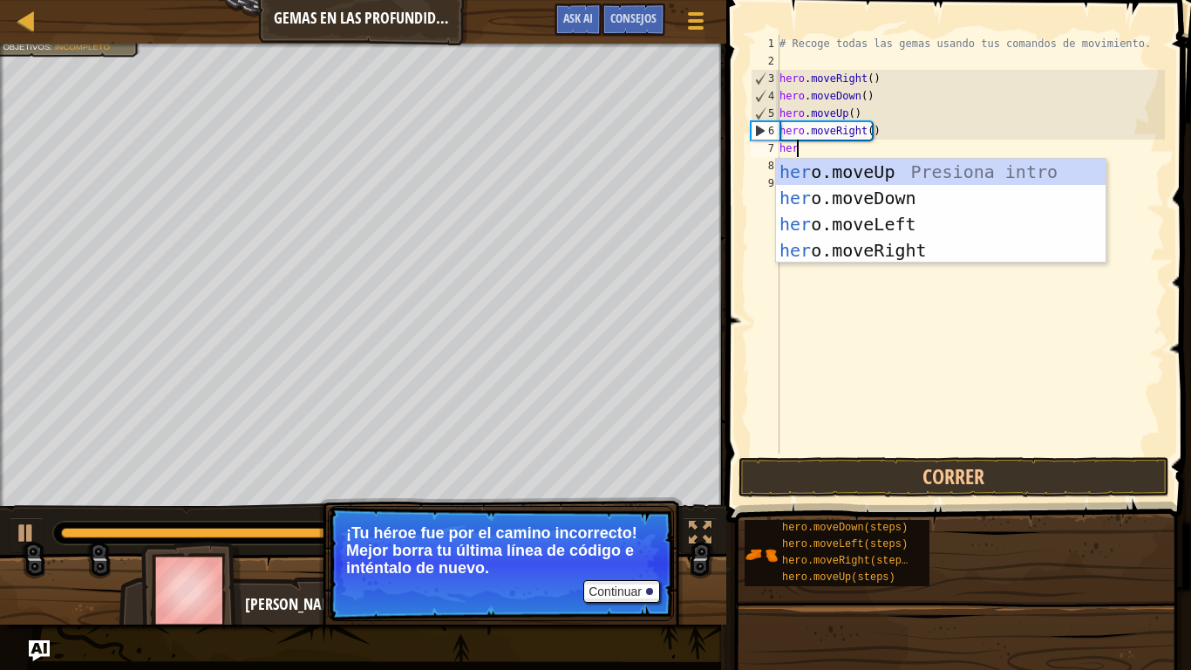
scroll to position [8, 1]
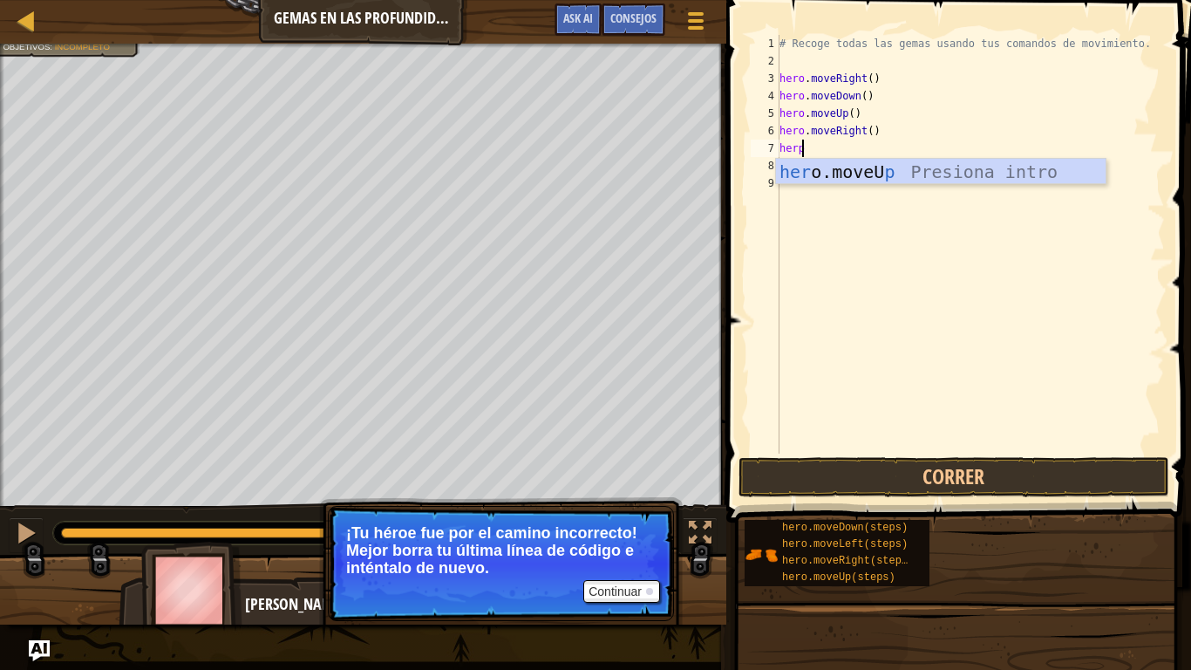
type textarea "her"
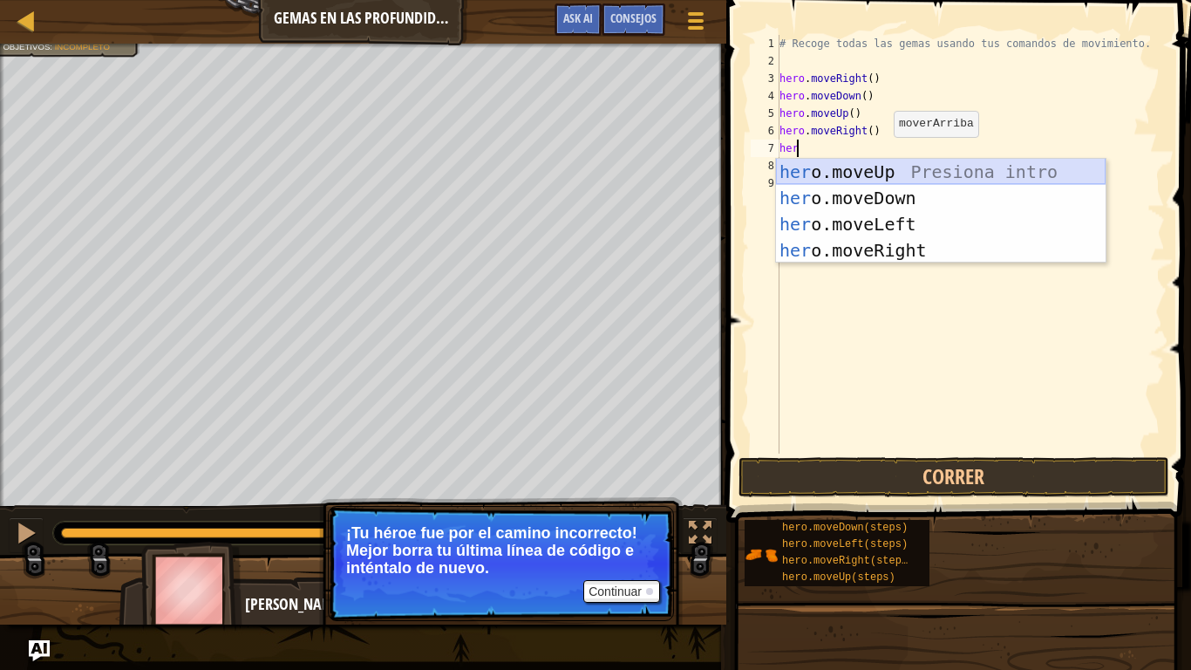
click at [869, 167] on div "her o.moveUp Presiona intro her o.moveDown Presiona intro her o.moveLeft Presio…" at bounding box center [941, 237] width 330 height 157
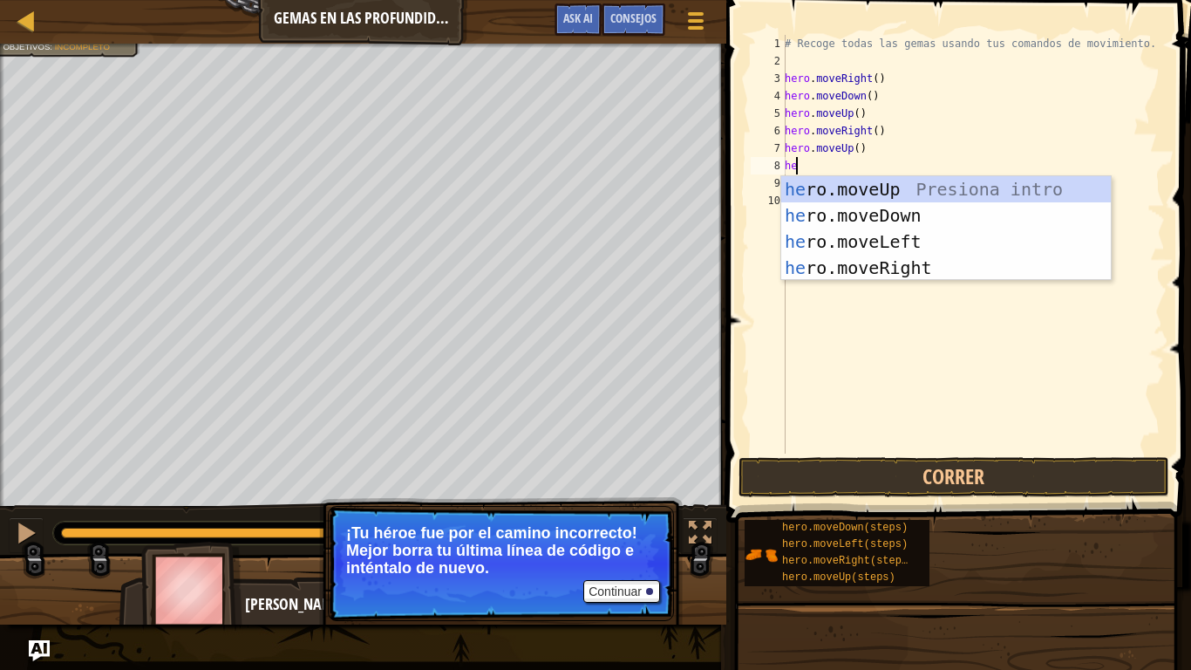
type textarea "hero"
click at [879, 235] on div "hero .moveUp Presiona intro hero .moveDown Presiona intro hero .moveLeft Presio…" at bounding box center [946, 254] width 330 height 157
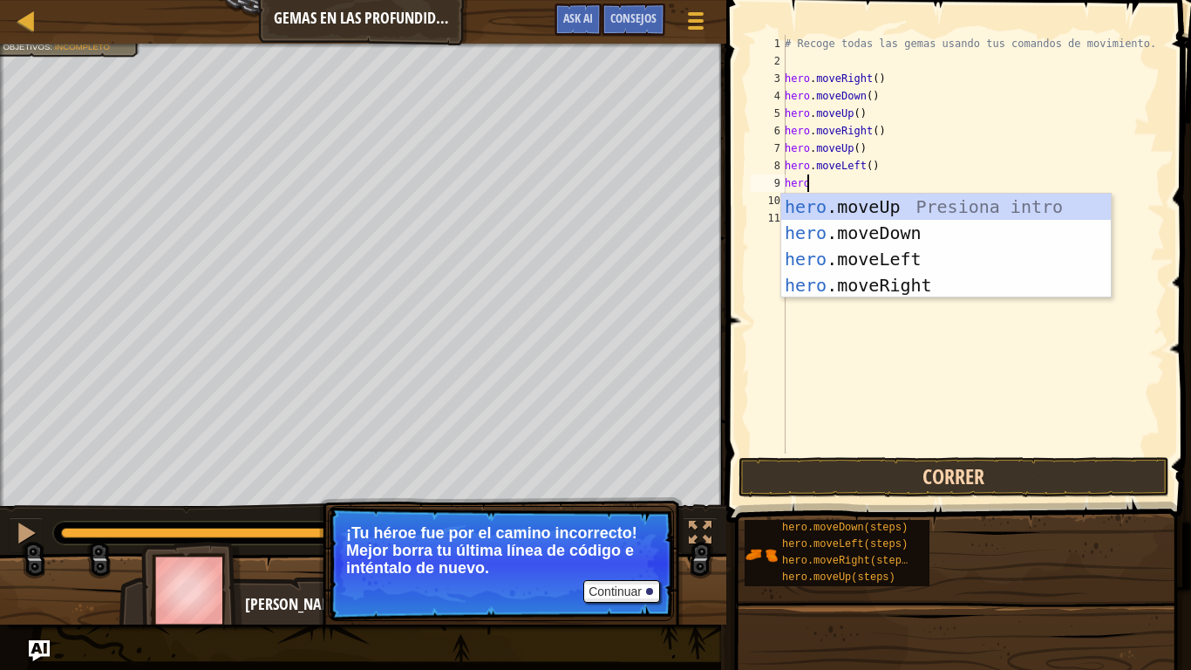
type textarea "hero"
click at [1019, 485] on button "Correr" at bounding box center [954, 477] width 431 height 40
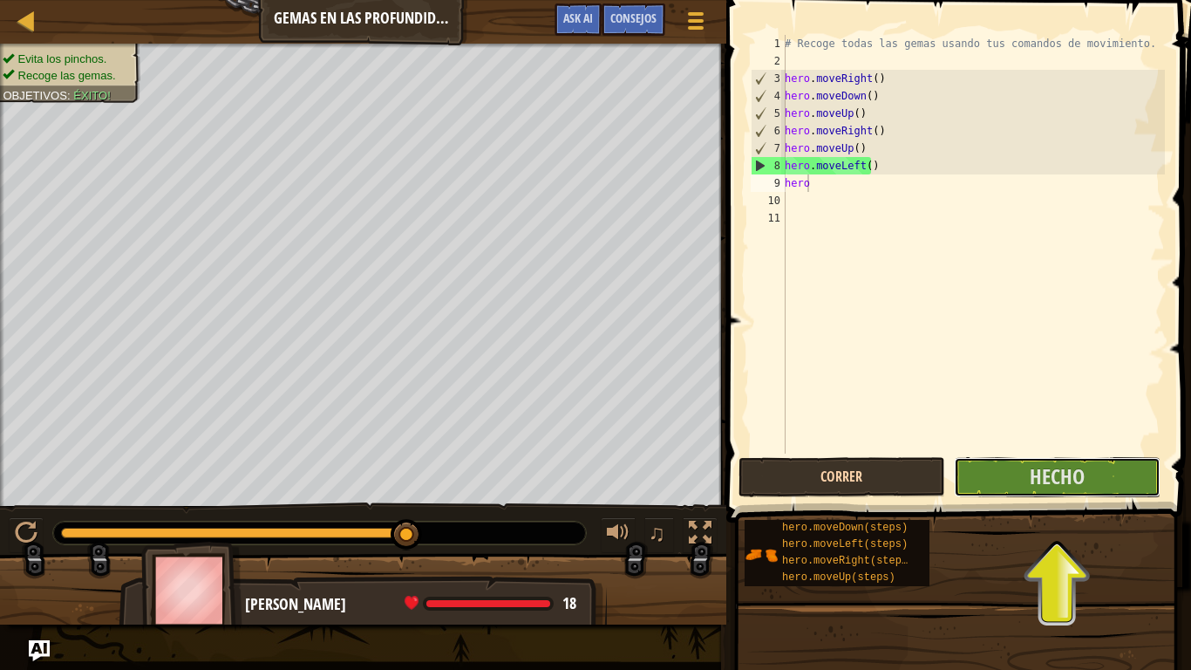
click at [1017, 473] on button "Hecho" at bounding box center [1057, 477] width 207 height 40
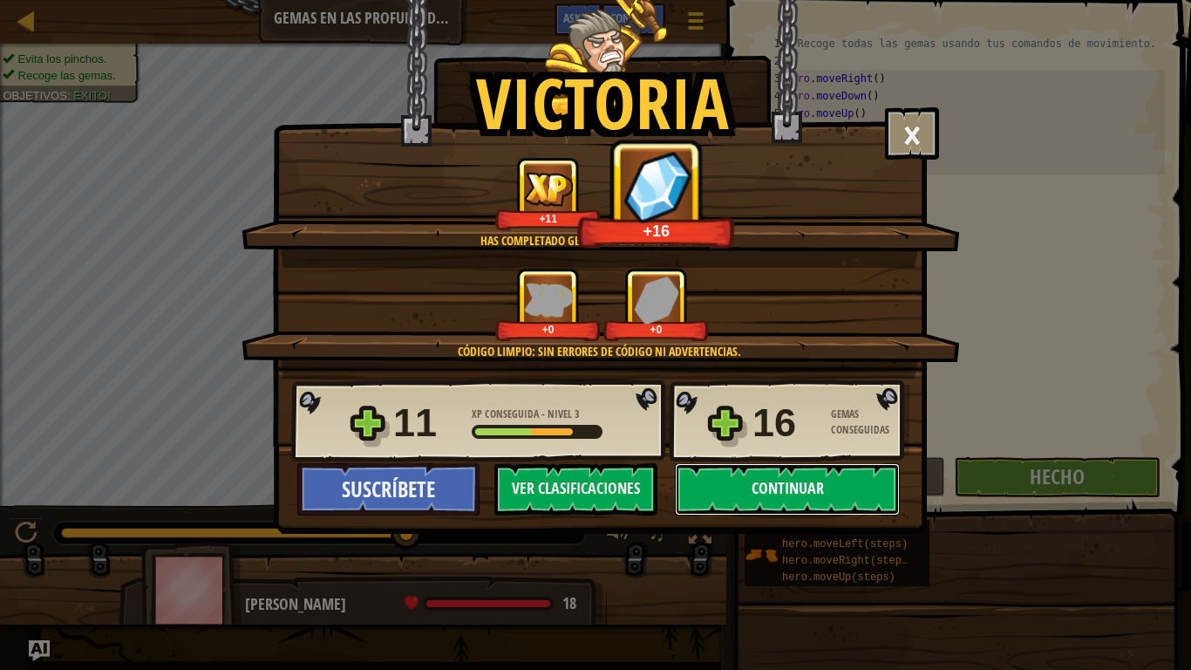
click at [770, 481] on button "Continuar" at bounding box center [787, 489] width 225 height 52
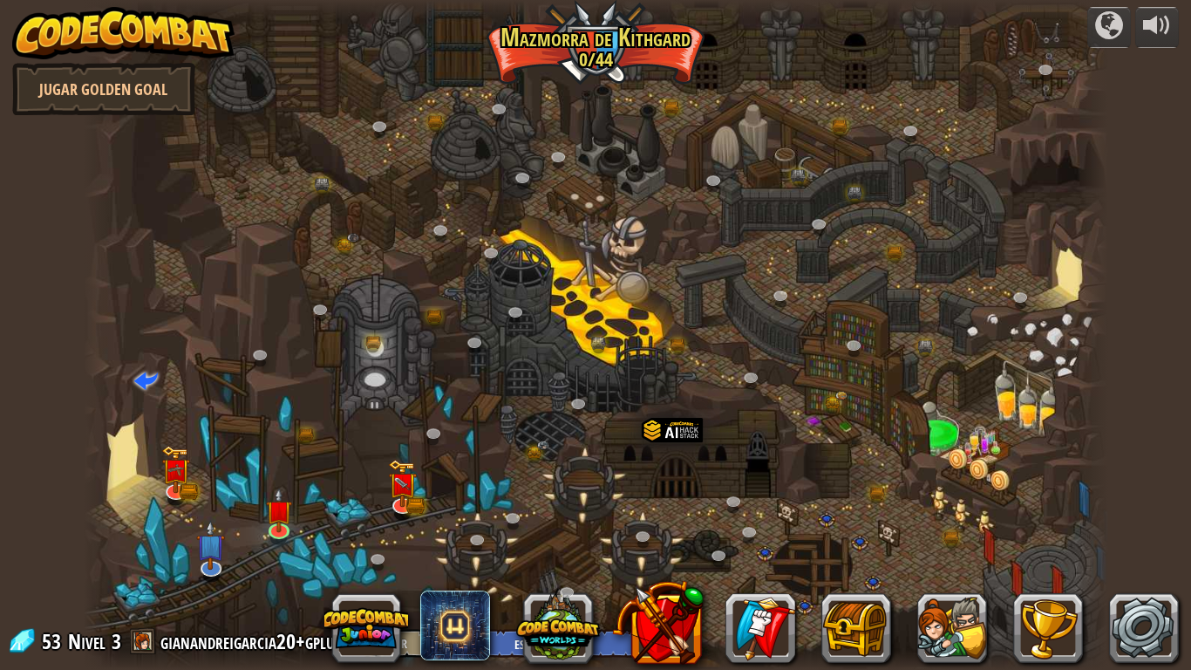
select select "es-ES"
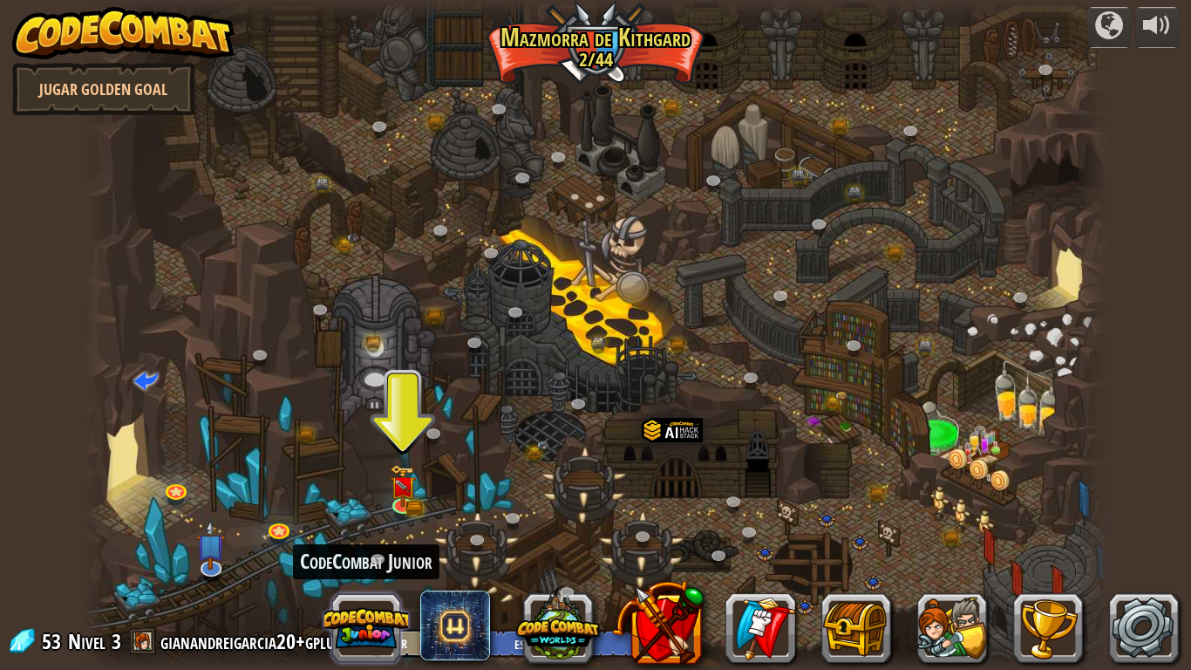
click at [373, 566] on button at bounding box center [366, 628] width 84 height 84
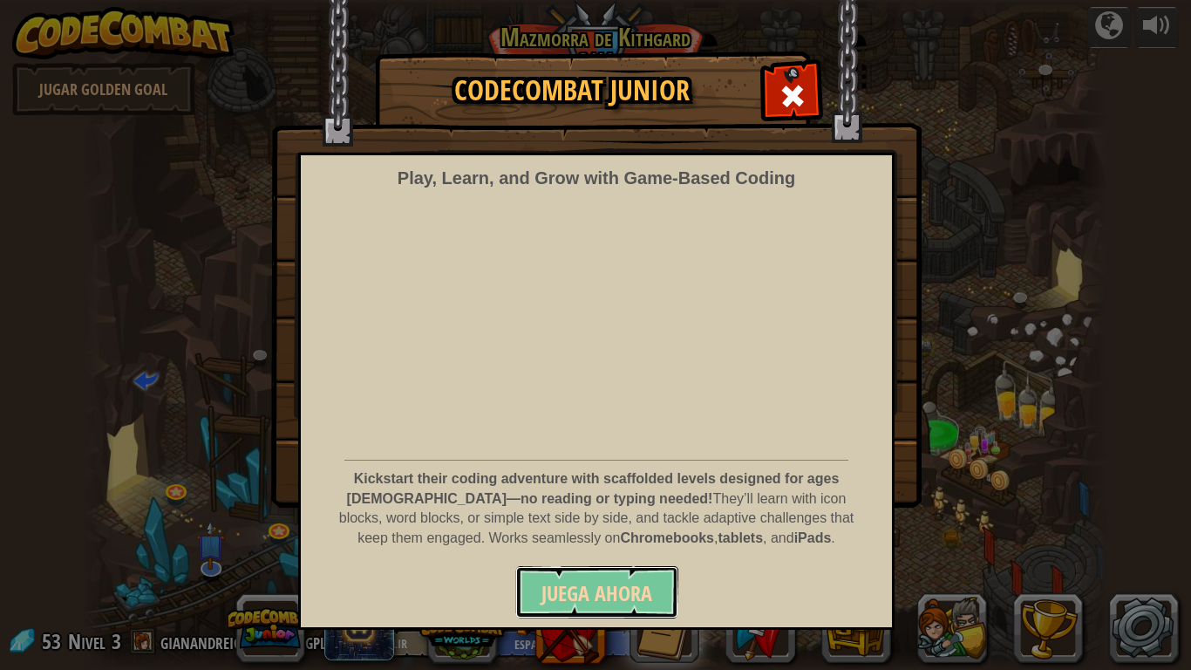
click at [562, 566] on span "Juega ahora" at bounding box center [597, 593] width 111 height 28
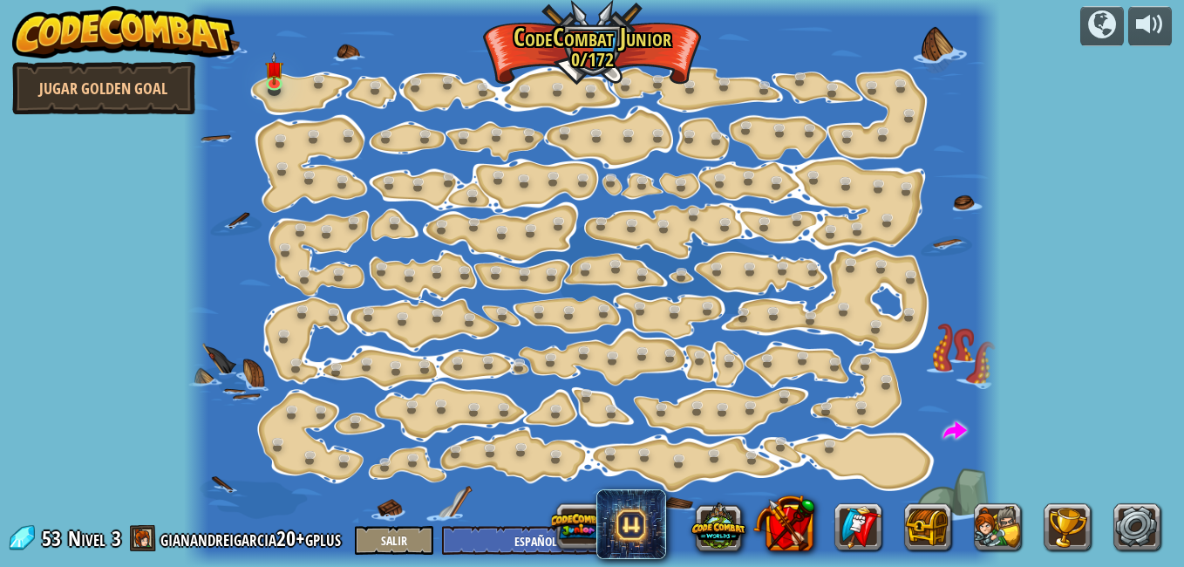
select select "es-ES"
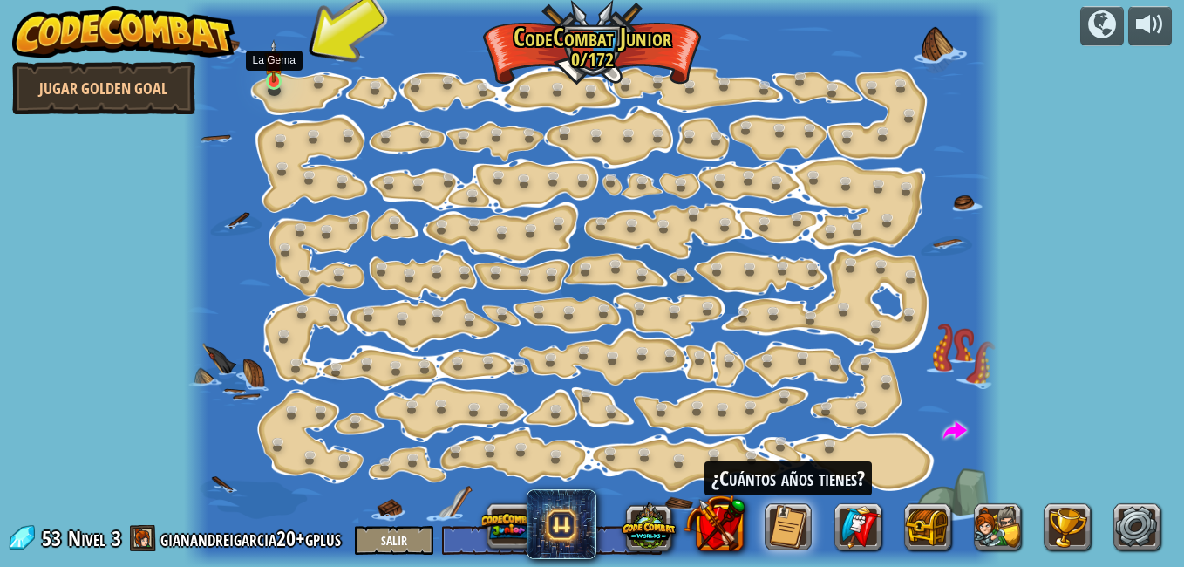
click at [269, 78] on img at bounding box center [273, 61] width 19 height 44
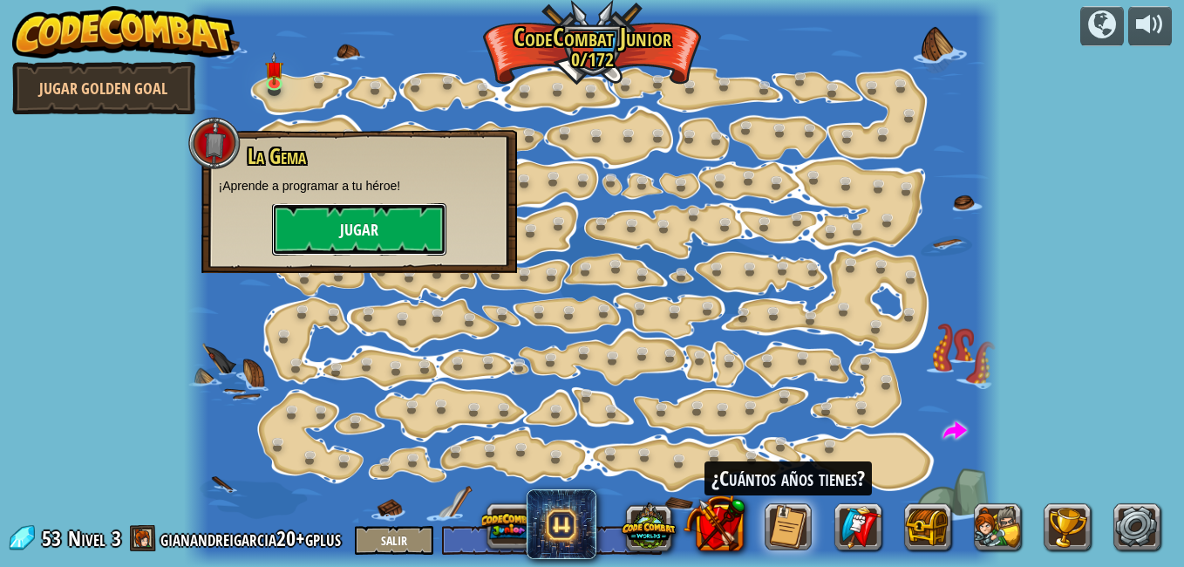
click at [343, 221] on button "Jugar" at bounding box center [359, 229] width 174 height 52
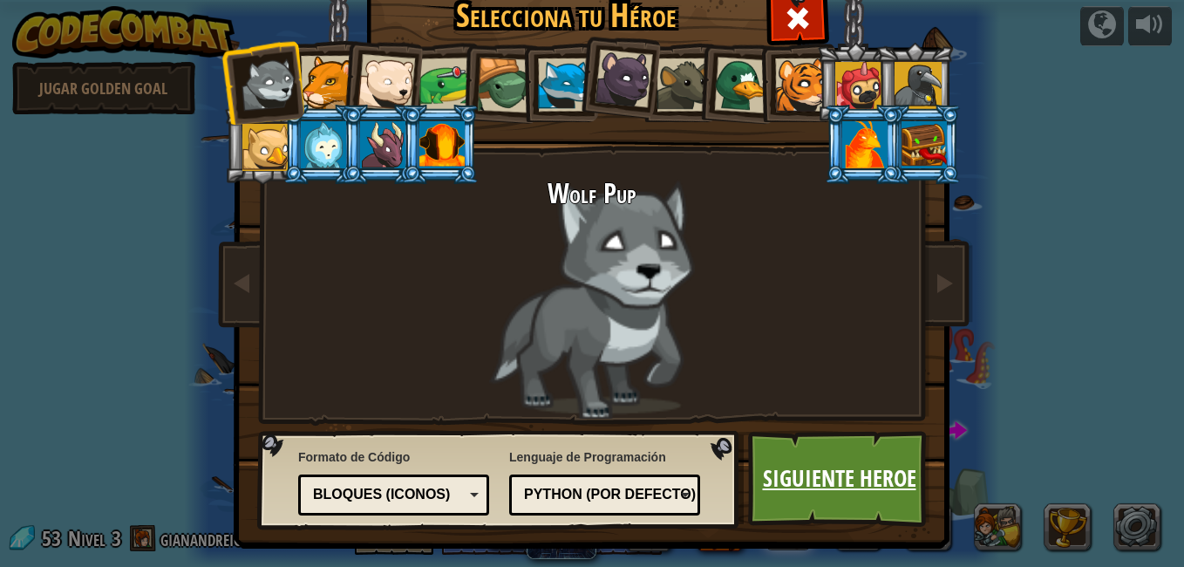
click at [803, 486] on link "Siguiente Heroe" at bounding box center [839, 479] width 182 height 96
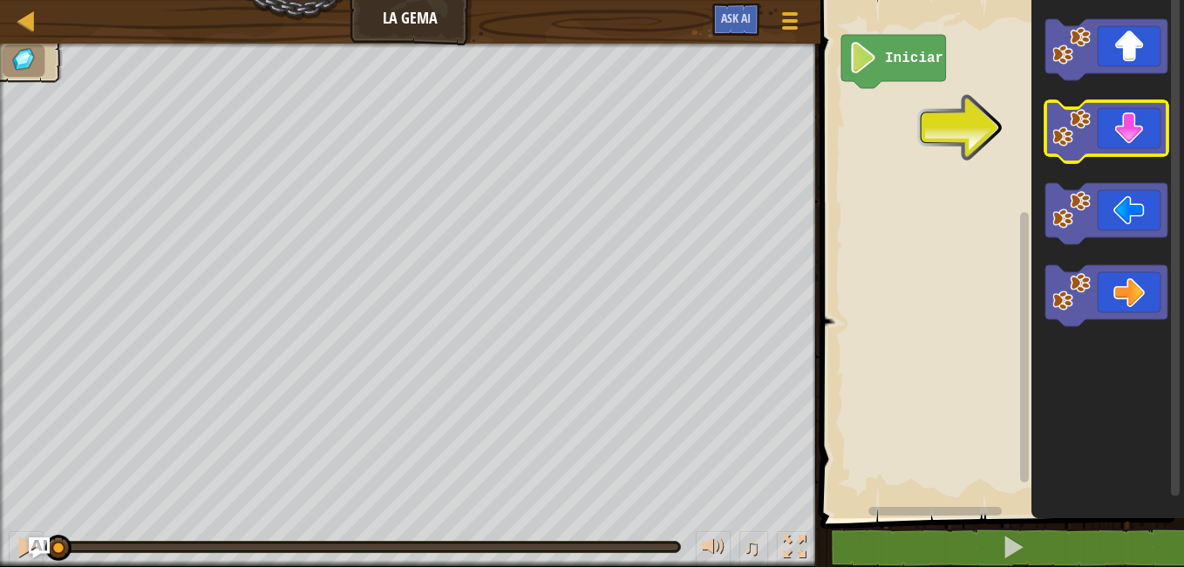
click at [1154, 133] on icon "Espacio de trabajo de Blockly" at bounding box center [1107, 131] width 122 height 61
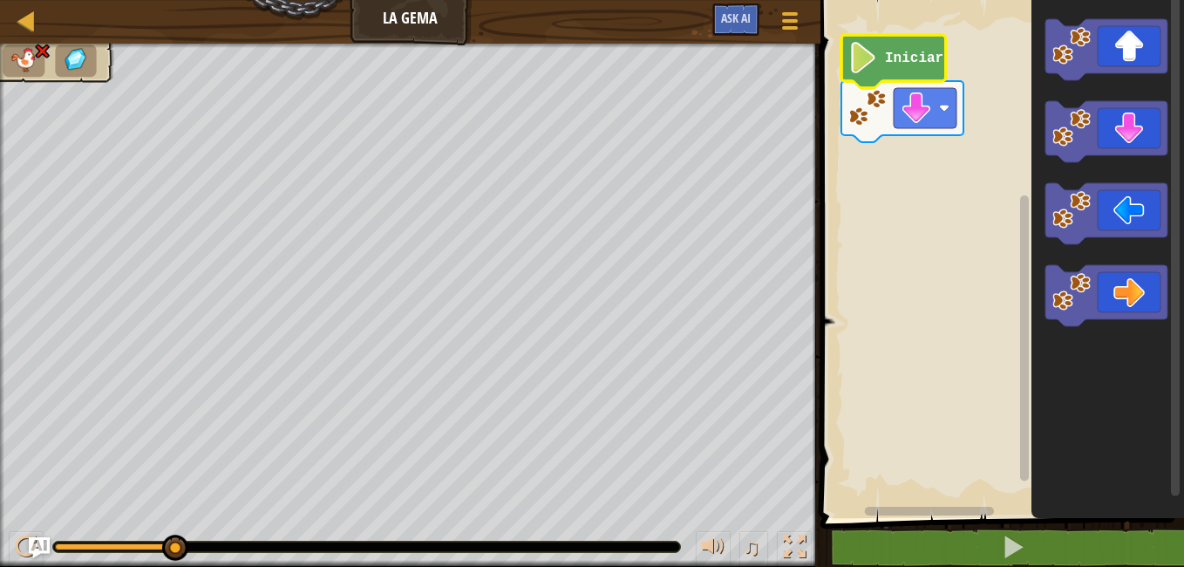
click at [861, 62] on image "Espacio de trabajo de Blockly" at bounding box center [863, 57] width 30 height 31
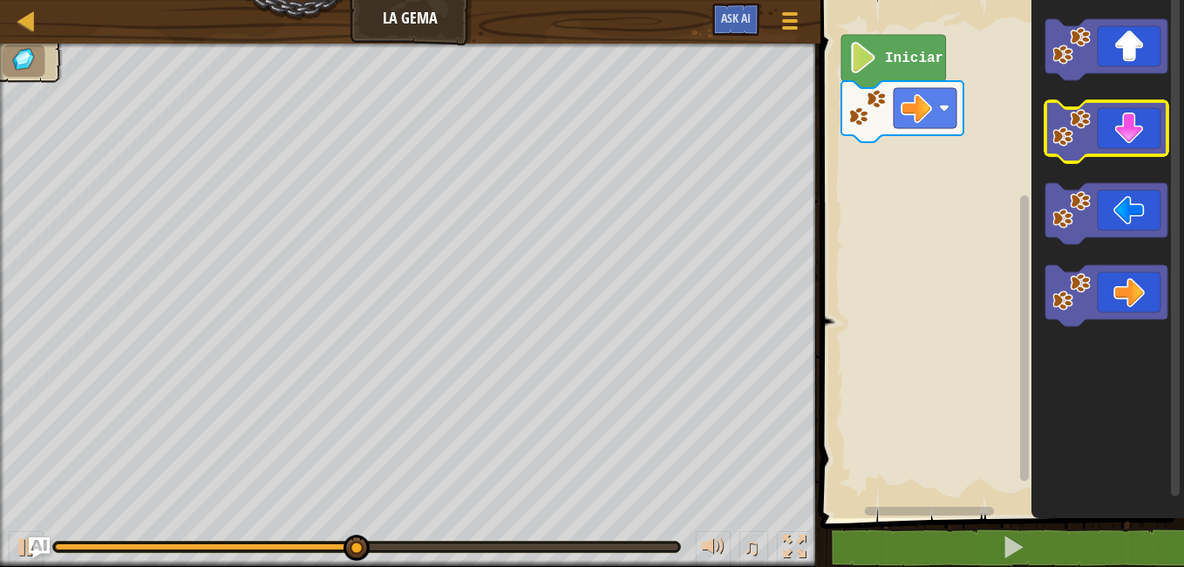
click at [1114, 138] on icon "Espacio de trabajo de Blockly" at bounding box center [1107, 131] width 122 height 61
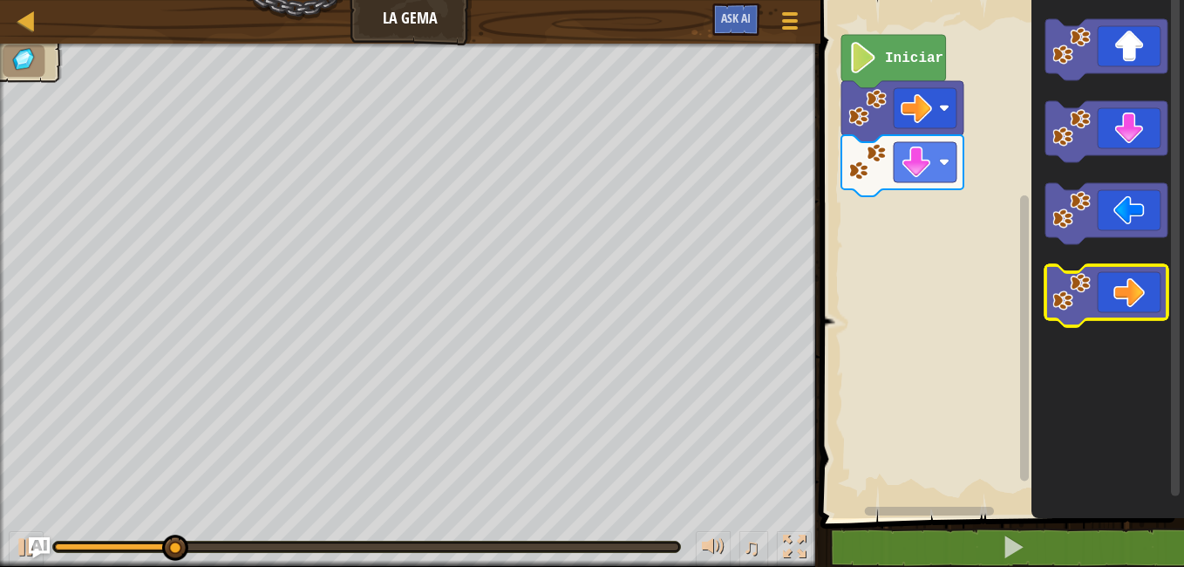
click at [1114, 296] on icon "Espacio de trabajo de Blockly" at bounding box center [1107, 295] width 122 height 61
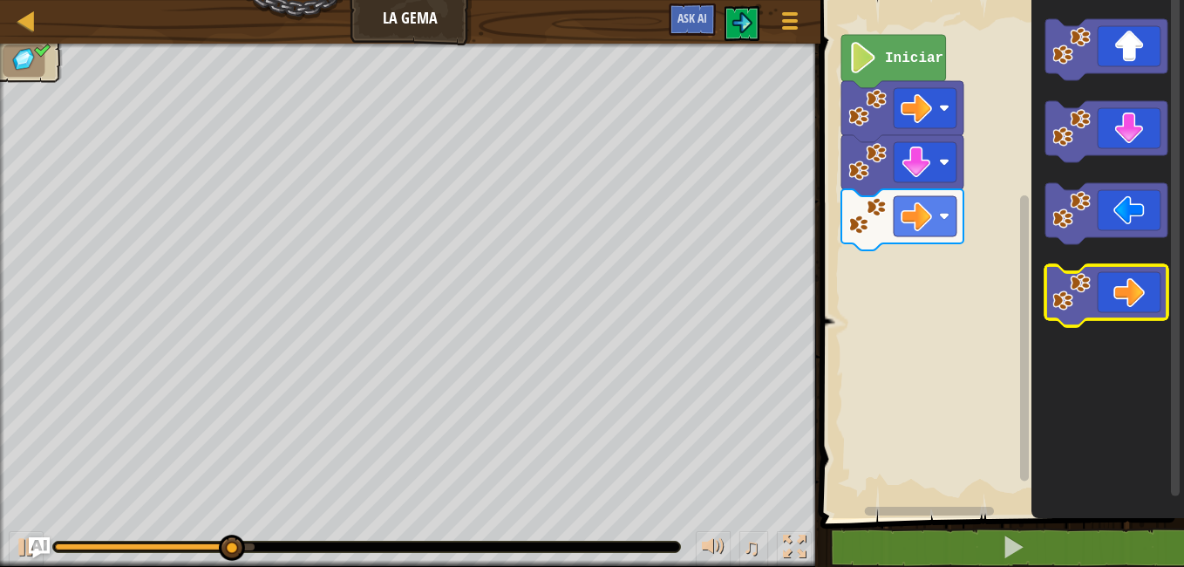
click at [1107, 319] on icon "Espacio de trabajo de Blockly" at bounding box center [1107, 295] width 122 height 61
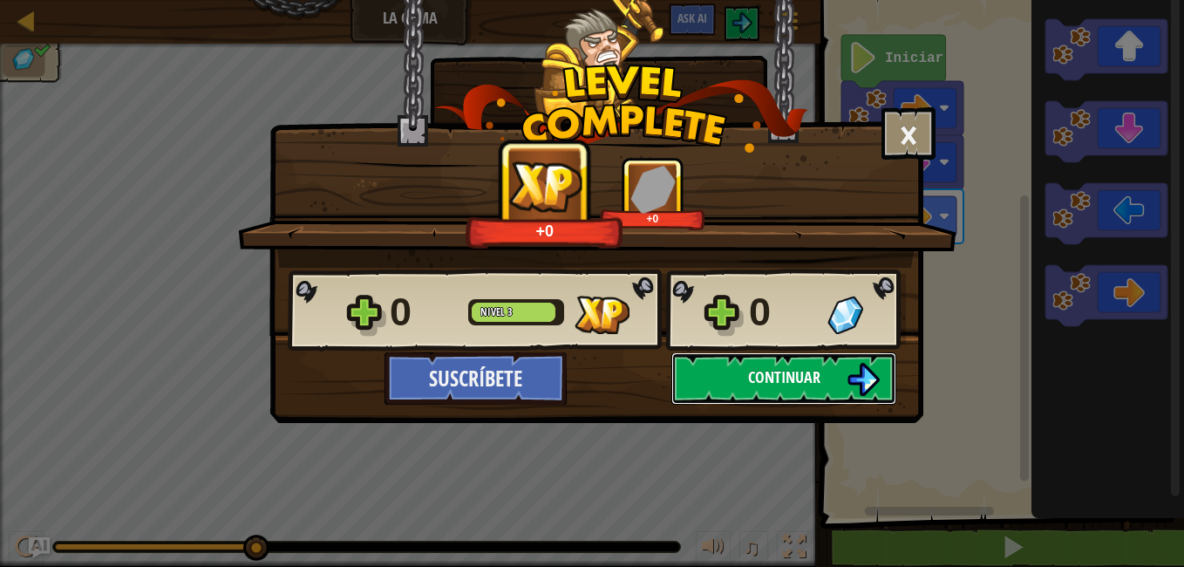
click at [795, 363] on button "Continuar" at bounding box center [783, 378] width 225 height 52
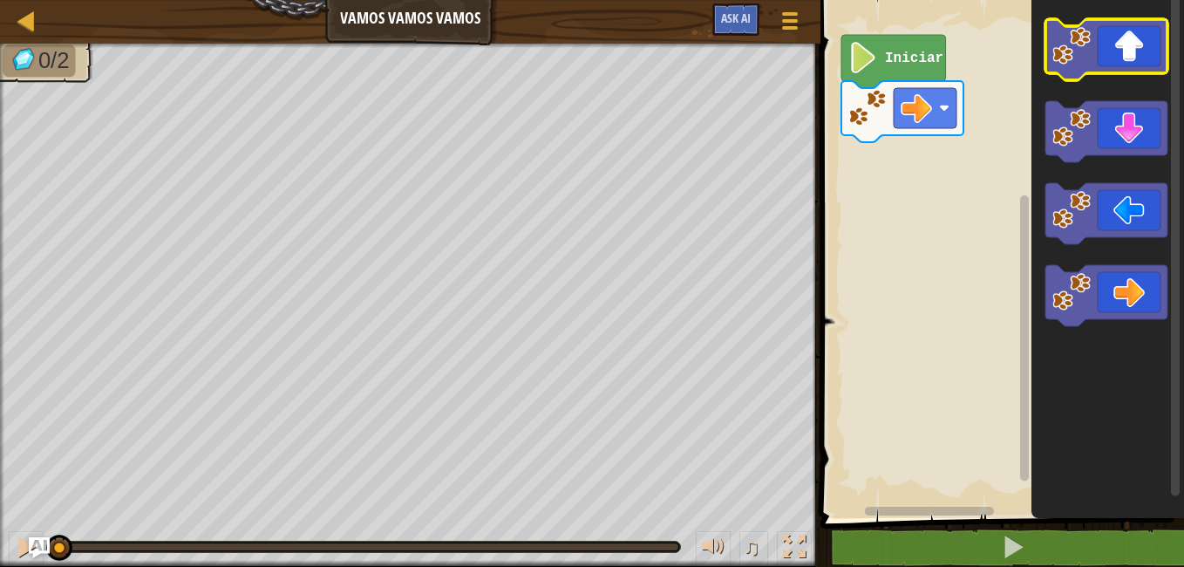
click at [1141, 34] on icon "Espacio de trabajo de Blockly" at bounding box center [1107, 49] width 122 height 61
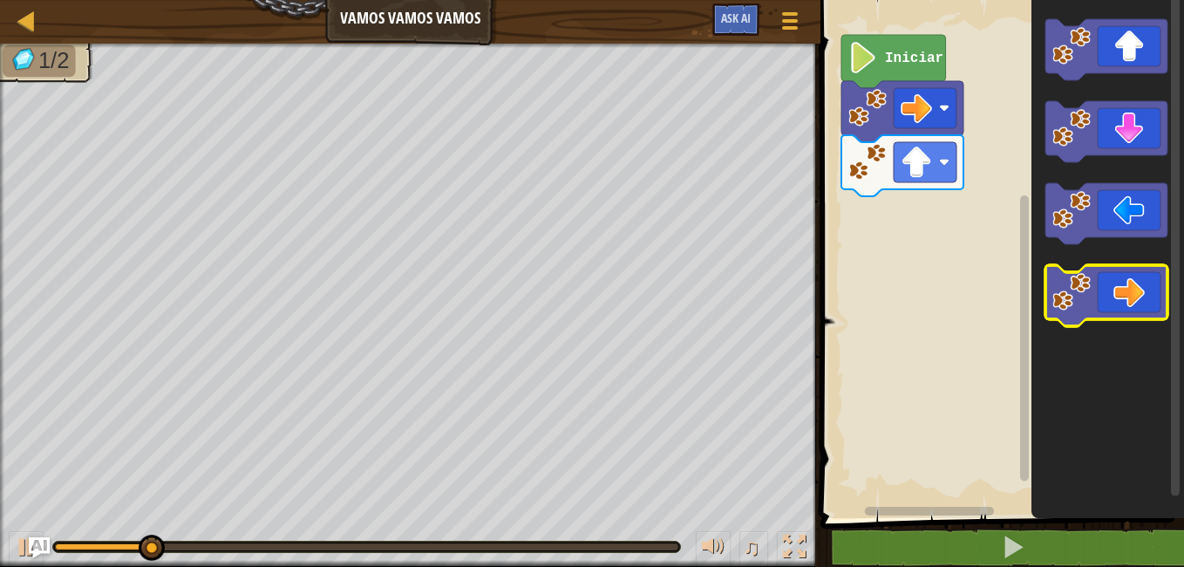
click at [1141, 302] on icon "Espacio de trabajo de Blockly" at bounding box center [1107, 295] width 122 height 61
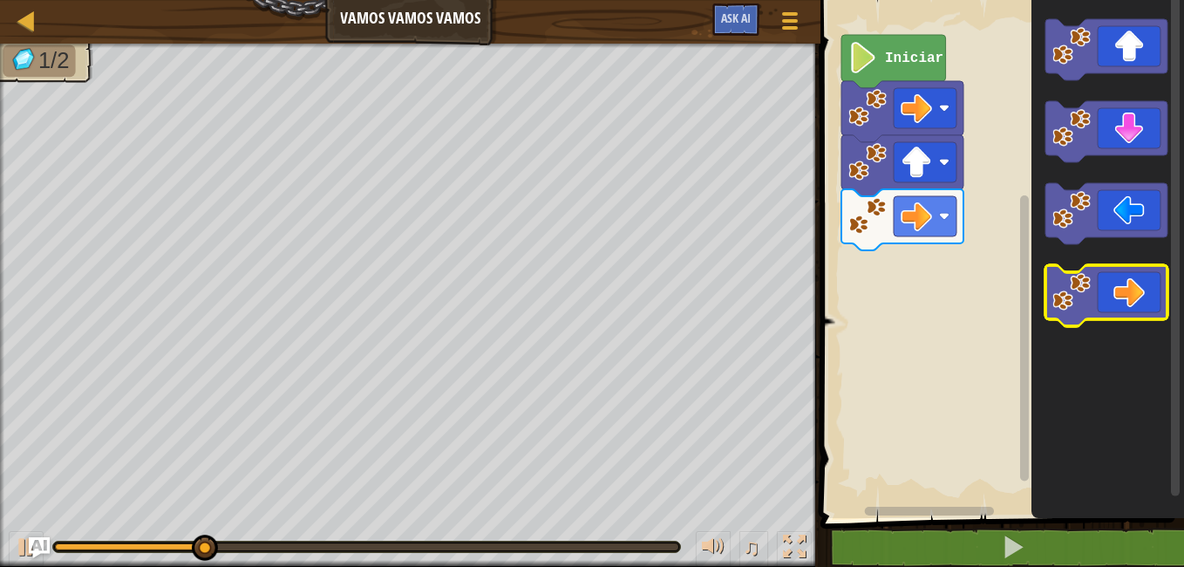
click at [1141, 302] on icon "Espacio de trabajo de Blockly" at bounding box center [1107, 295] width 122 height 61
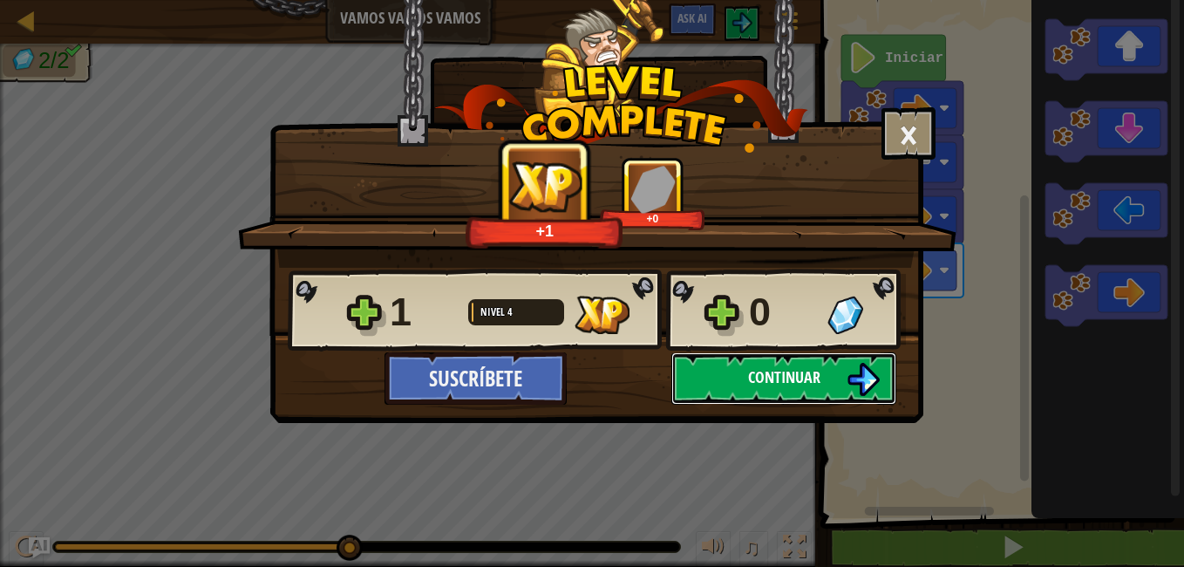
click at [758, 381] on span "Continuar" at bounding box center [784, 377] width 72 height 22
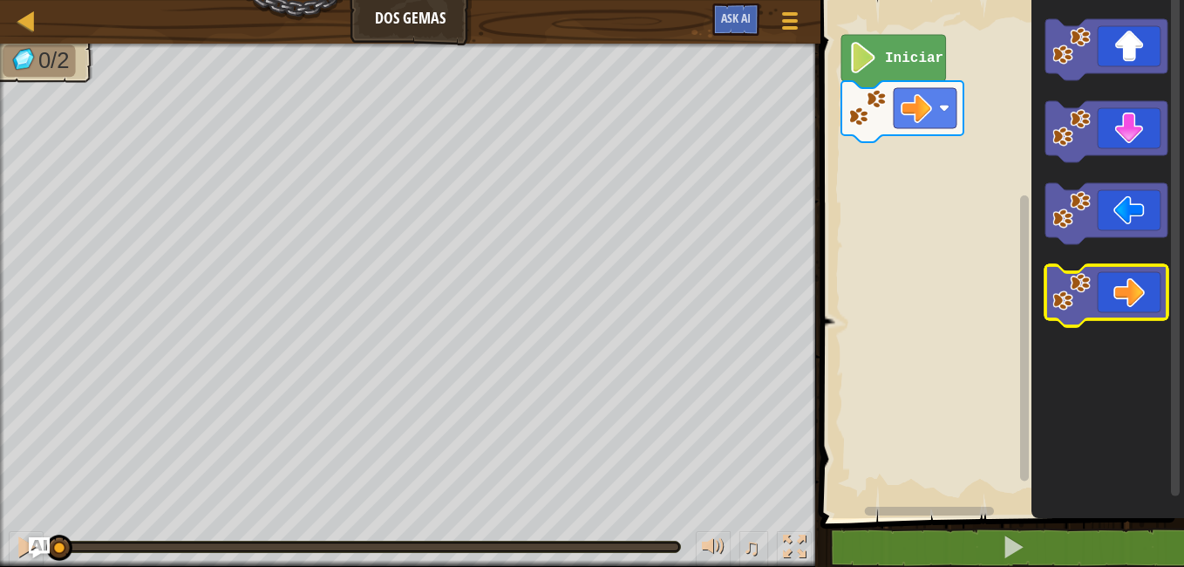
click at [1134, 306] on icon "Espacio de trabajo de Blockly" at bounding box center [1107, 295] width 122 height 61
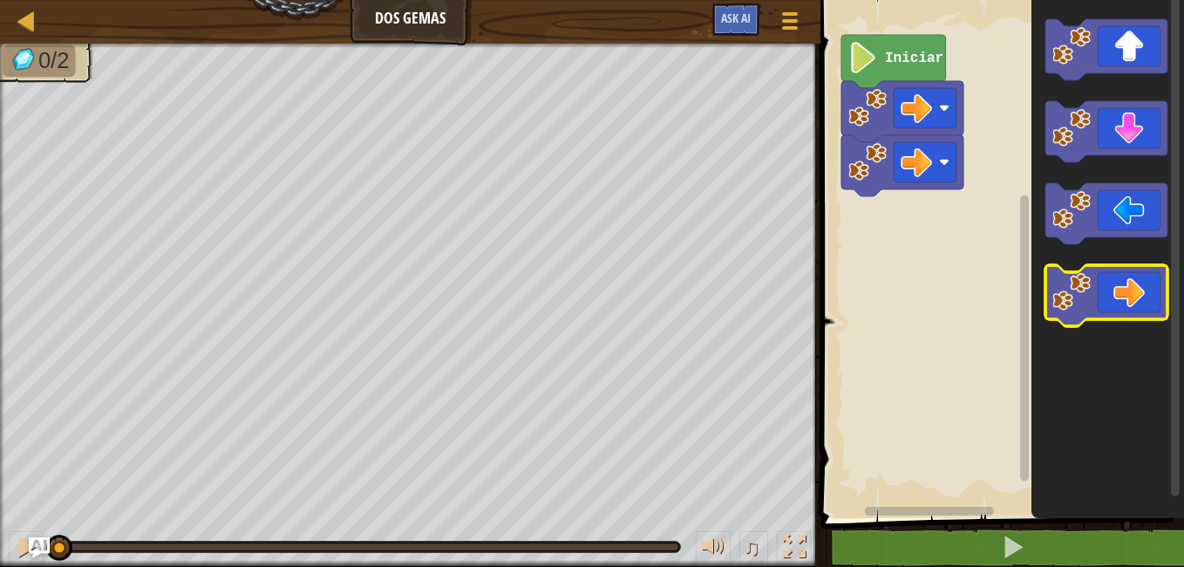
click at [1134, 306] on icon "Espacio de trabajo de Blockly" at bounding box center [1107, 295] width 122 height 61
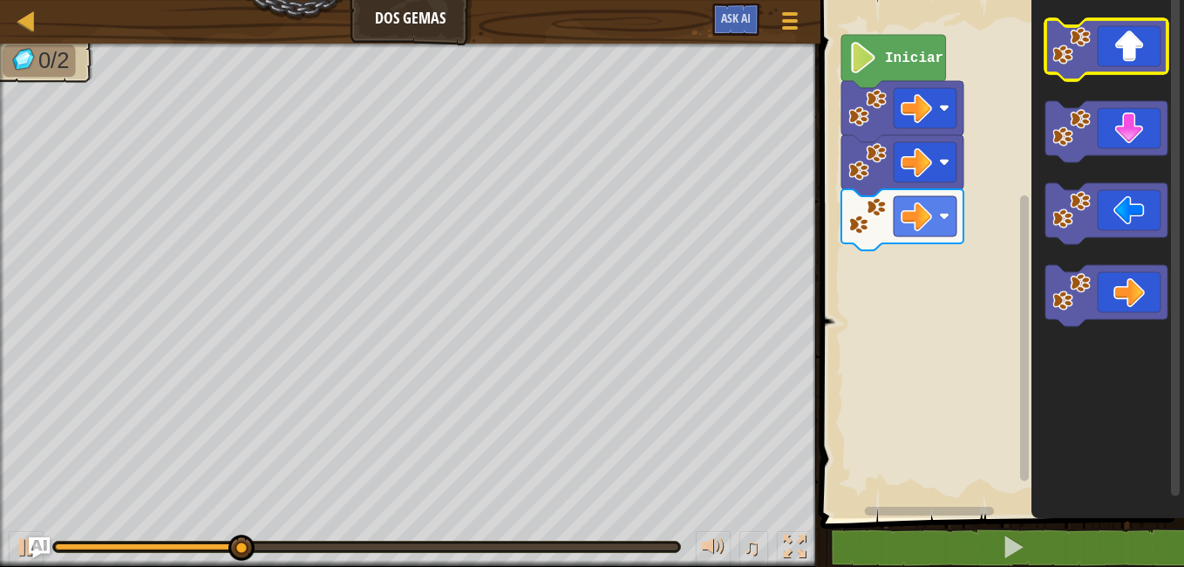
click at [1117, 60] on icon "Espacio de trabajo de Blockly" at bounding box center [1107, 49] width 122 height 61
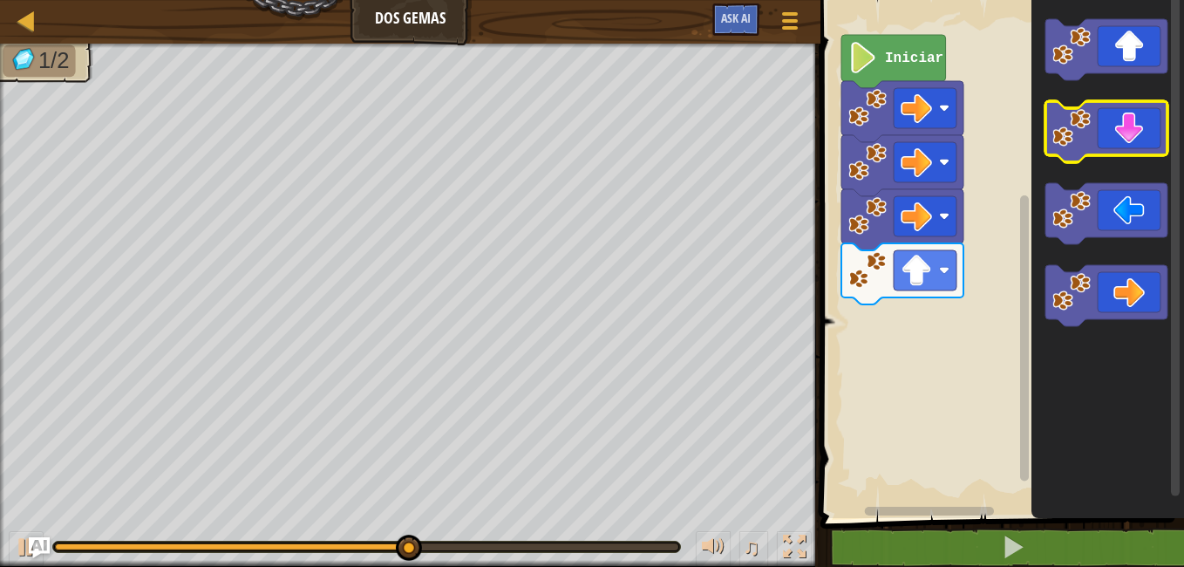
click at [1130, 148] on icon "Espacio de trabajo de Blockly" at bounding box center [1107, 131] width 122 height 61
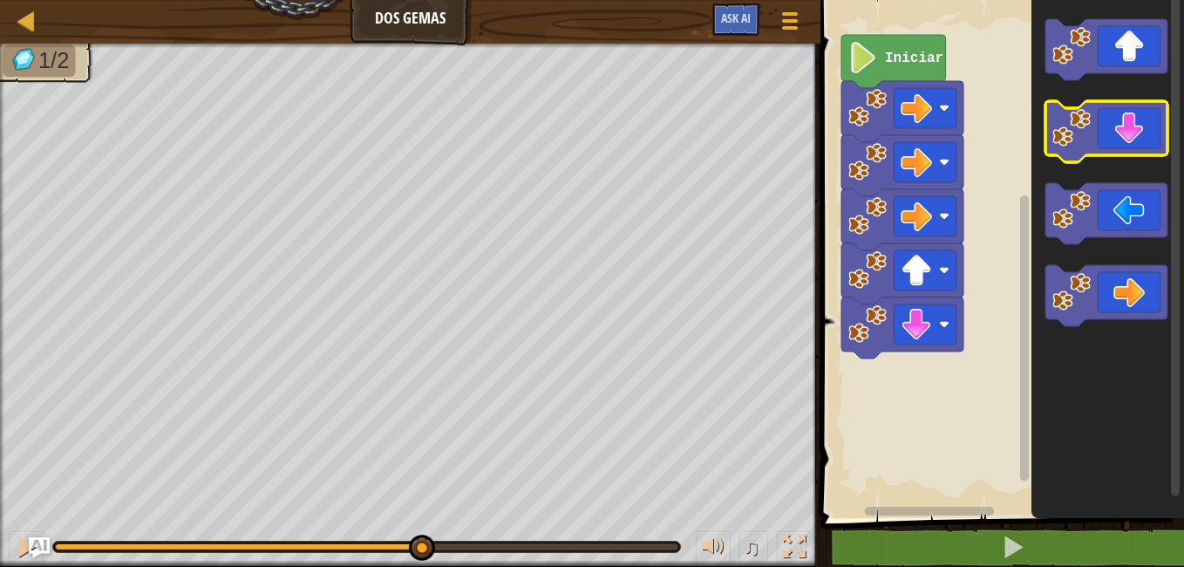
click at [1130, 148] on icon "Espacio de trabajo de Blockly" at bounding box center [1107, 131] width 122 height 61
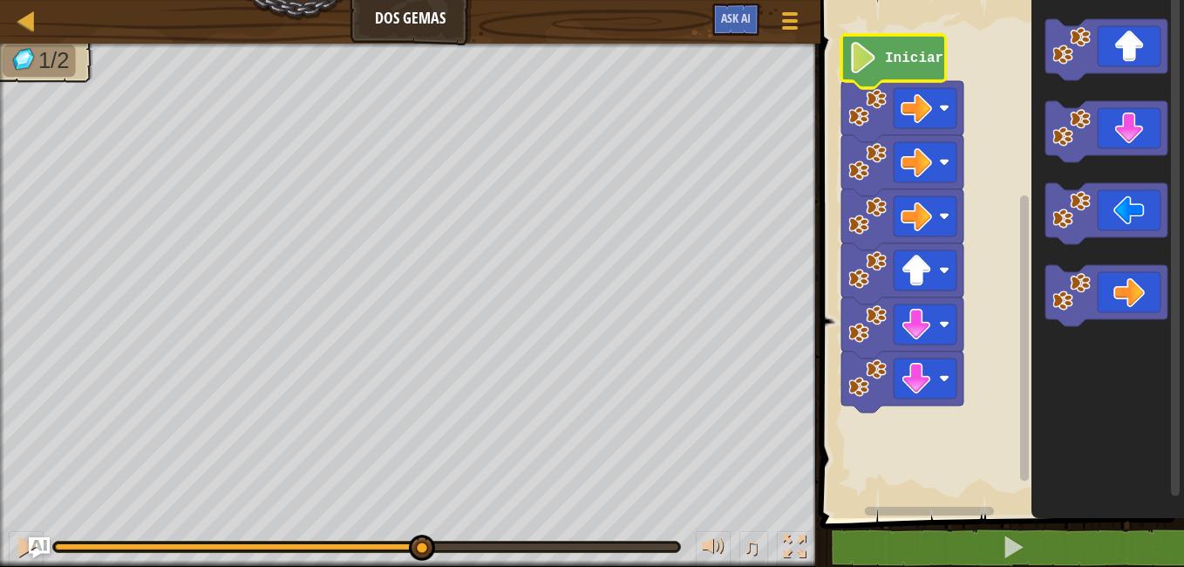
click at [912, 65] on text "Iniciar" at bounding box center [914, 59] width 58 height 16
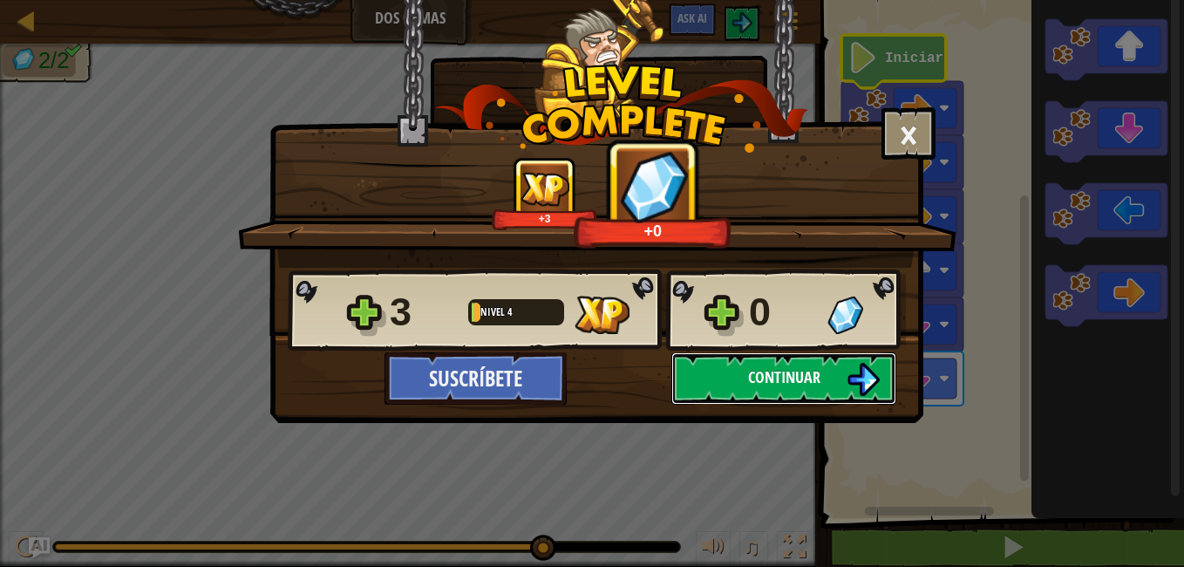
click at [758, 369] on span "Continuar" at bounding box center [784, 377] width 72 height 22
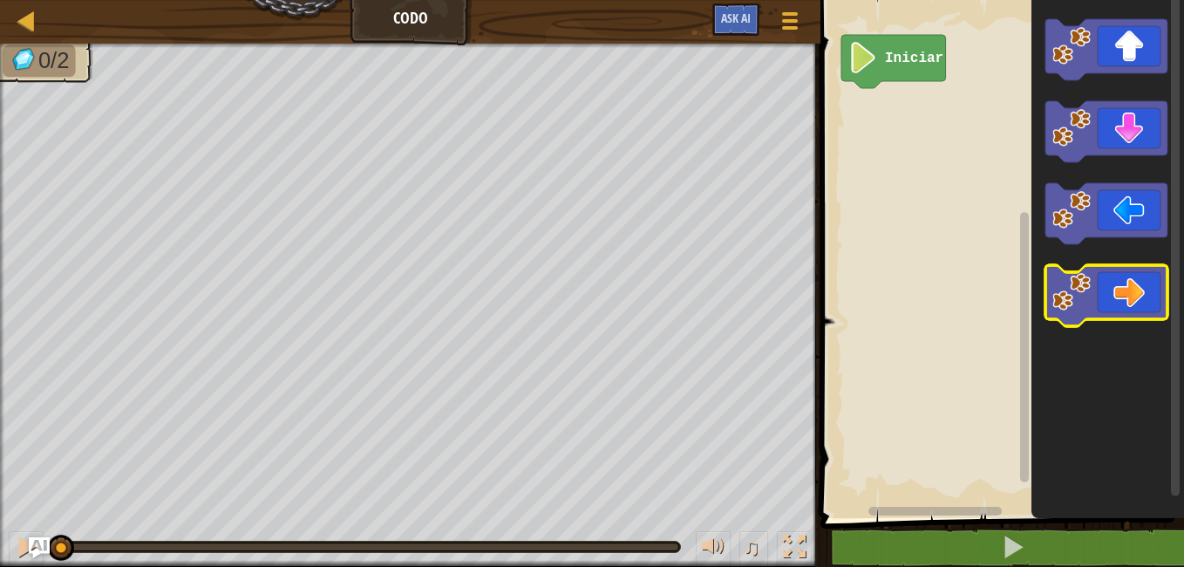
click at [1134, 301] on icon "Espacio de trabajo de Blockly" at bounding box center [1107, 295] width 122 height 61
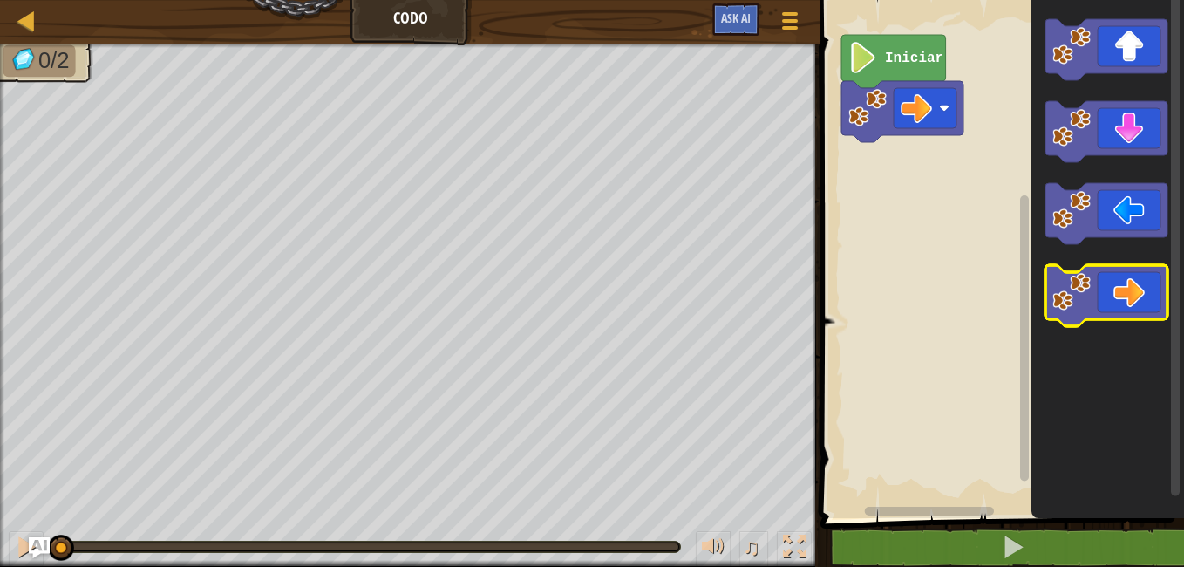
click at [1134, 301] on icon "Espacio de trabajo de Blockly" at bounding box center [1107, 295] width 122 height 61
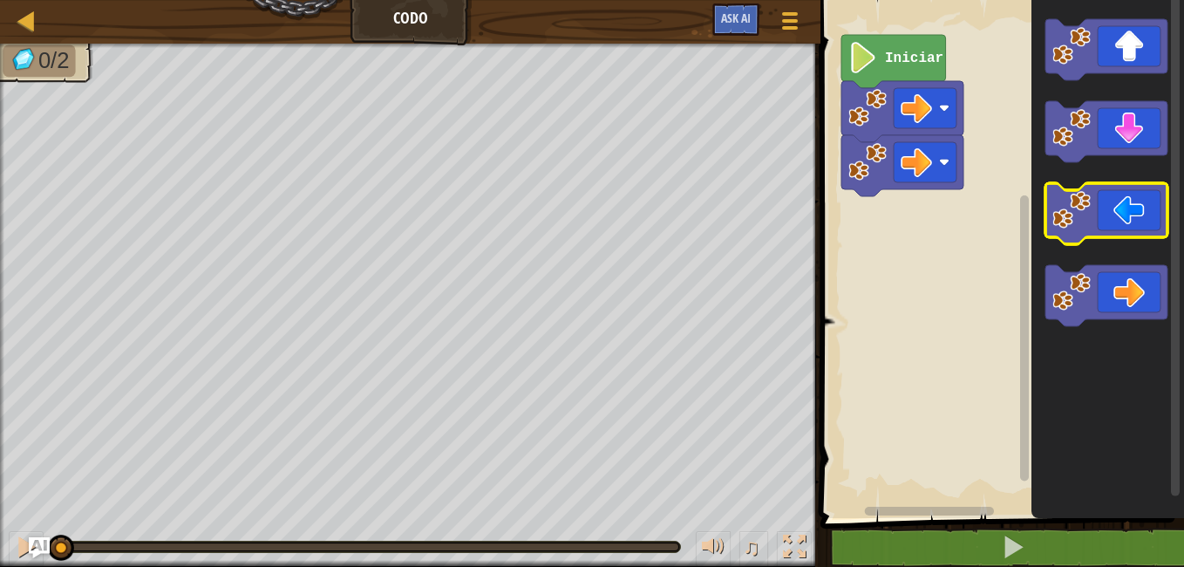
click at [1107, 221] on icon "Espacio de trabajo de Blockly" at bounding box center [1107, 213] width 122 height 61
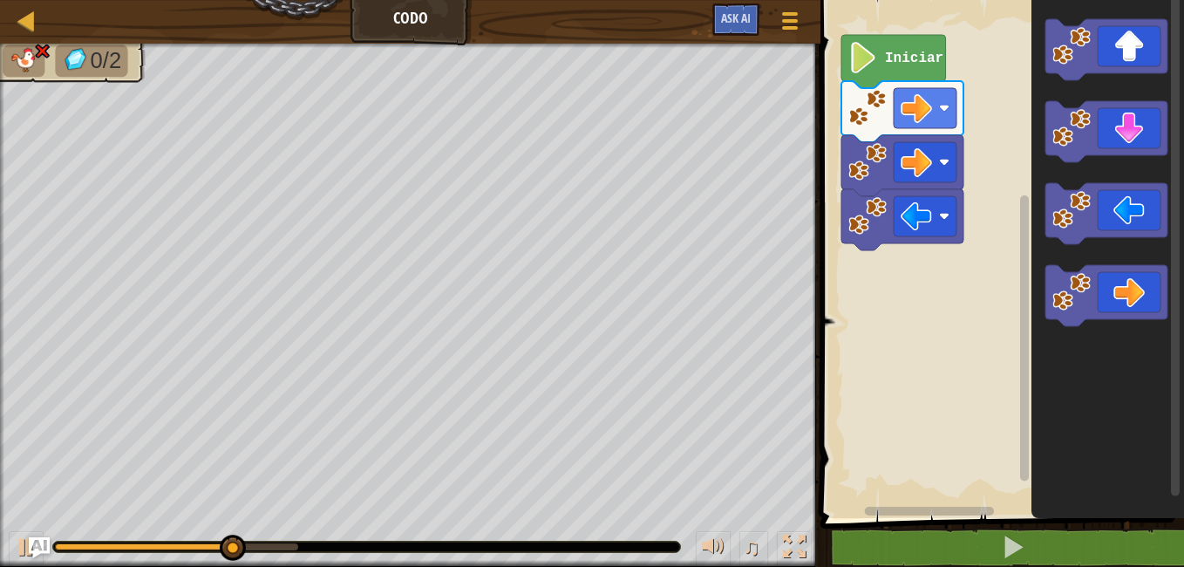
click at [904, 61] on text "Iniciar" at bounding box center [914, 59] width 58 height 16
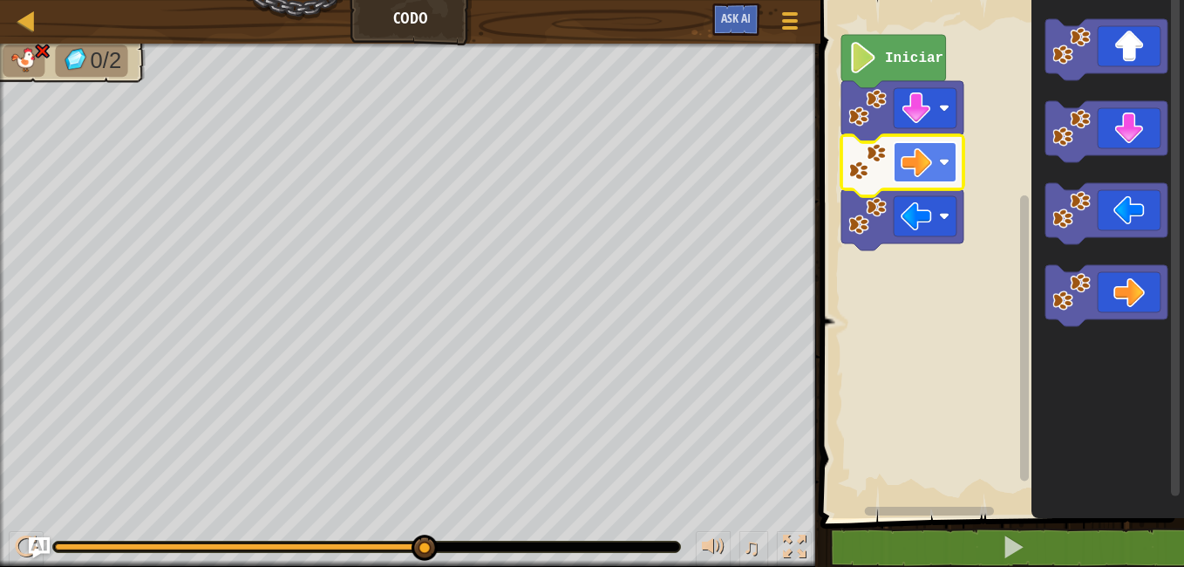
click at [942, 164] on image "Espacio de trabajo de Blockly" at bounding box center [944, 162] width 10 height 10
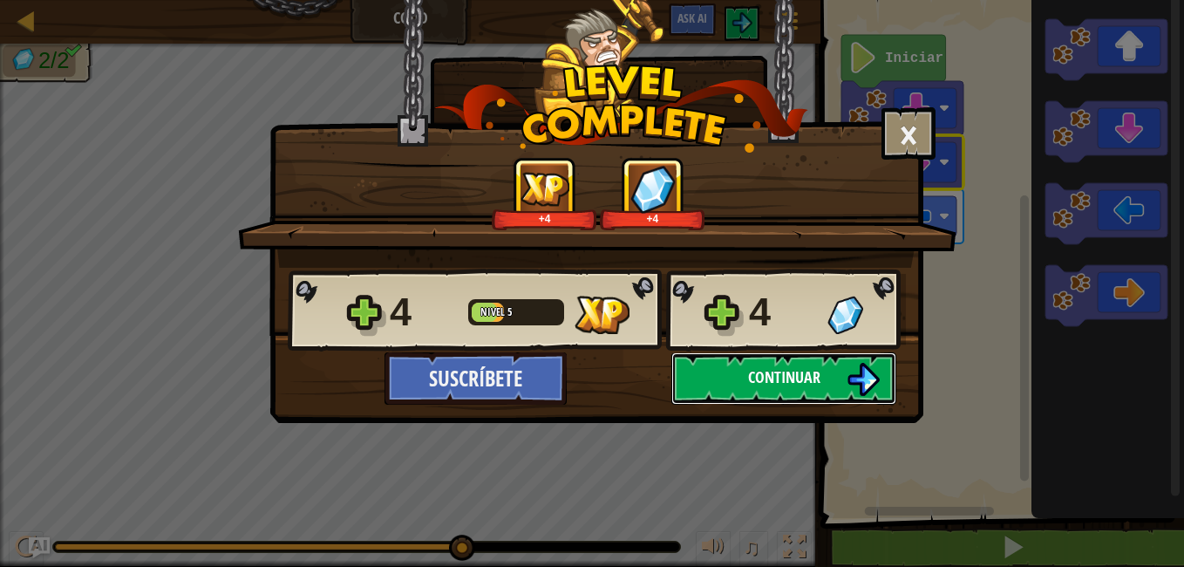
click at [788, 374] on span "Continuar" at bounding box center [784, 377] width 72 height 22
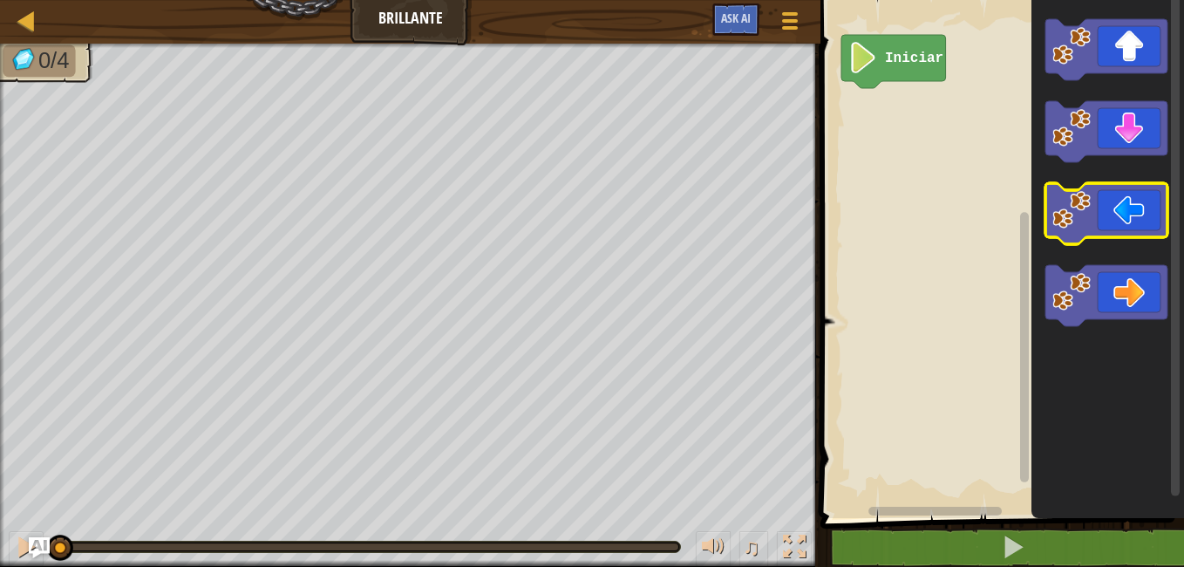
click at [1118, 210] on icon "Espacio de trabajo de Blockly" at bounding box center [1107, 213] width 122 height 61
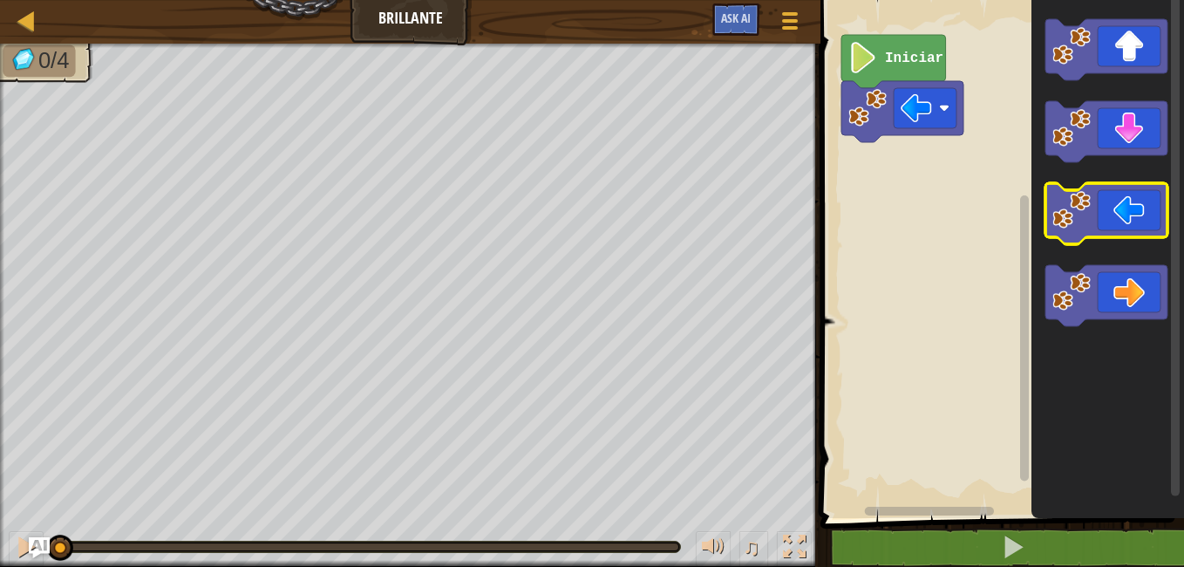
click at [1118, 210] on icon "Espacio de trabajo de Blockly" at bounding box center [1107, 213] width 122 height 61
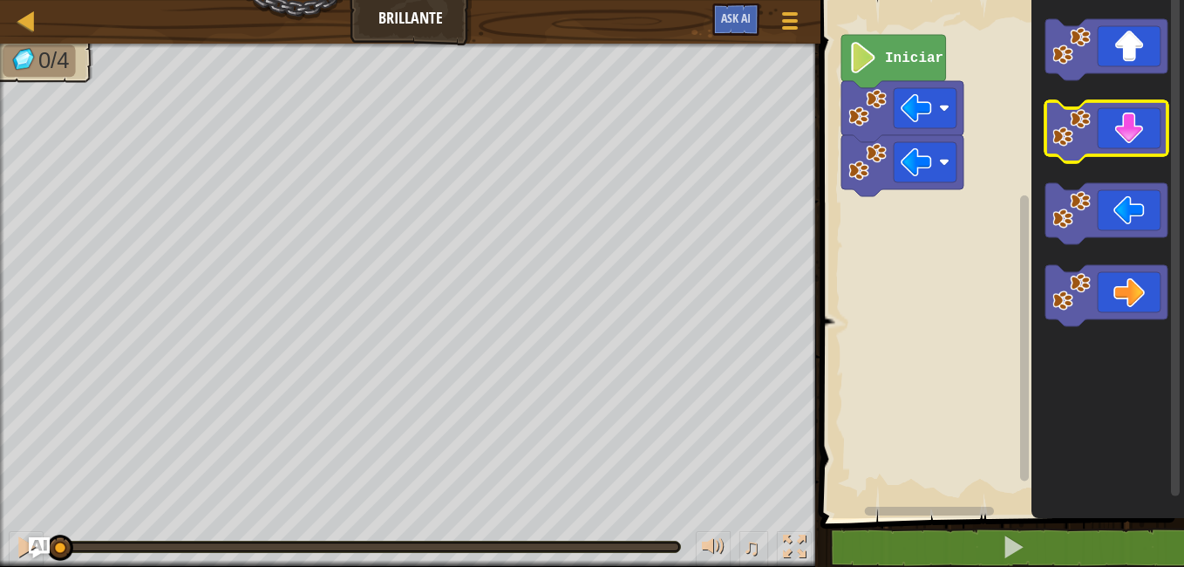
click at [1124, 117] on icon "Espacio de trabajo de Blockly" at bounding box center [1107, 131] width 122 height 61
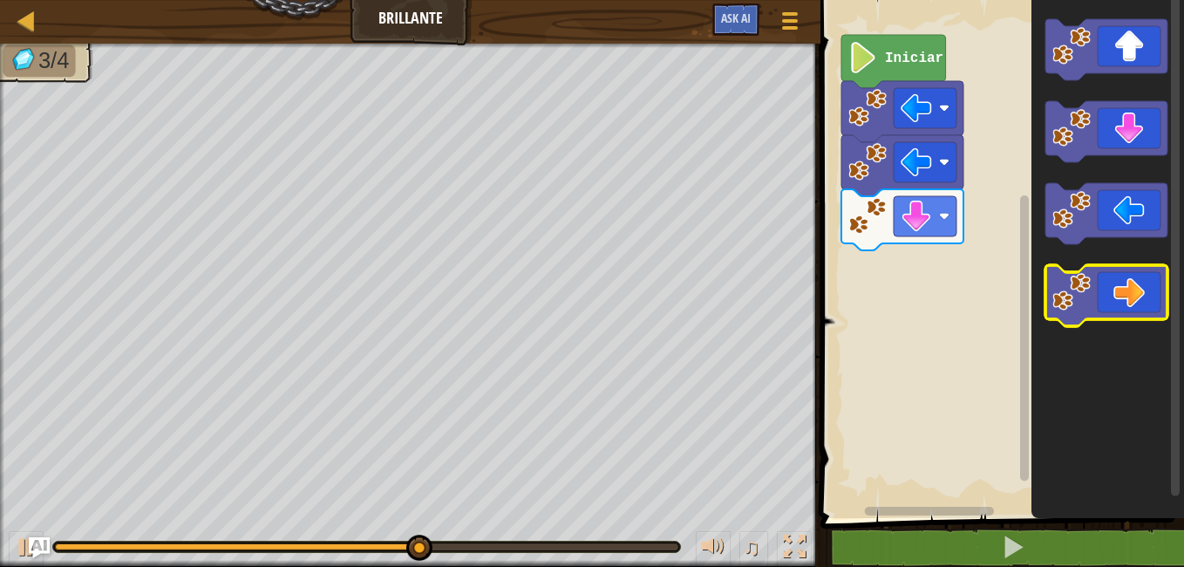
click at [1126, 269] on icon "Espacio de trabajo de Blockly" at bounding box center [1107, 295] width 122 height 61
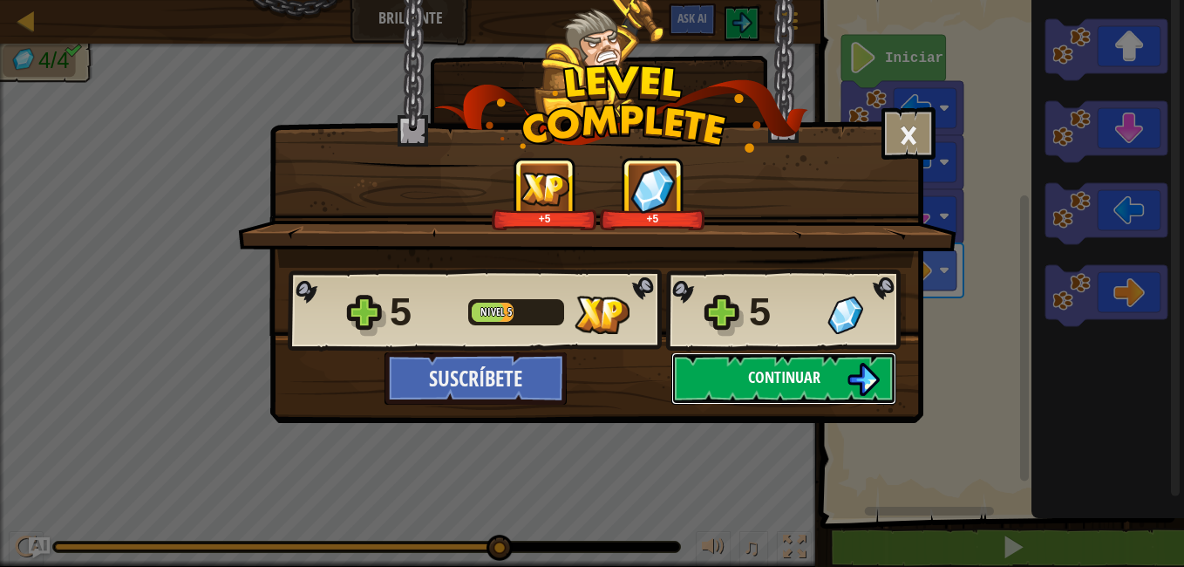
click at [853, 366] on img at bounding box center [863, 379] width 33 height 33
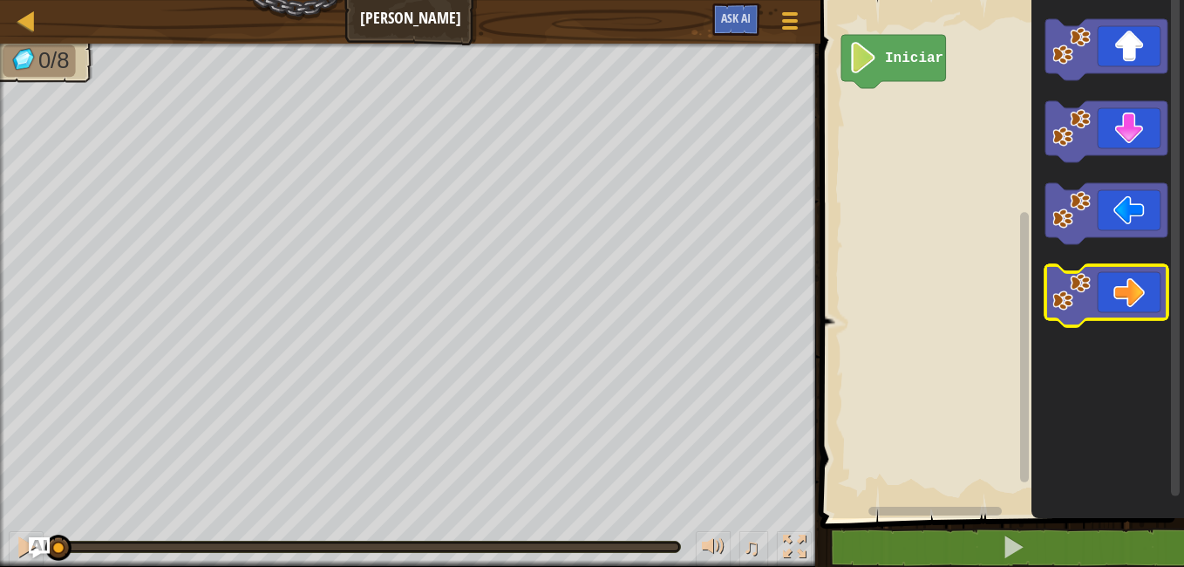
click at [1106, 296] on icon "Espacio de trabajo de Blockly" at bounding box center [1107, 295] width 122 height 61
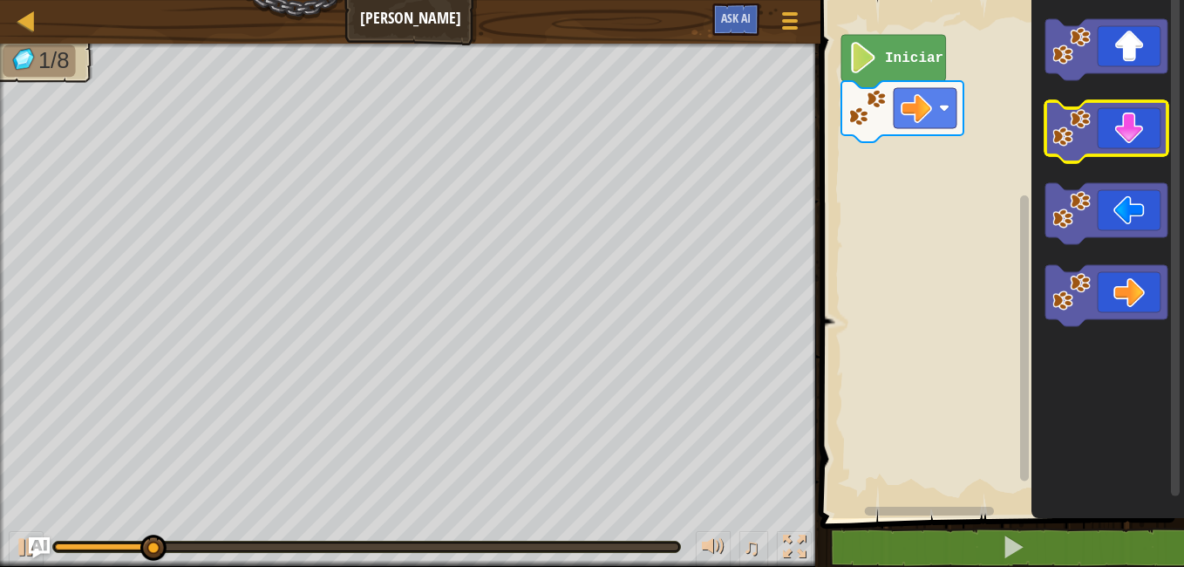
click at [1118, 130] on icon "Espacio de trabajo de Blockly" at bounding box center [1107, 131] width 122 height 61
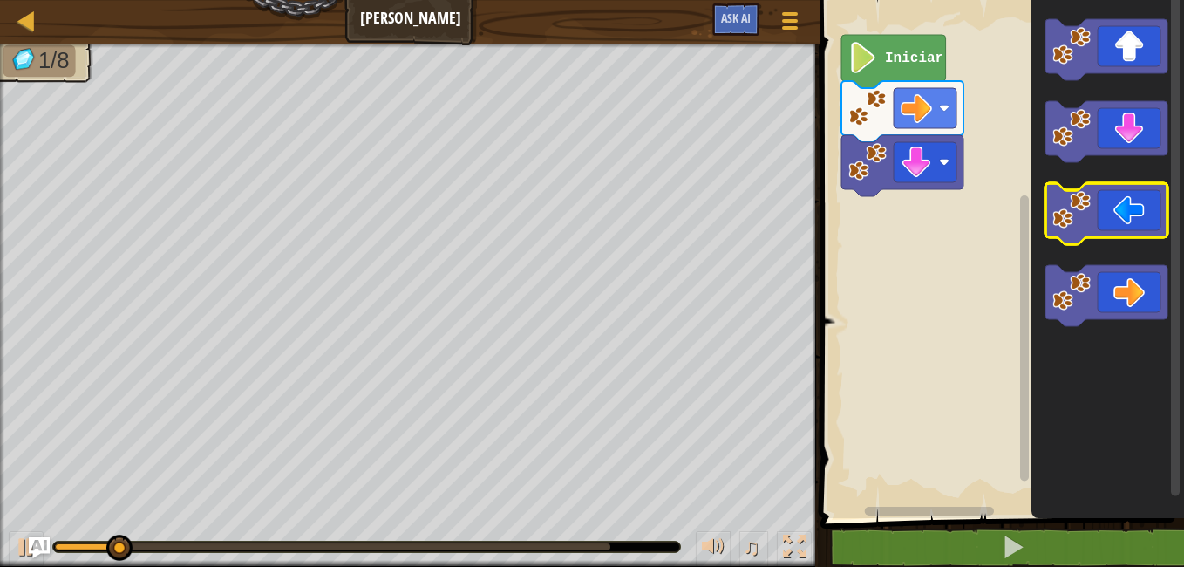
click at [1117, 196] on icon "Espacio de trabajo de Blockly" at bounding box center [1107, 213] width 122 height 61
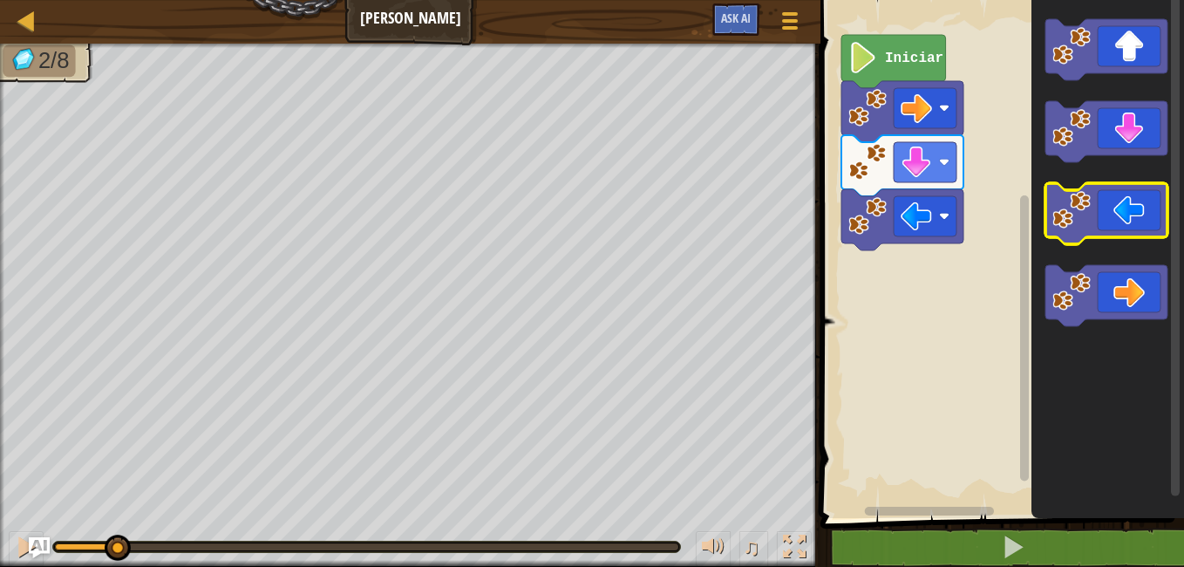
click at [1117, 196] on icon "Espacio de trabajo de Blockly" at bounding box center [1107, 213] width 122 height 61
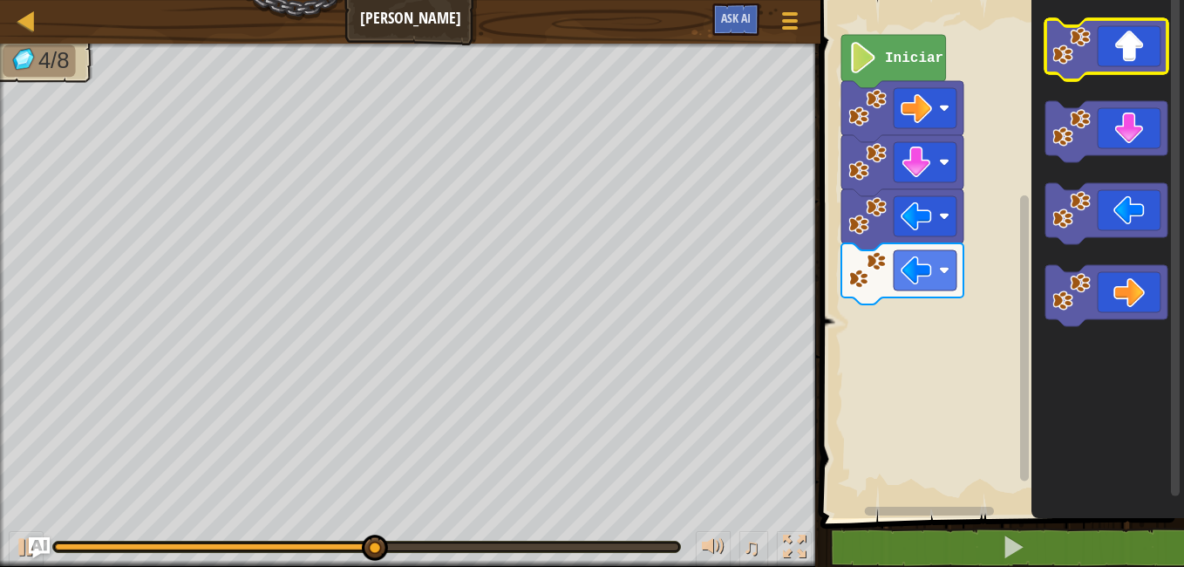
click at [1111, 34] on icon "Espacio de trabajo de Blockly" at bounding box center [1107, 49] width 122 height 61
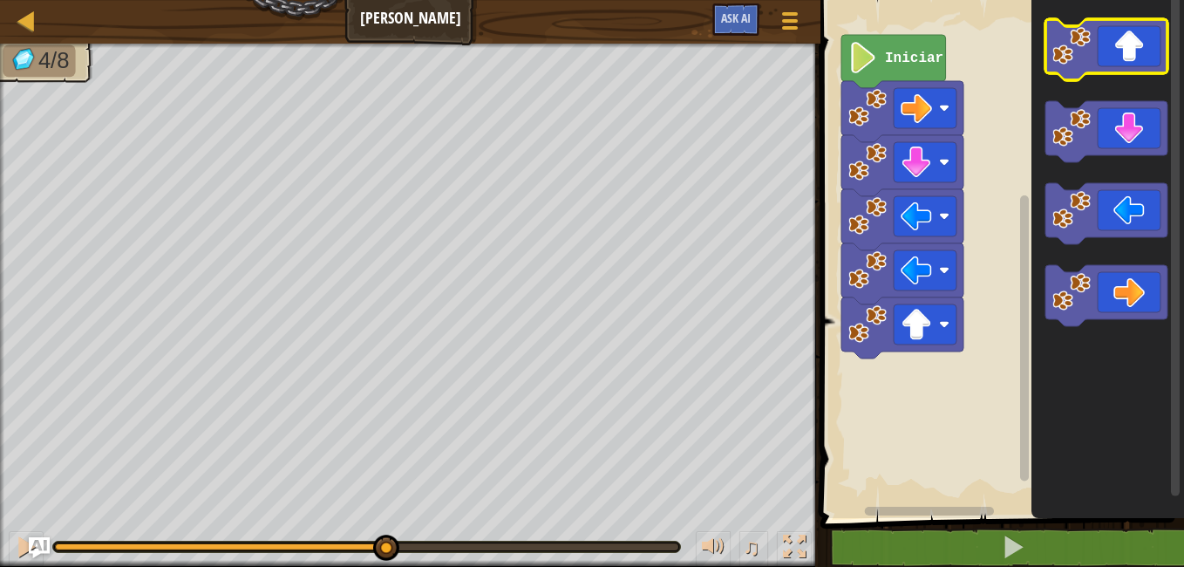
click at [1111, 34] on icon "Espacio de trabajo de Blockly" at bounding box center [1107, 49] width 122 height 61
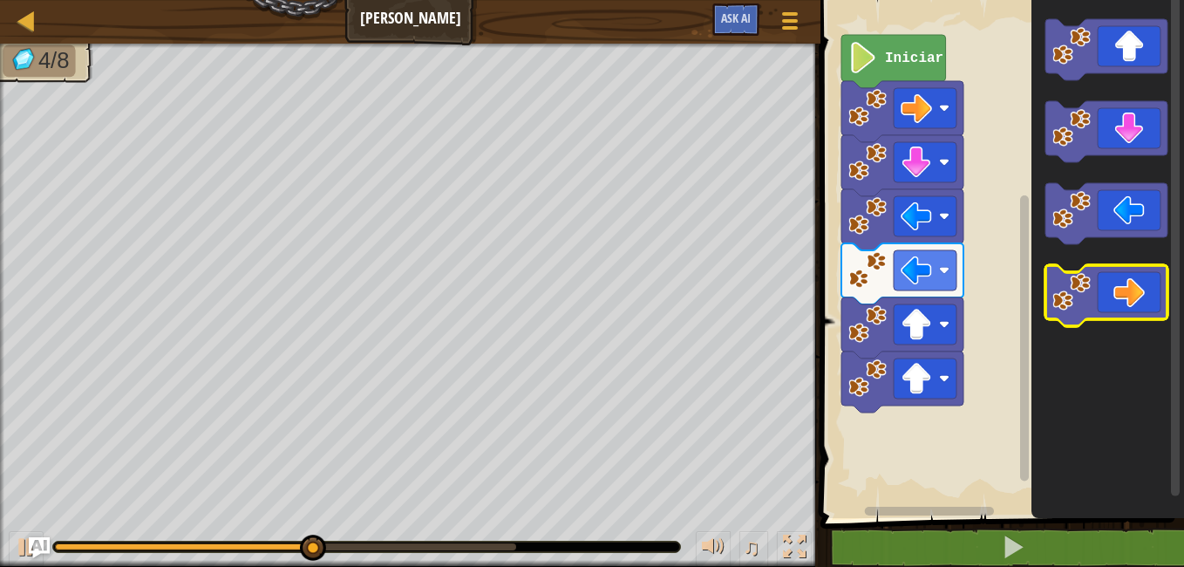
click at [1123, 308] on icon "Espacio de trabajo de Blockly" at bounding box center [1107, 295] width 122 height 61
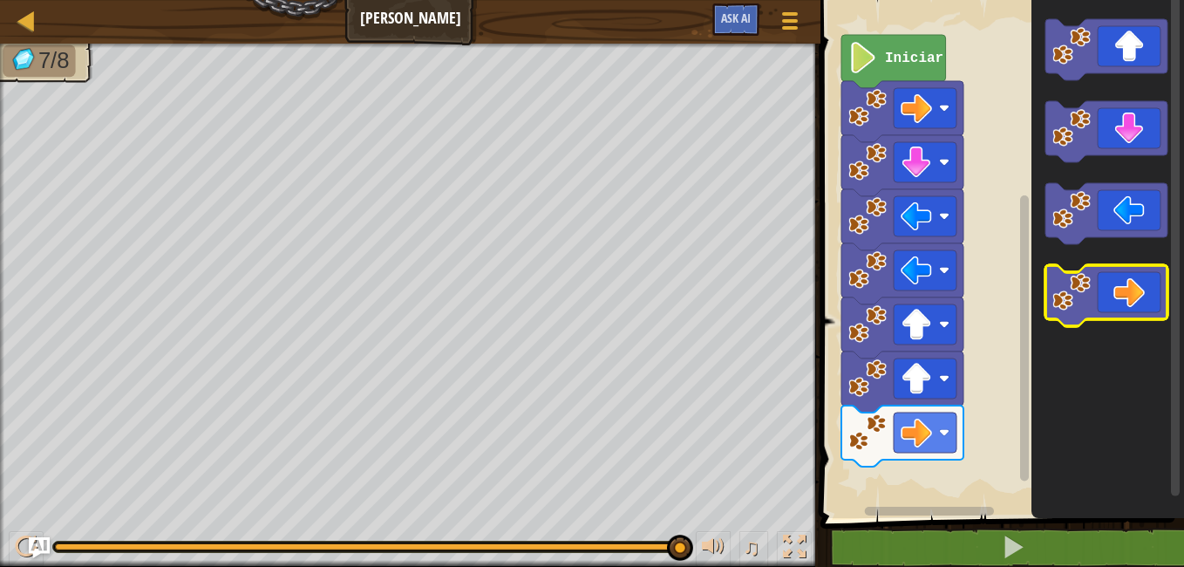
click at [1123, 308] on icon "Espacio de trabajo de Blockly" at bounding box center [1107, 295] width 122 height 61
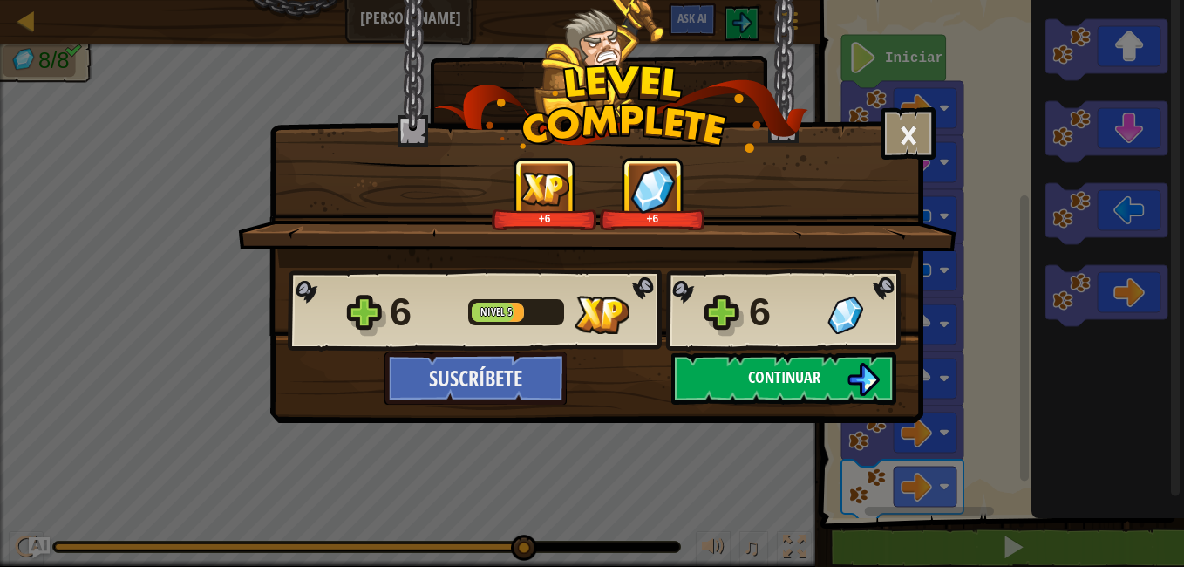
click at [848, 373] on img at bounding box center [863, 379] width 33 height 33
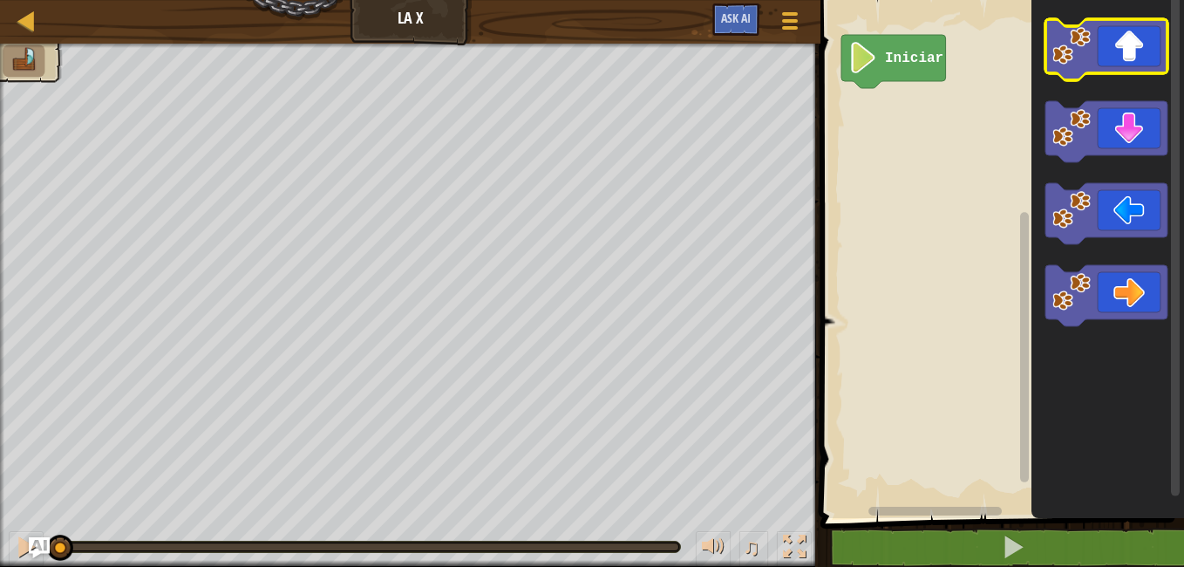
click at [1118, 59] on icon "Espacio de trabajo de Blockly" at bounding box center [1107, 49] width 122 height 61
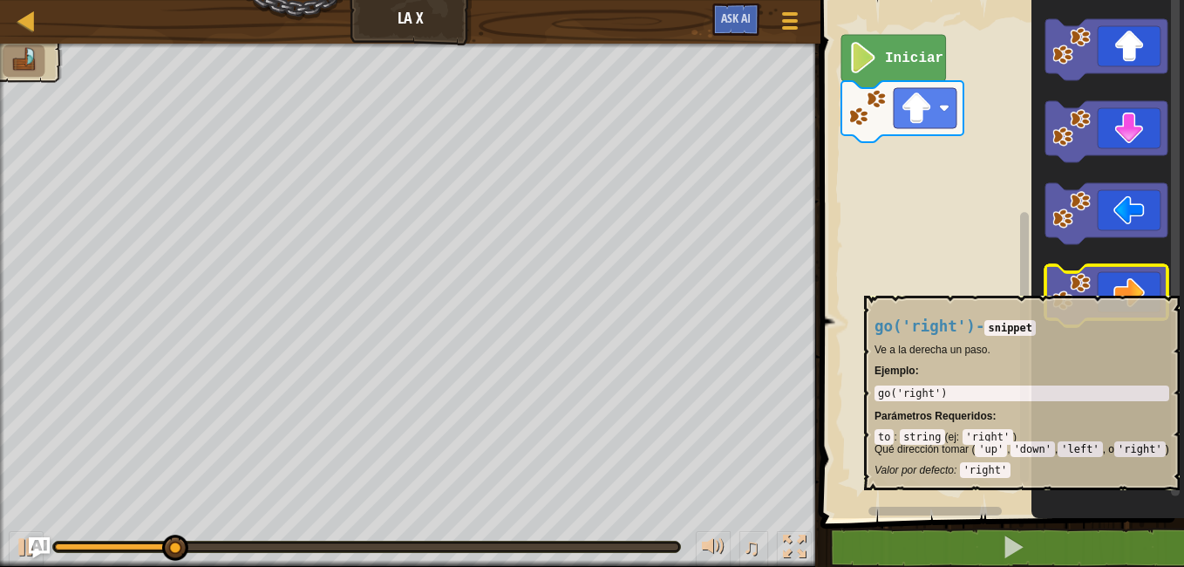
click at [1108, 287] on icon "Espacio de trabajo de Blockly" at bounding box center [1107, 295] width 122 height 61
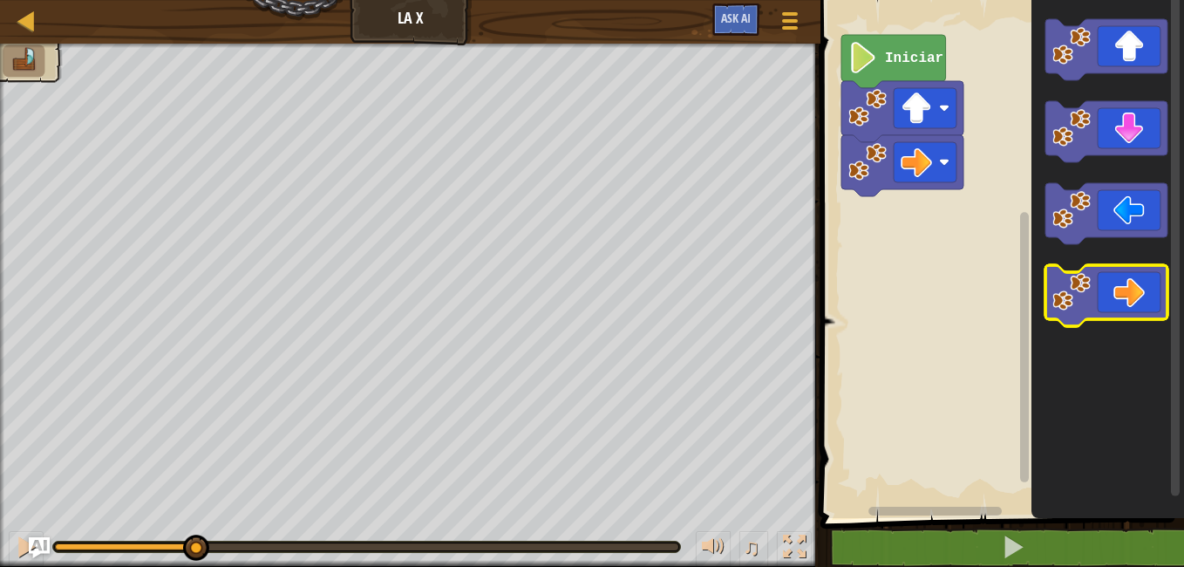
click at [1108, 287] on icon "Espacio de trabajo de Blockly" at bounding box center [1107, 295] width 122 height 61
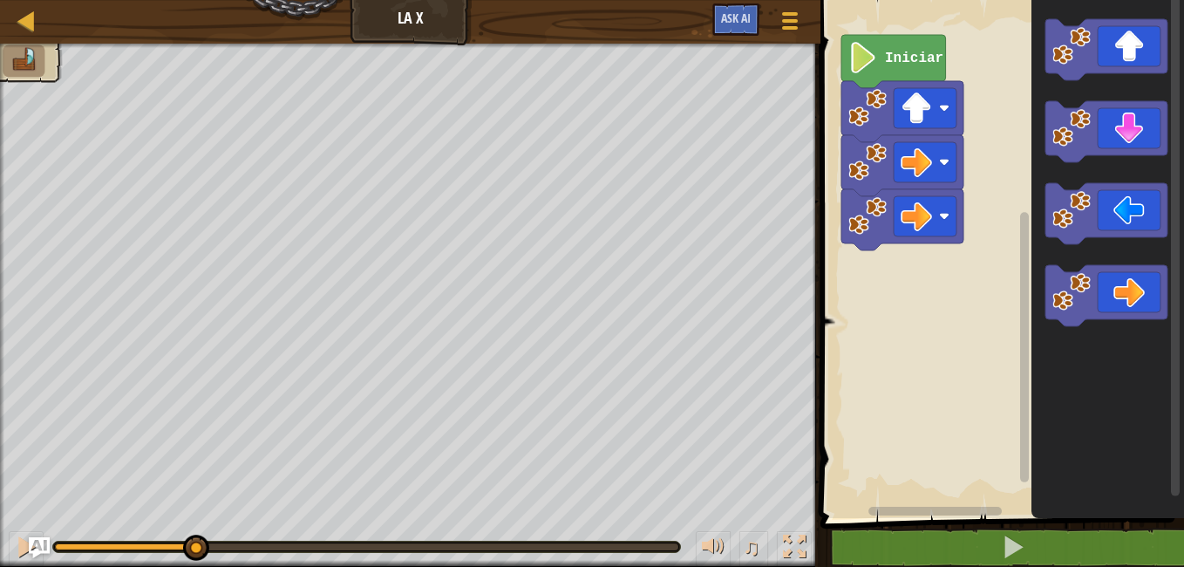
click at [860, 63] on image "Espacio de trabajo de Blockly" at bounding box center [863, 57] width 30 height 31
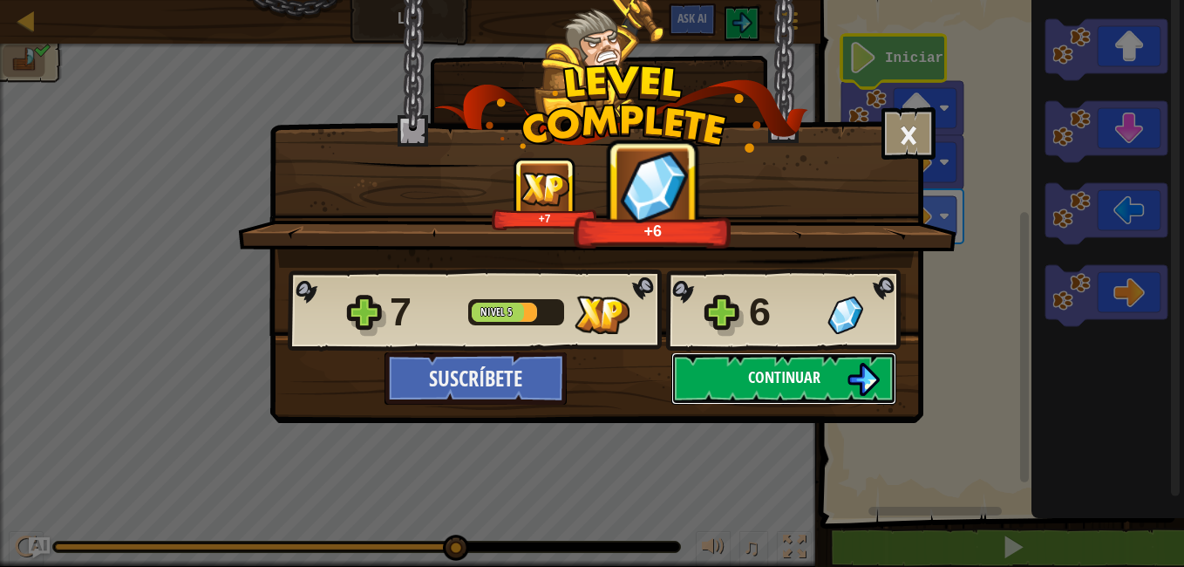
click at [811, 367] on span "Continuar" at bounding box center [784, 377] width 72 height 22
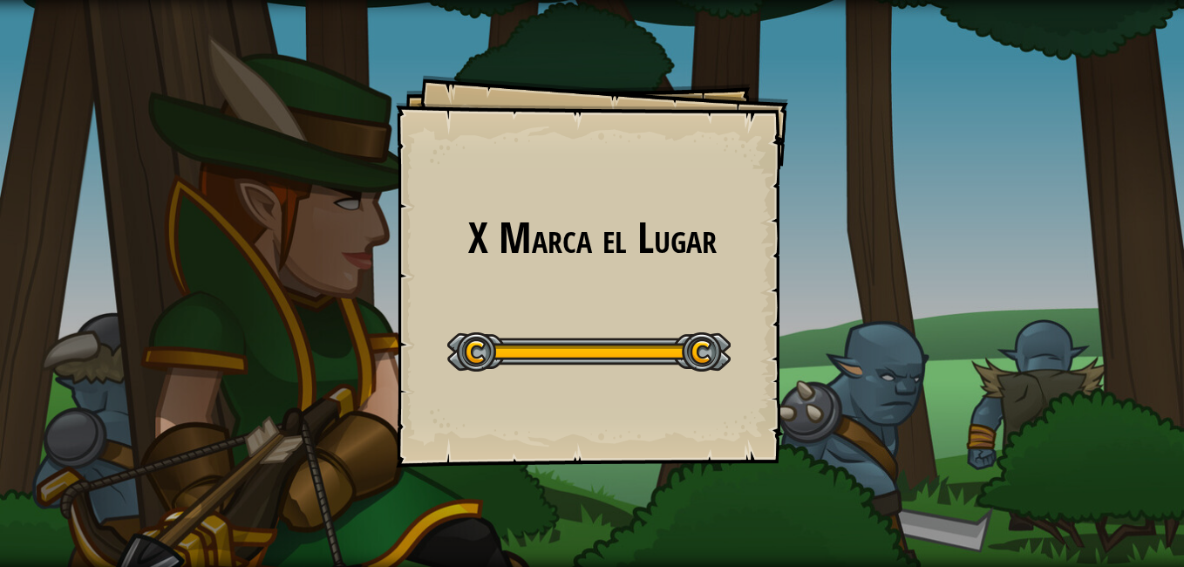
drag, startPoint x: 811, startPoint y: 367, endPoint x: 819, endPoint y: 343, distance: 25.6
click at [819, 343] on div "X Marca el Lugar Goals Start Level Error al cargar desde el servidor. Intenta r…" at bounding box center [592, 283] width 1184 height 567
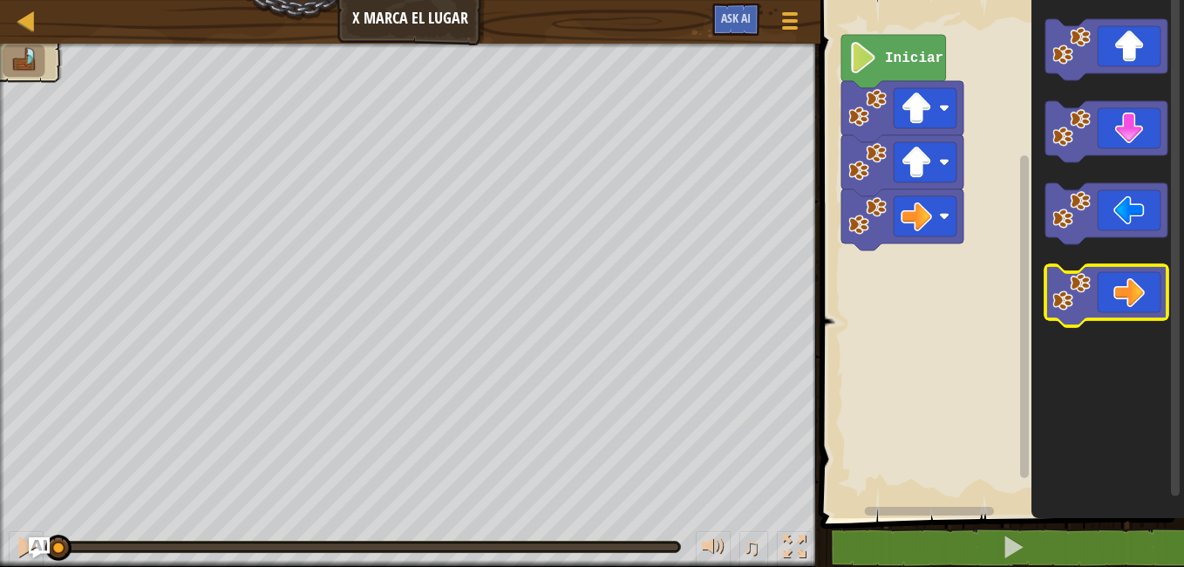
click at [1134, 293] on icon "Espacio de trabajo de Blockly" at bounding box center [1107, 295] width 122 height 61
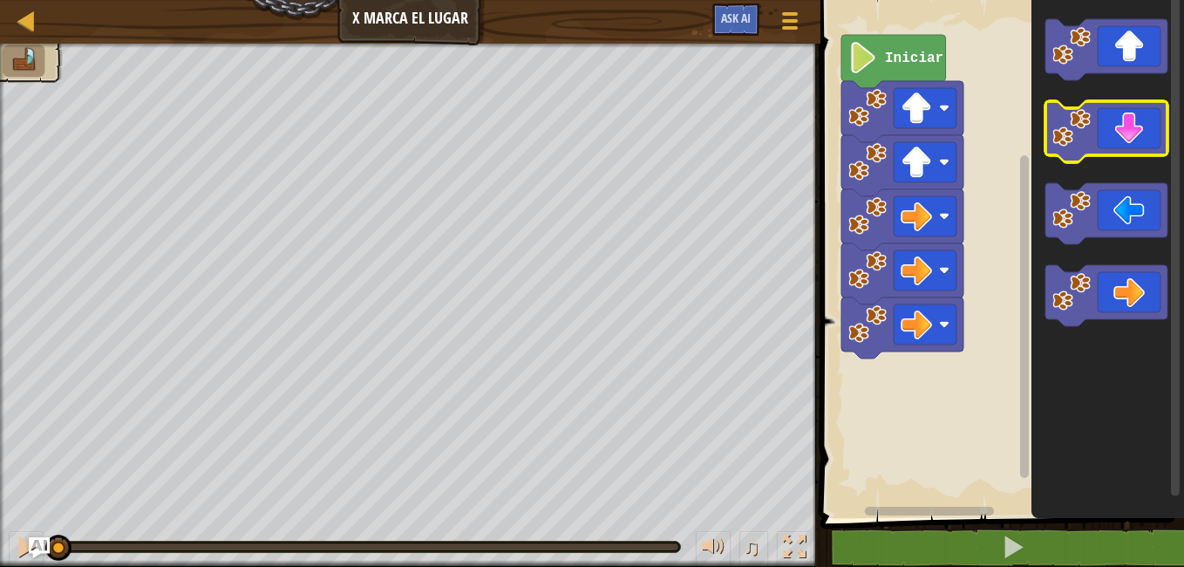
click at [1119, 151] on icon "Espacio de trabajo de Blockly" at bounding box center [1107, 131] width 122 height 61
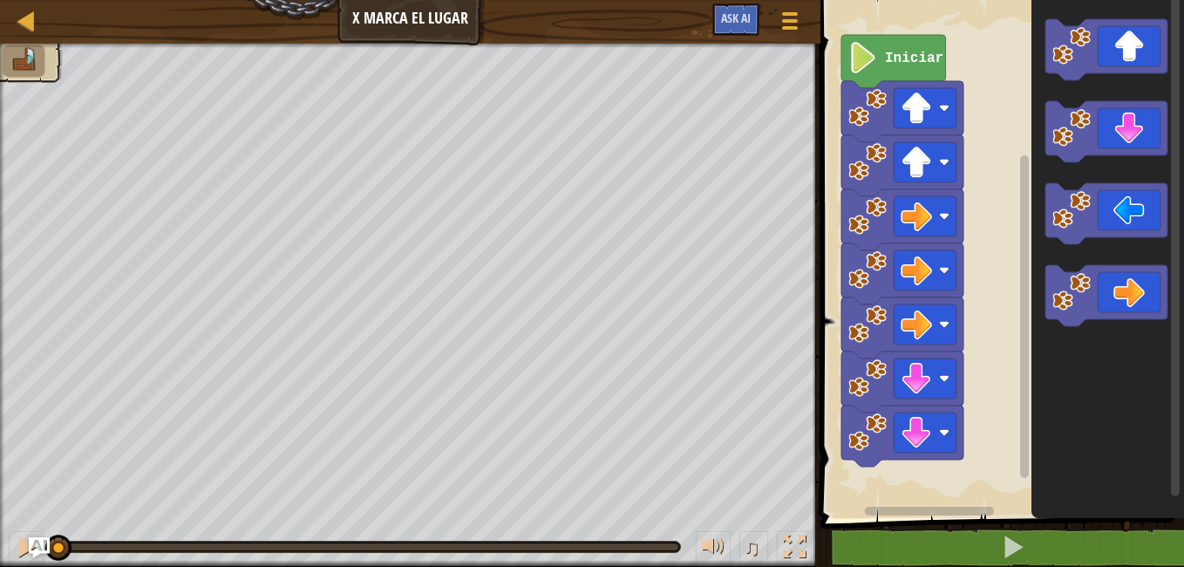
click at [882, 60] on icon "Espacio de trabajo de Blockly" at bounding box center [893, 61] width 105 height 53
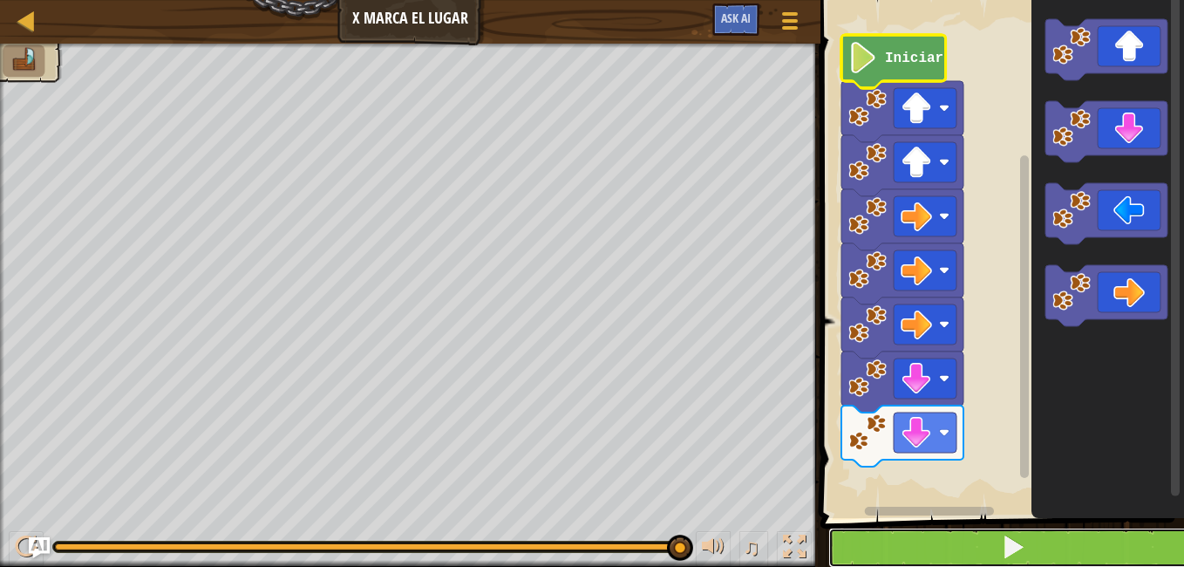
click at [1005, 536] on span at bounding box center [1013, 547] width 24 height 24
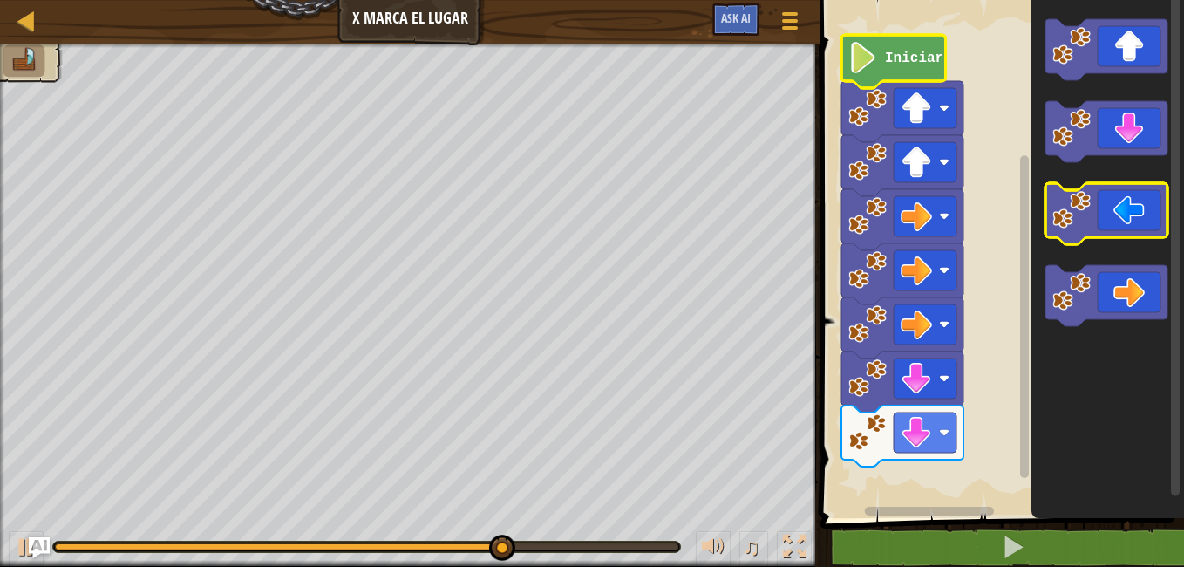
click at [1129, 228] on icon "Espacio de trabajo de Blockly" at bounding box center [1107, 213] width 122 height 61
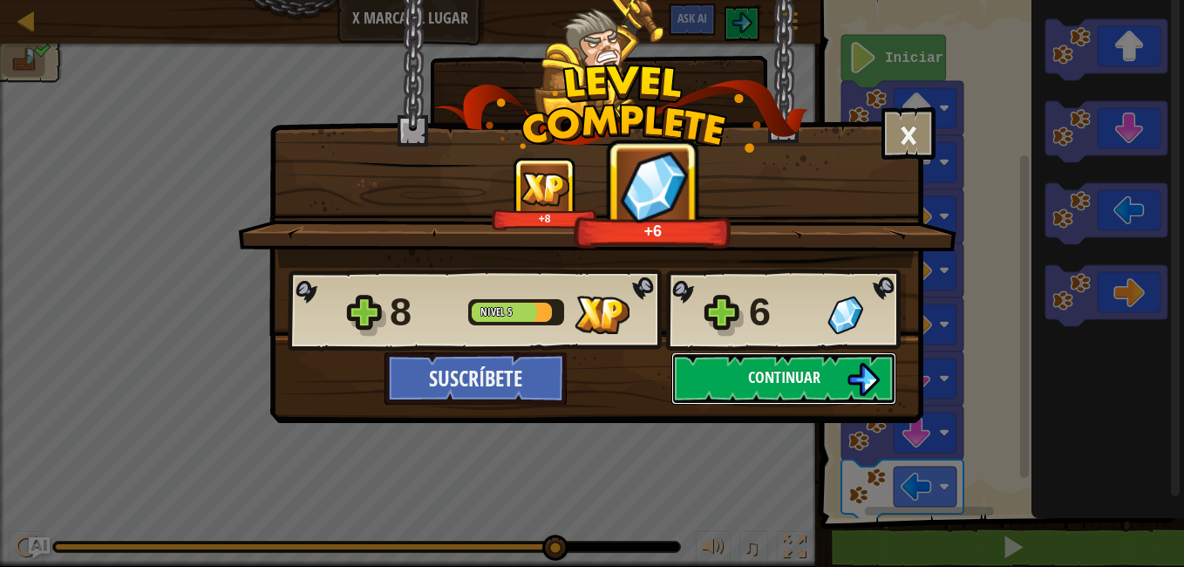
click at [773, 378] on span "Continuar" at bounding box center [784, 377] width 72 height 22
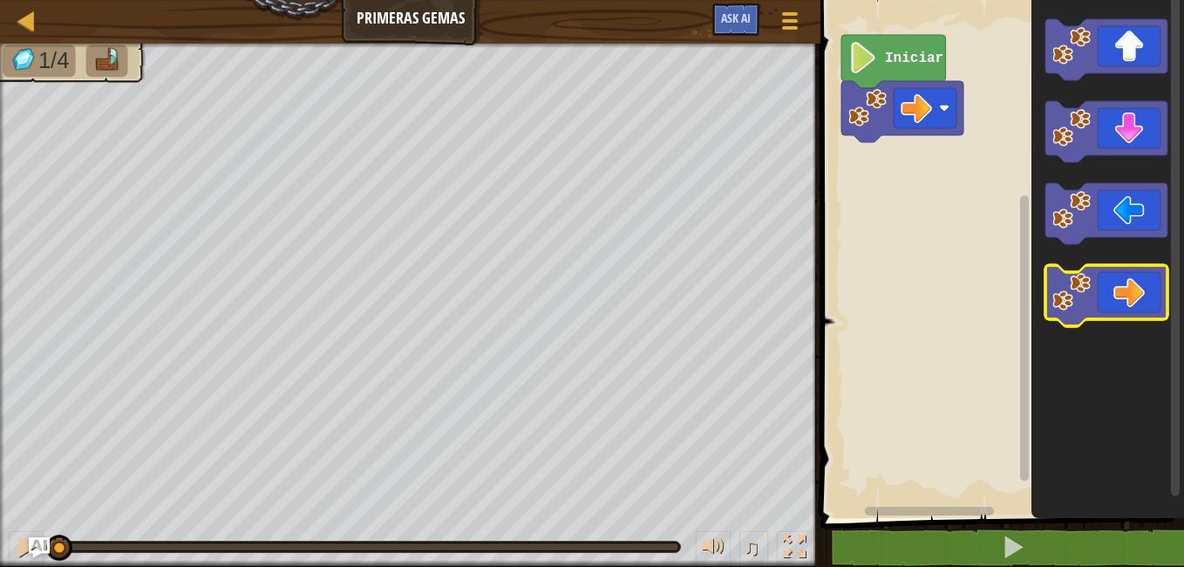
click at [1114, 303] on icon "Espacio de trabajo de Blockly" at bounding box center [1107, 295] width 122 height 61
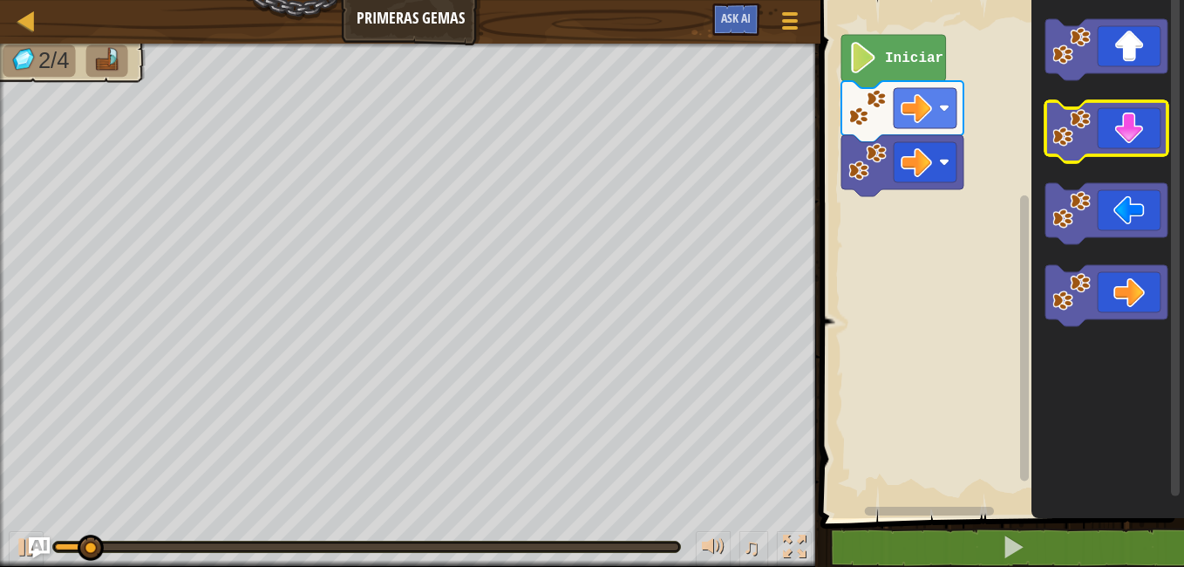
click at [1134, 133] on icon "Espacio de trabajo de Blockly" at bounding box center [1107, 131] width 122 height 61
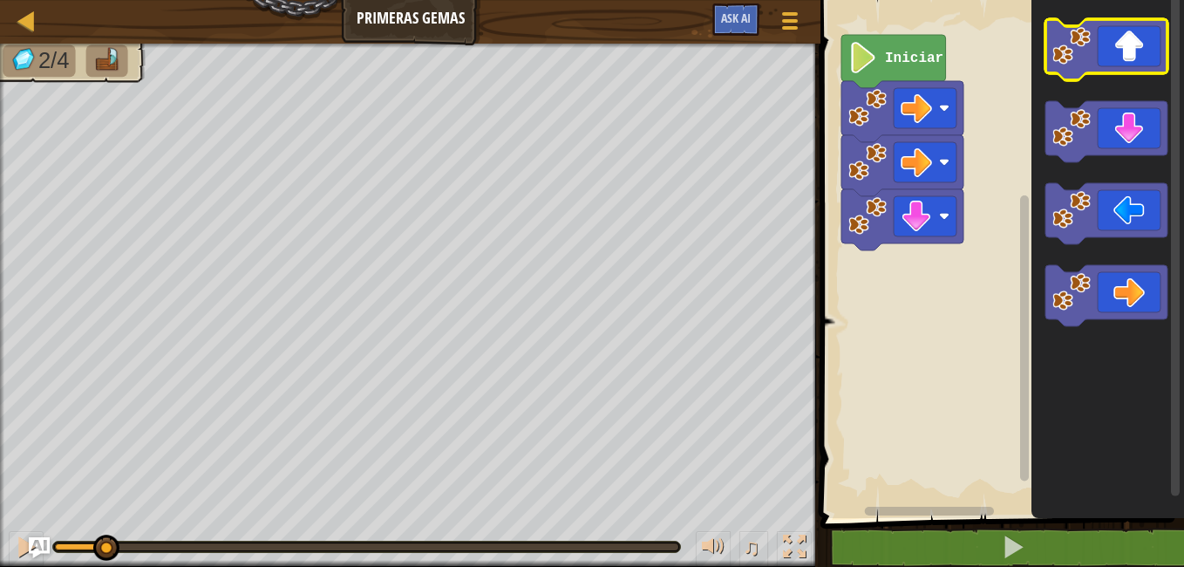
click at [1125, 60] on icon "Espacio de trabajo de Blockly" at bounding box center [1107, 49] width 122 height 61
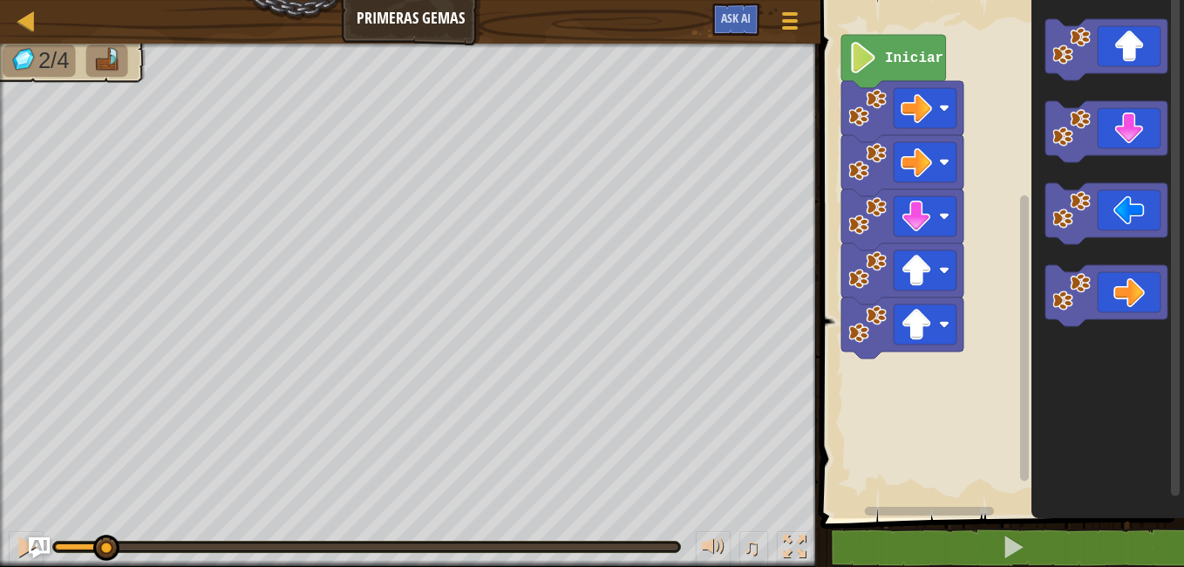
click at [921, 60] on text "Iniciar" at bounding box center [914, 59] width 58 height 16
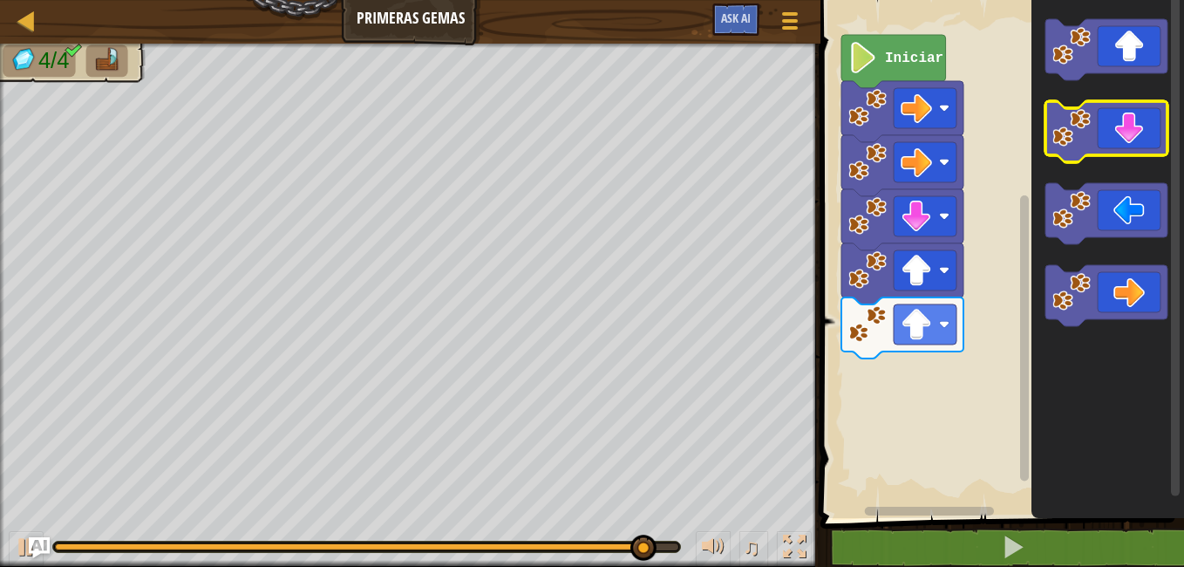
click at [1126, 130] on icon "Espacio de trabajo de Blockly" at bounding box center [1107, 131] width 122 height 61
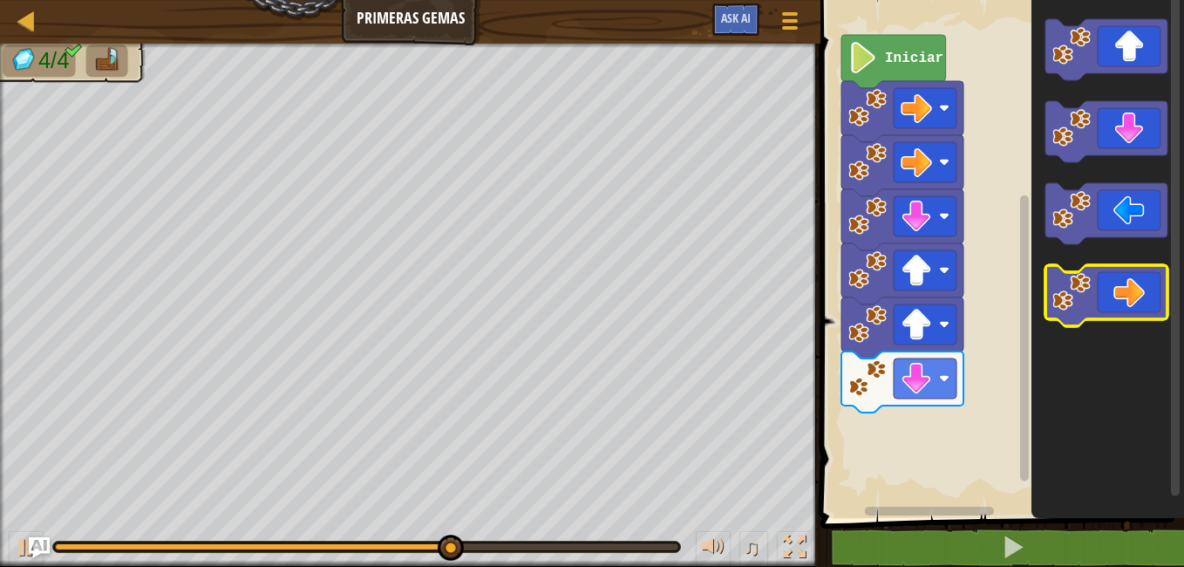
click at [1134, 302] on icon "Espacio de trabajo de Blockly" at bounding box center [1107, 295] width 122 height 61
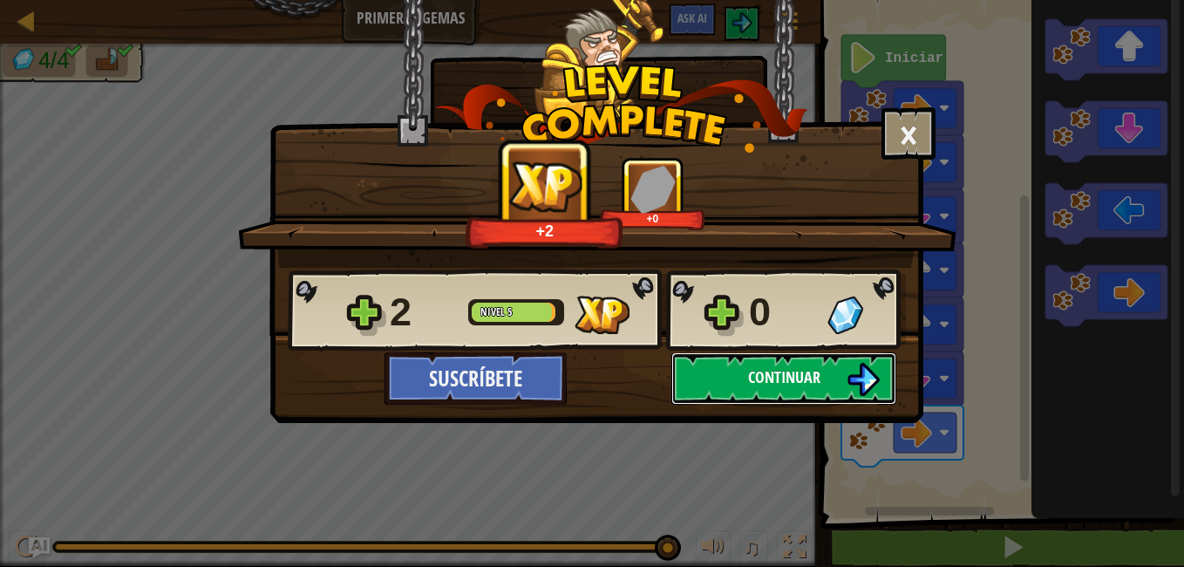
click at [714, 370] on button "Continuar" at bounding box center [783, 378] width 225 height 52
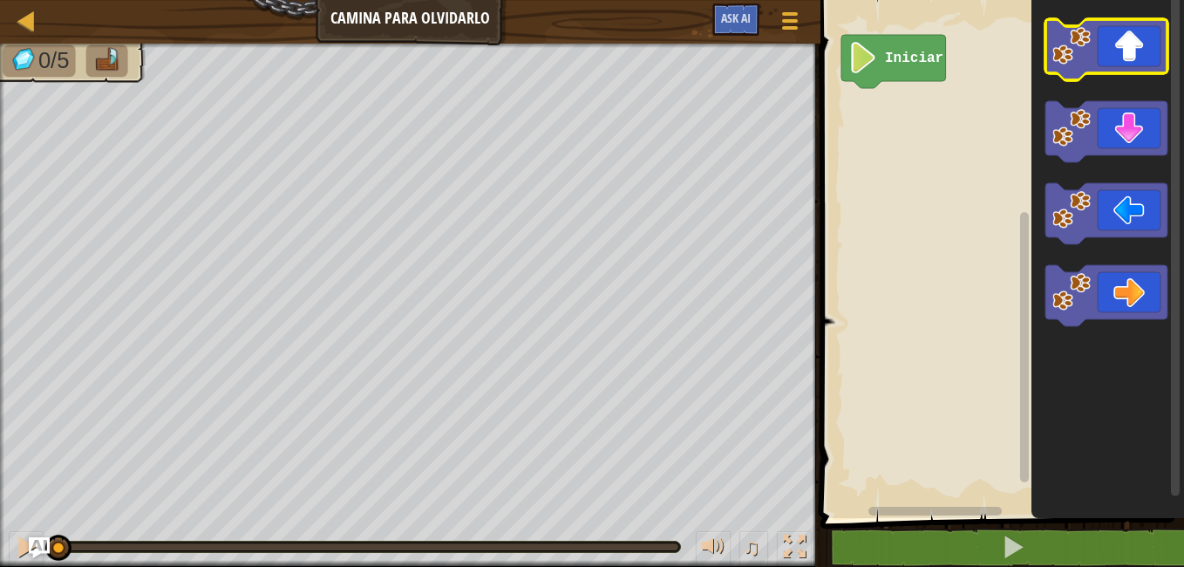
click at [1125, 36] on icon "Espacio de trabajo de Blockly" at bounding box center [1107, 49] width 122 height 61
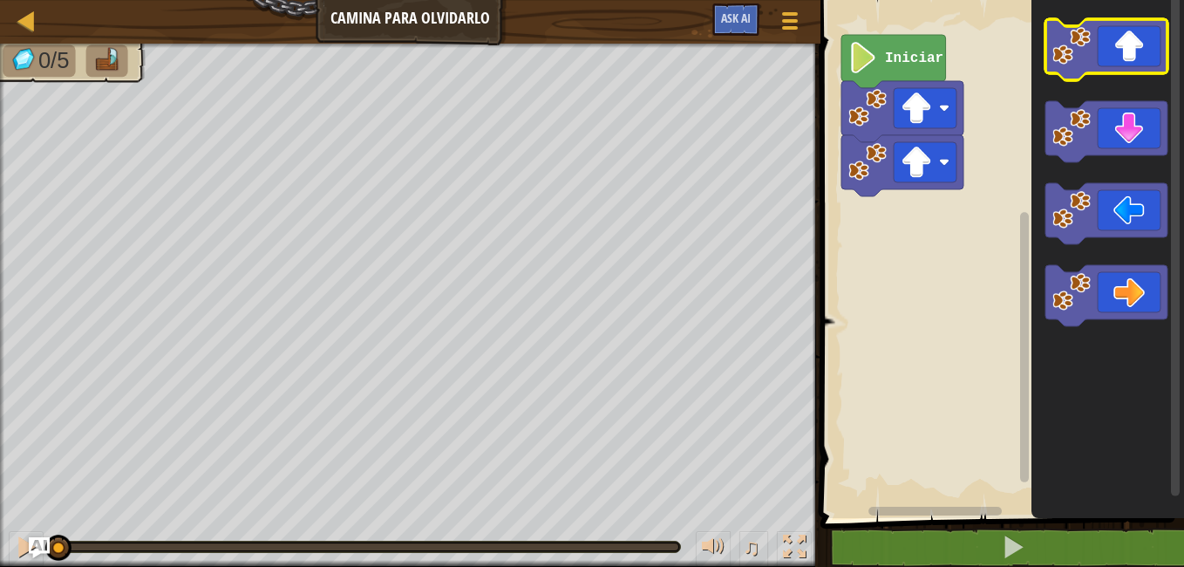
click at [1125, 36] on icon "Espacio de trabajo de Blockly" at bounding box center [1107, 49] width 122 height 61
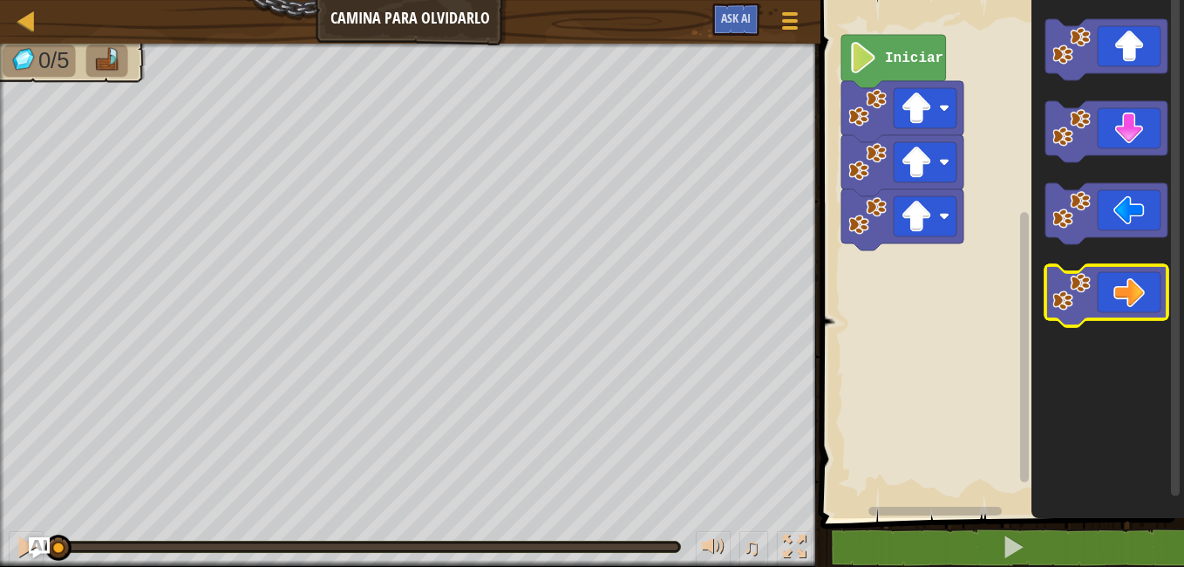
click at [1133, 304] on icon "Espacio de trabajo de Blockly" at bounding box center [1107, 295] width 122 height 61
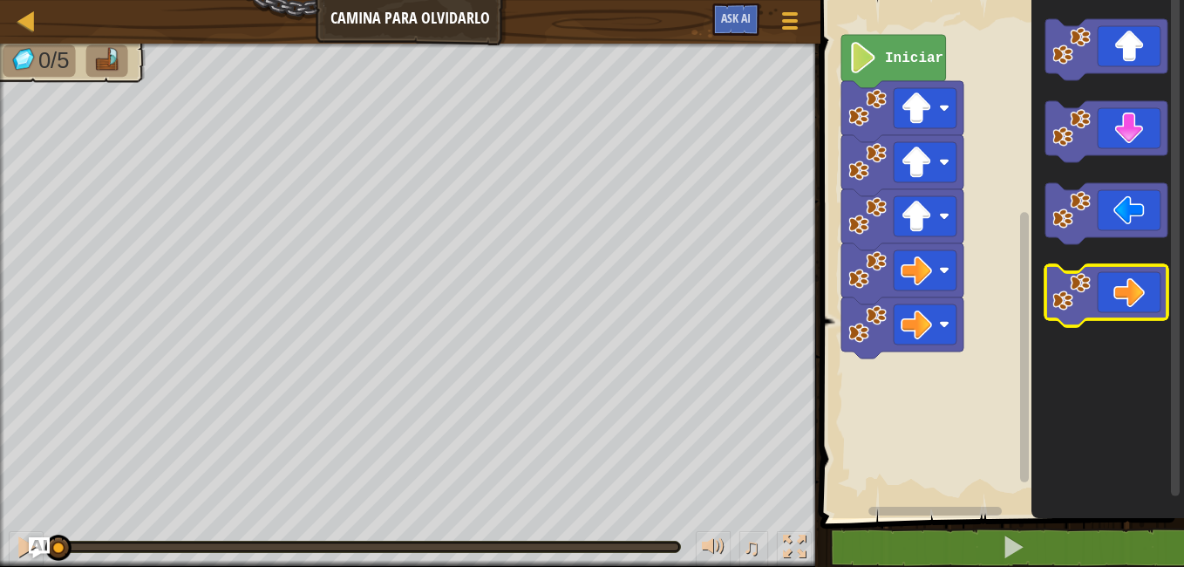
click at [1133, 304] on icon "Espacio de trabajo de Blockly" at bounding box center [1107, 295] width 122 height 61
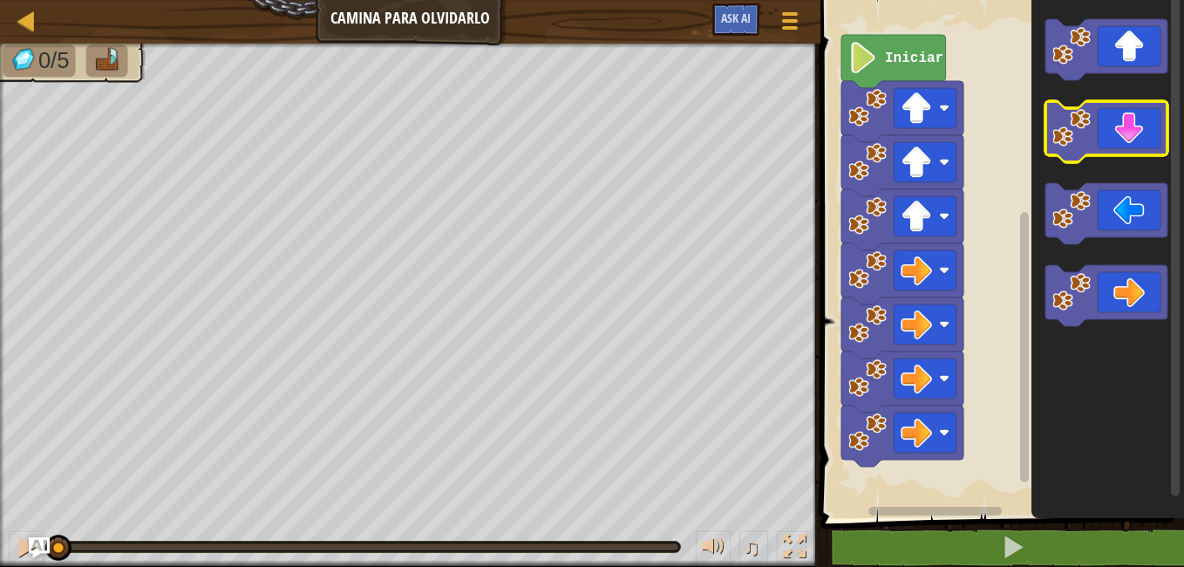
click at [1113, 153] on icon "Espacio de trabajo de Blockly" at bounding box center [1107, 131] width 122 height 61
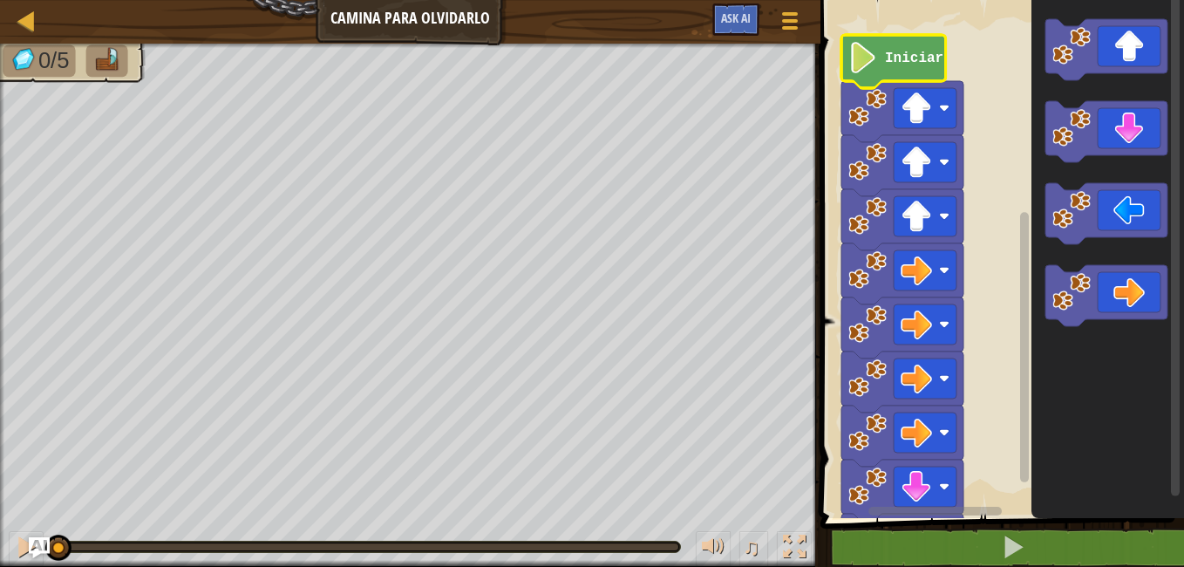
click at [925, 61] on text "Iniciar" at bounding box center [914, 59] width 58 height 16
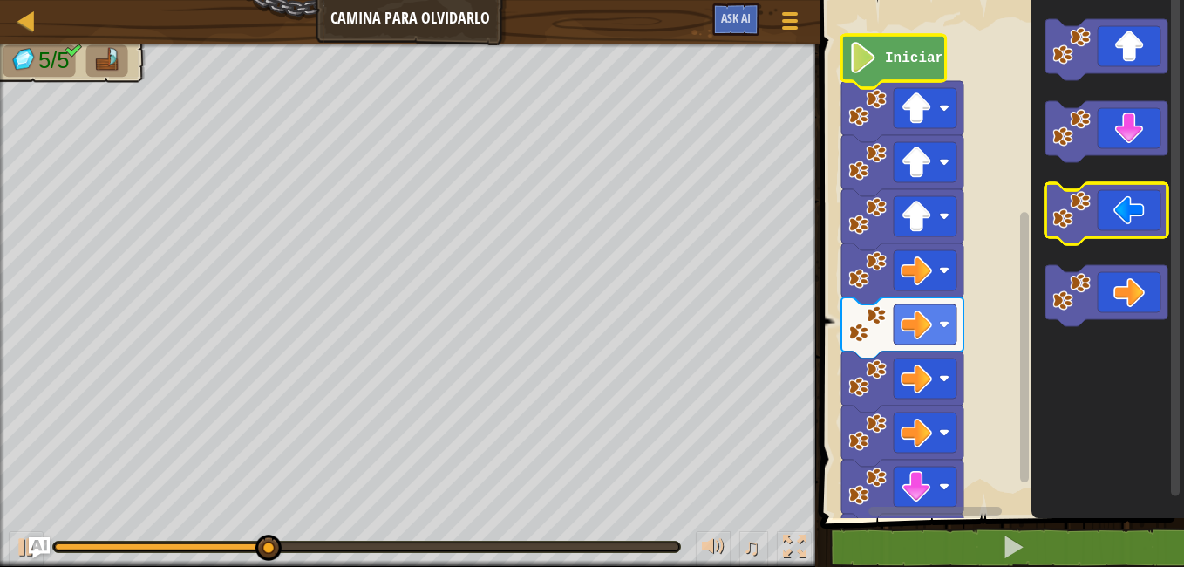
click at [1085, 228] on image "Espacio de trabajo de Blockly" at bounding box center [1072, 210] width 38 height 38
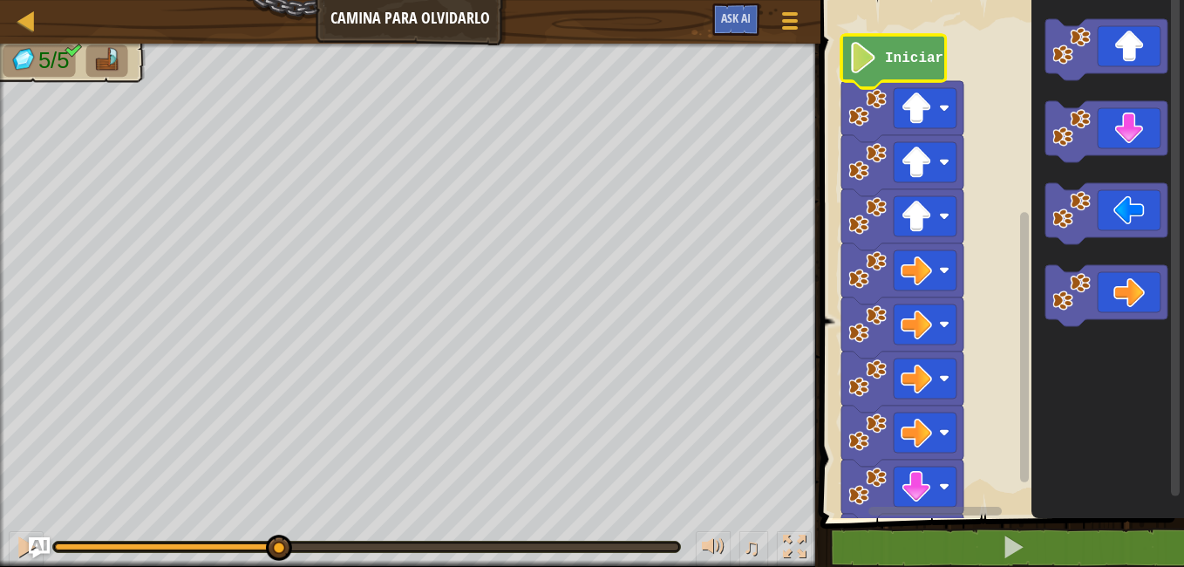
click at [879, 67] on icon "Espacio de trabajo de Blockly" at bounding box center [893, 61] width 105 height 53
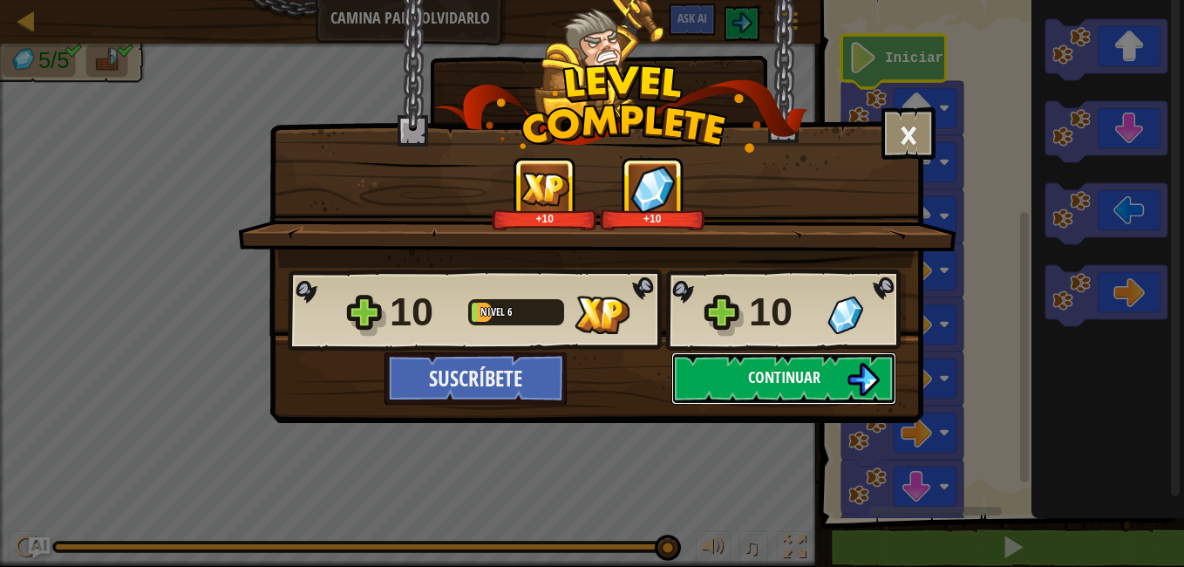
click at [845, 388] on button "Continuar" at bounding box center [783, 378] width 225 height 52
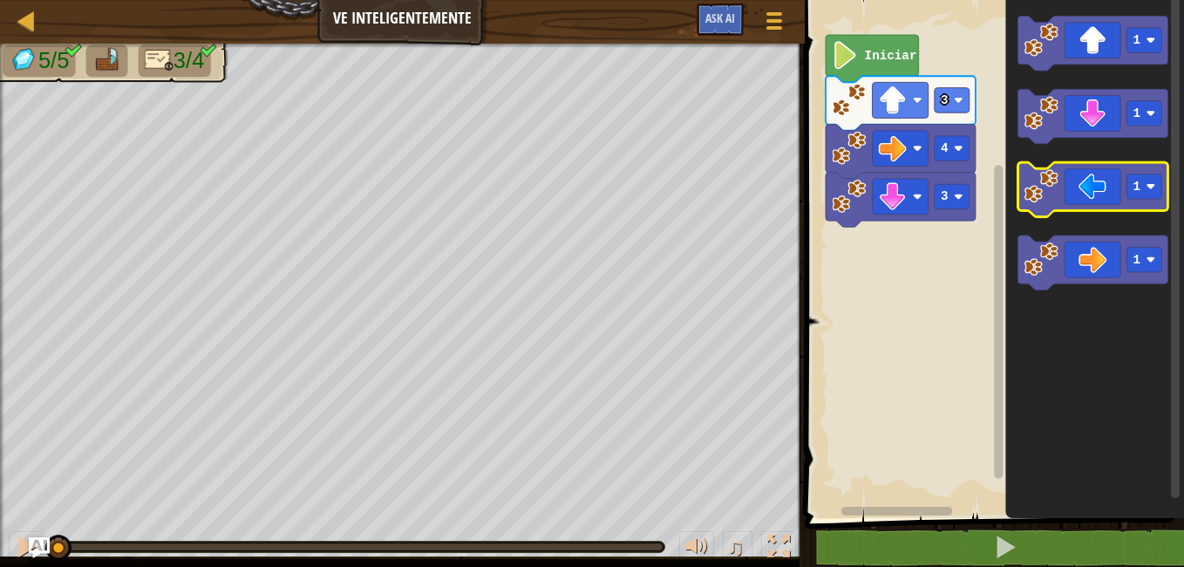
click at [1121, 185] on icon "Espacio de trabajo de Blockly" at bounding box center [1094, 189] width 150 height 54
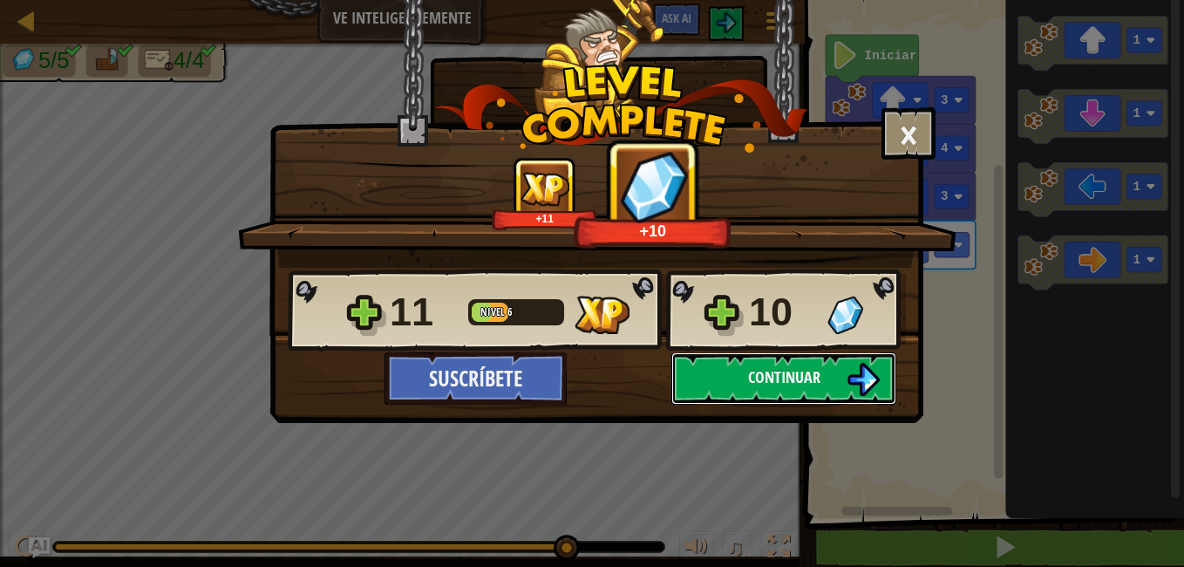
click at [802, 383] on span "Continuar" at bounding box center [784, 377] width 72 height 22
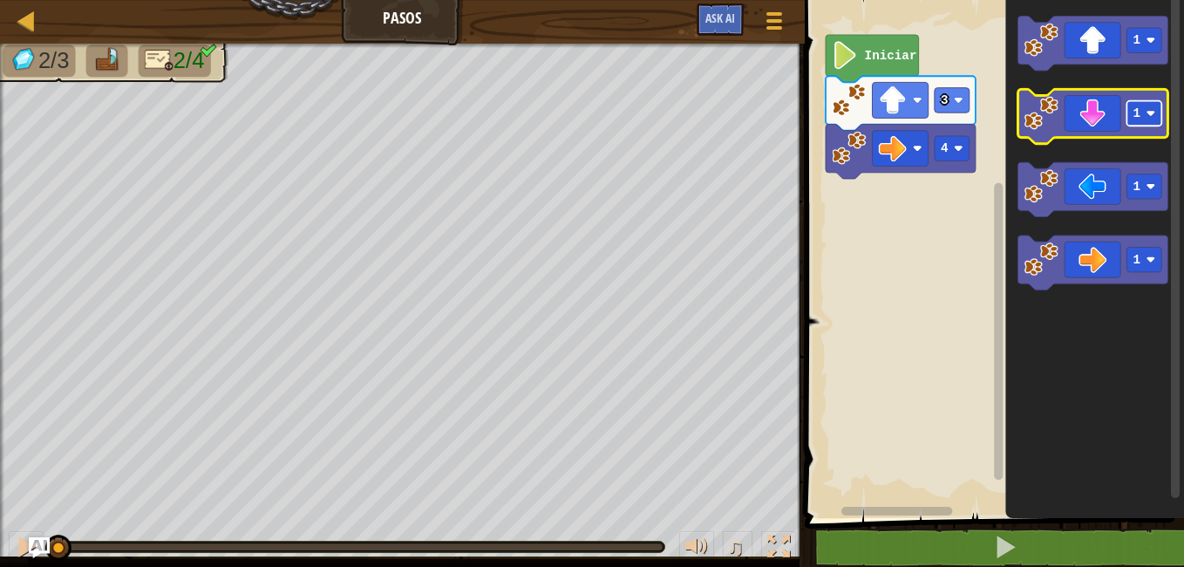
click at [1155, 114] on image "Espacio de trabajo de Blockly" at bounding box center [1151, 114] width 10 height 10
click at [1100, 101] on icon "Espacio de trabajo de Blockly" at bounding box center [1094, 116] width 150 height 54
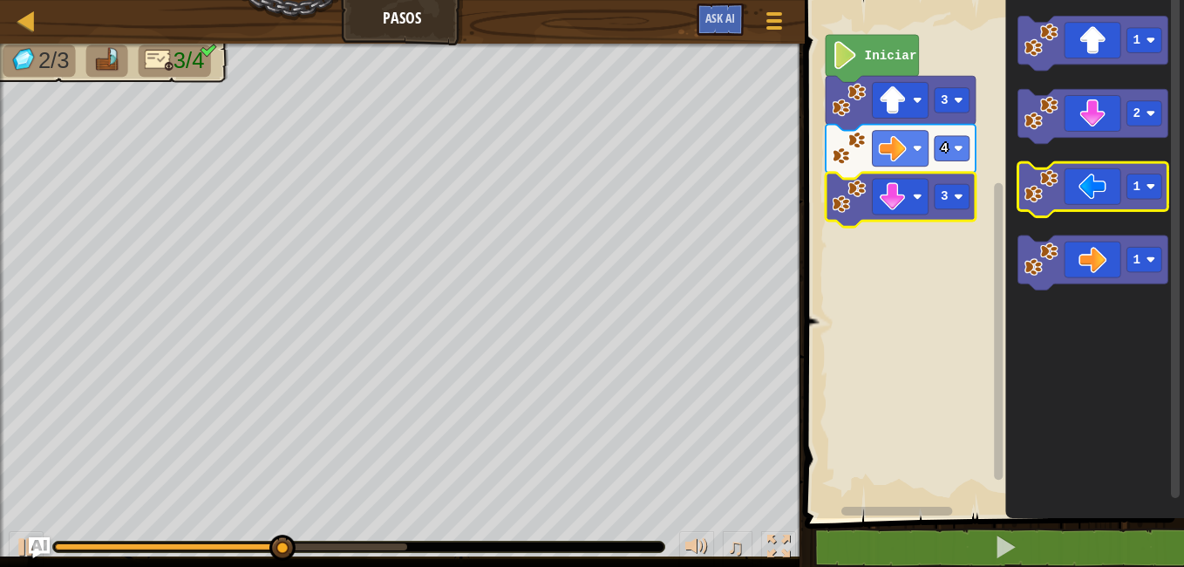
click at [1086, 191] on icon "Espacio de trabajo de Blockly" at bounding box center [1094, 189] width 150 height 54
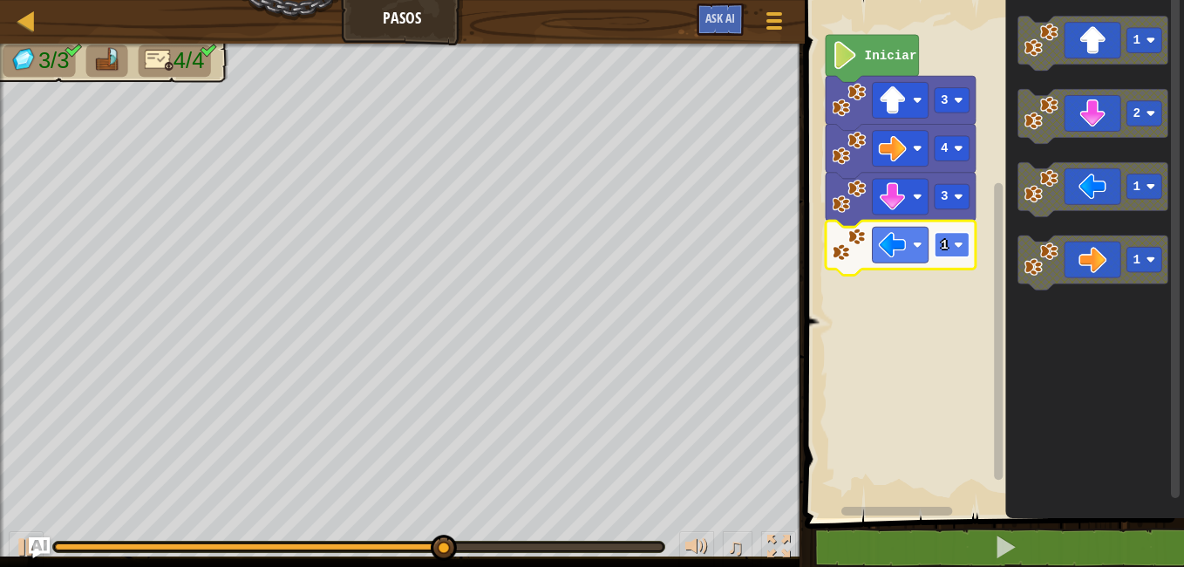
click at [960, 257] on rect "Espacio de trabajo de Blockly" at bounding box center [952, 244] width 35 height 25
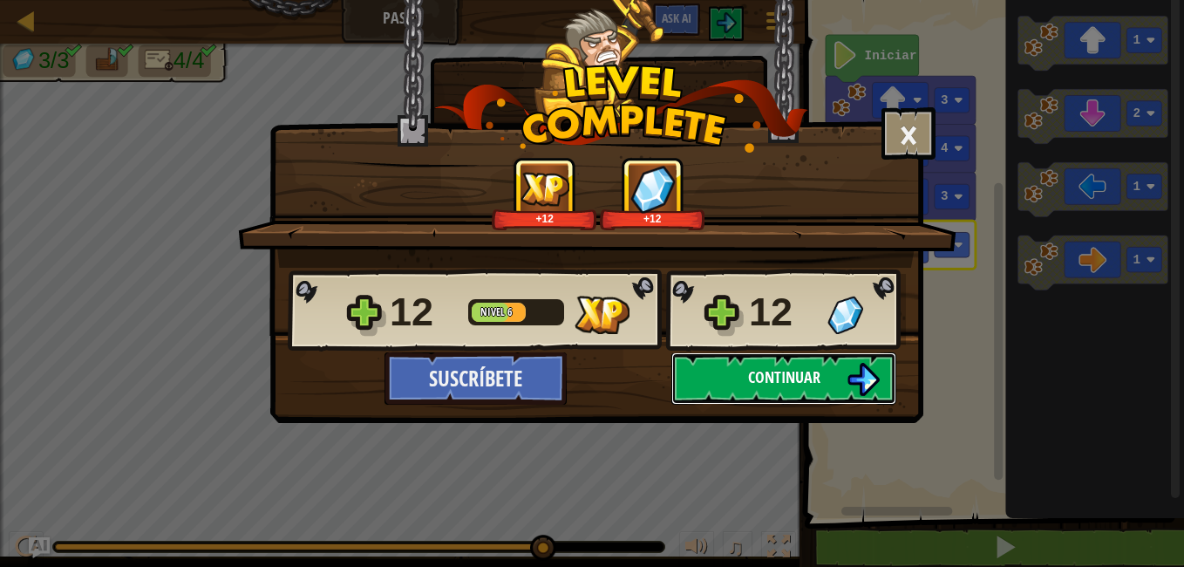
click at [754, 378] on span "Continuar" at bounding box center [784, 377] width 72 height 22
